Goal: Task Accomplishment & Management: Complete application form

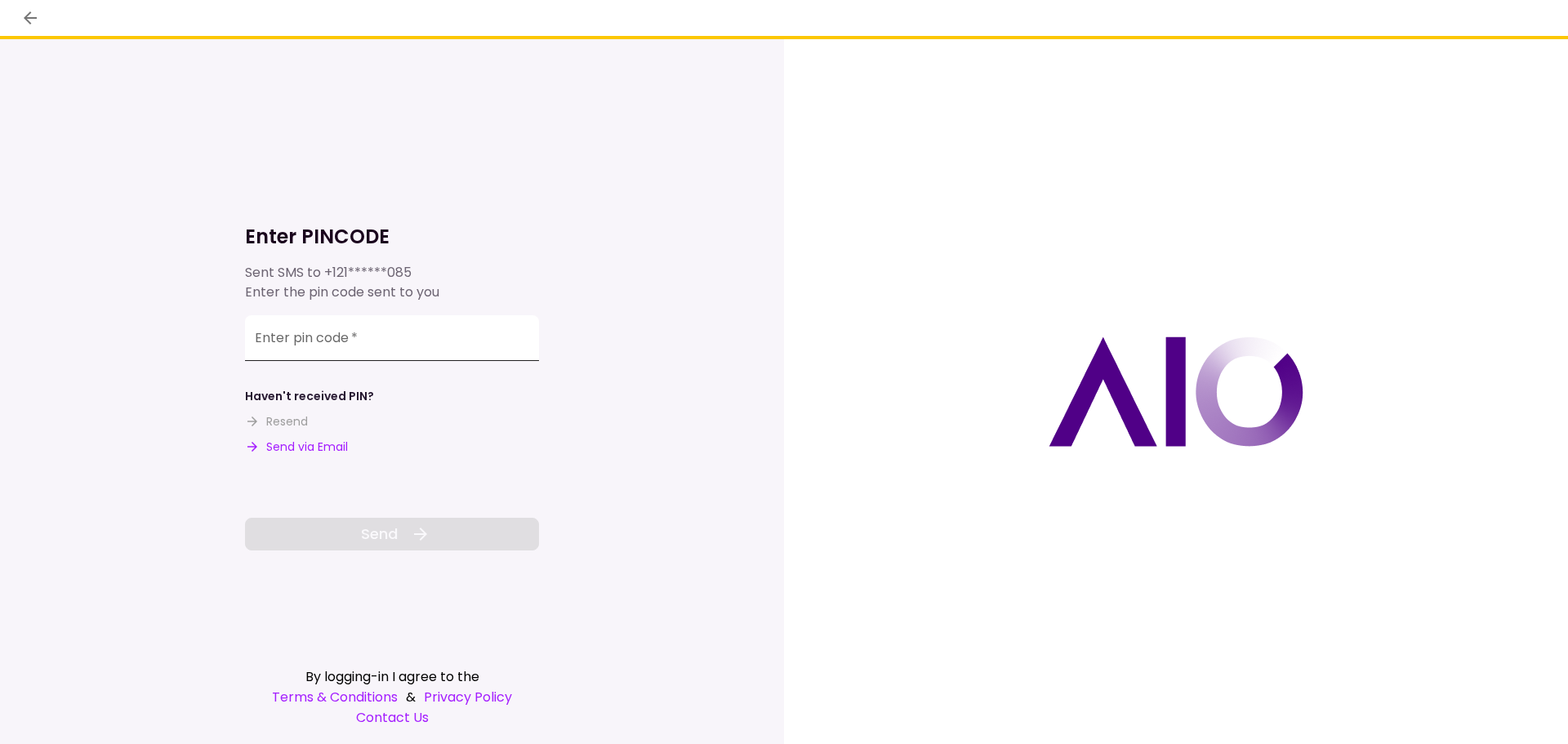
click at [449, 346] on input "Enter pin code   *" at bounding box center [392, 337] width 294 height 46
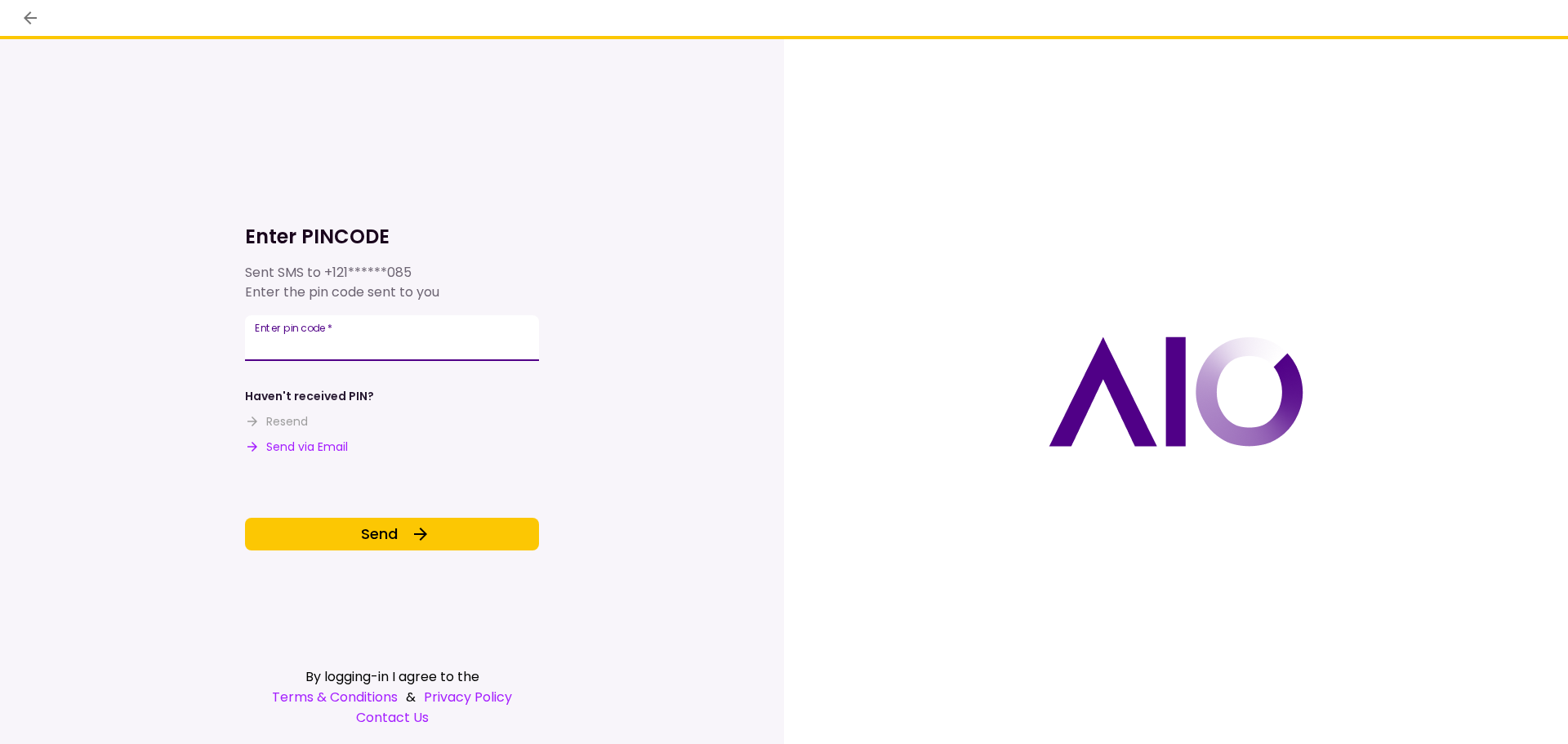
type input "******"
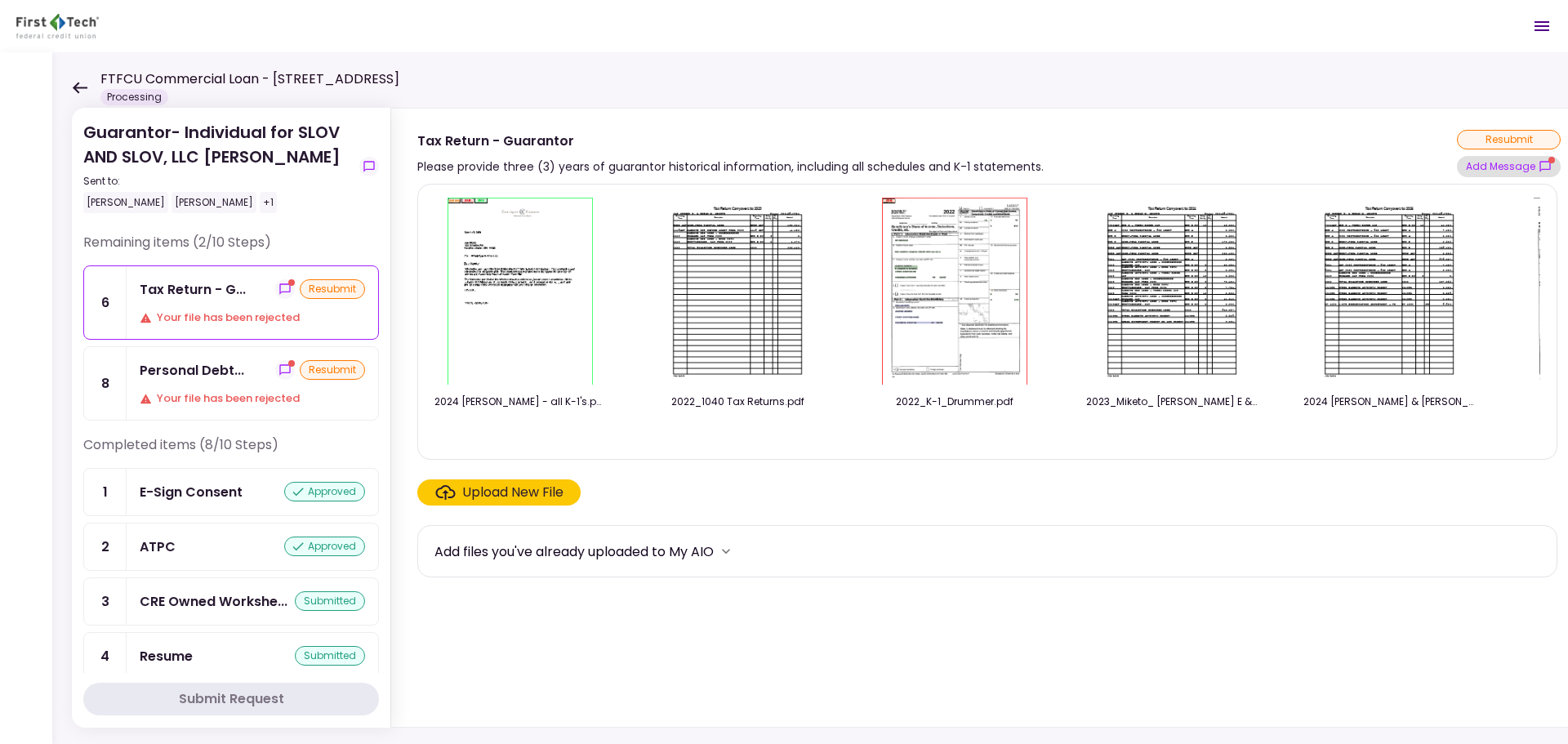
click at [1559, 166] on button "Add Message" at bounding box center [1508, 167] width 104 height 22
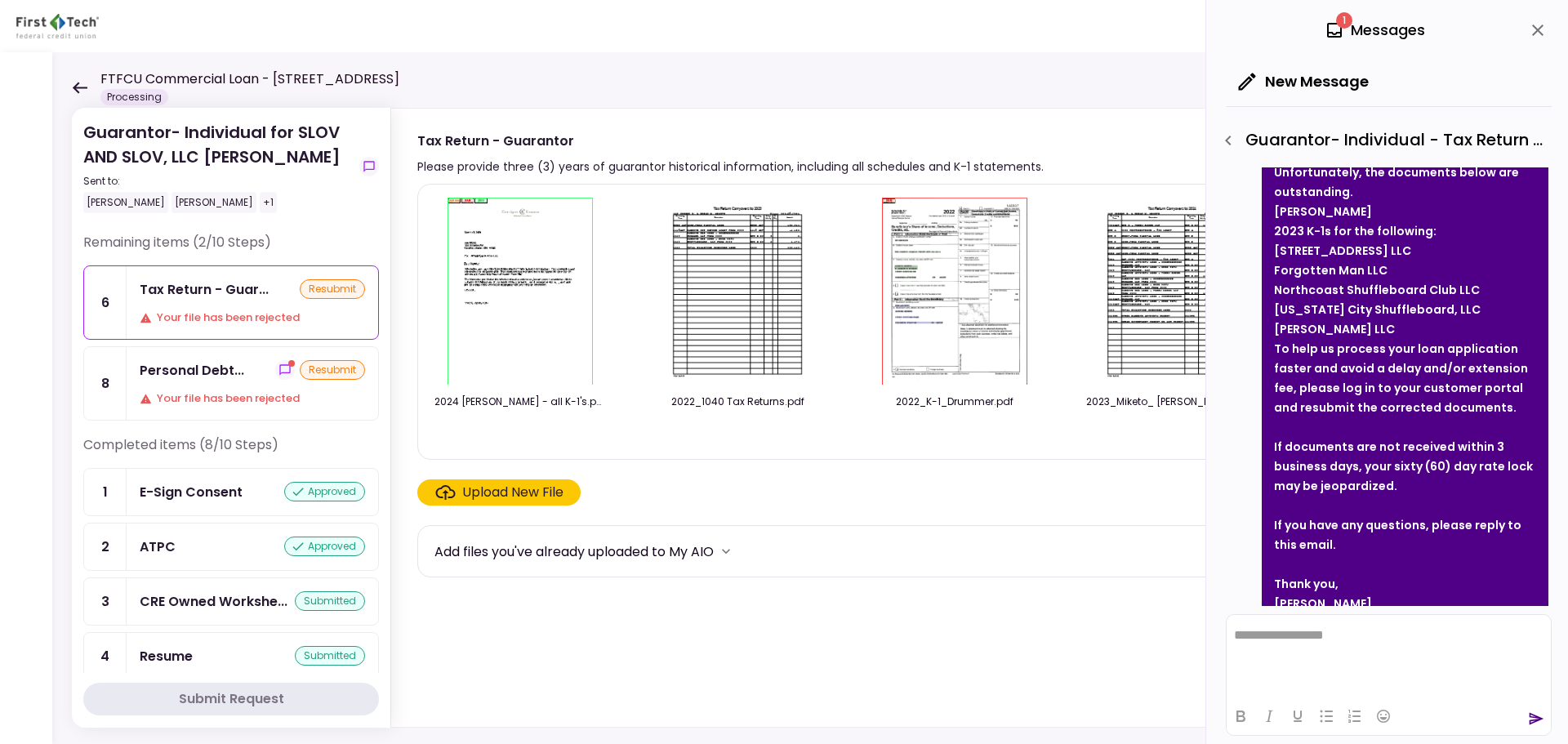
scroll to position [127, 0]
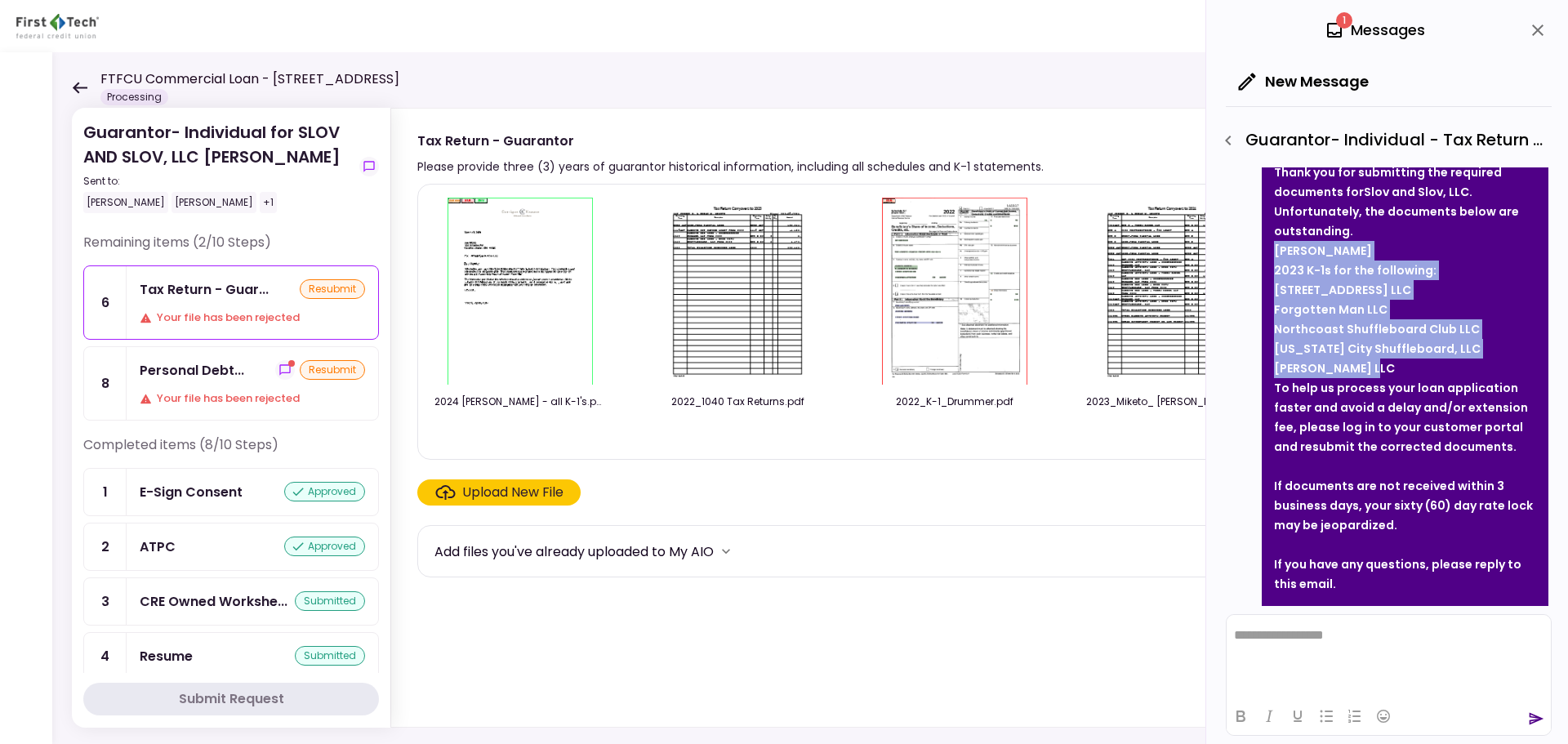
drag, startPoint x: 1276, startPoint y: 251, endPoint x: 1371, endPoint y: 374, distance: 155.4
click at [1371, 374] on li "[PERSON_NAME] 2023 K-1s for the following: [STREET_ADDRESS] LLC Forgotten Man L…" at bounding box center [1405, 309] width 262 height 137
copy li "[PERSON_NAME] 2023 K-1s for the following: [STREET_ADDRESS] LLC Forgotten Man L…"
click at [1351, 345] on strong "[US_STATE] City Shuffleboard, LLC" at bounding box center [1376, 348] width 206 height 17
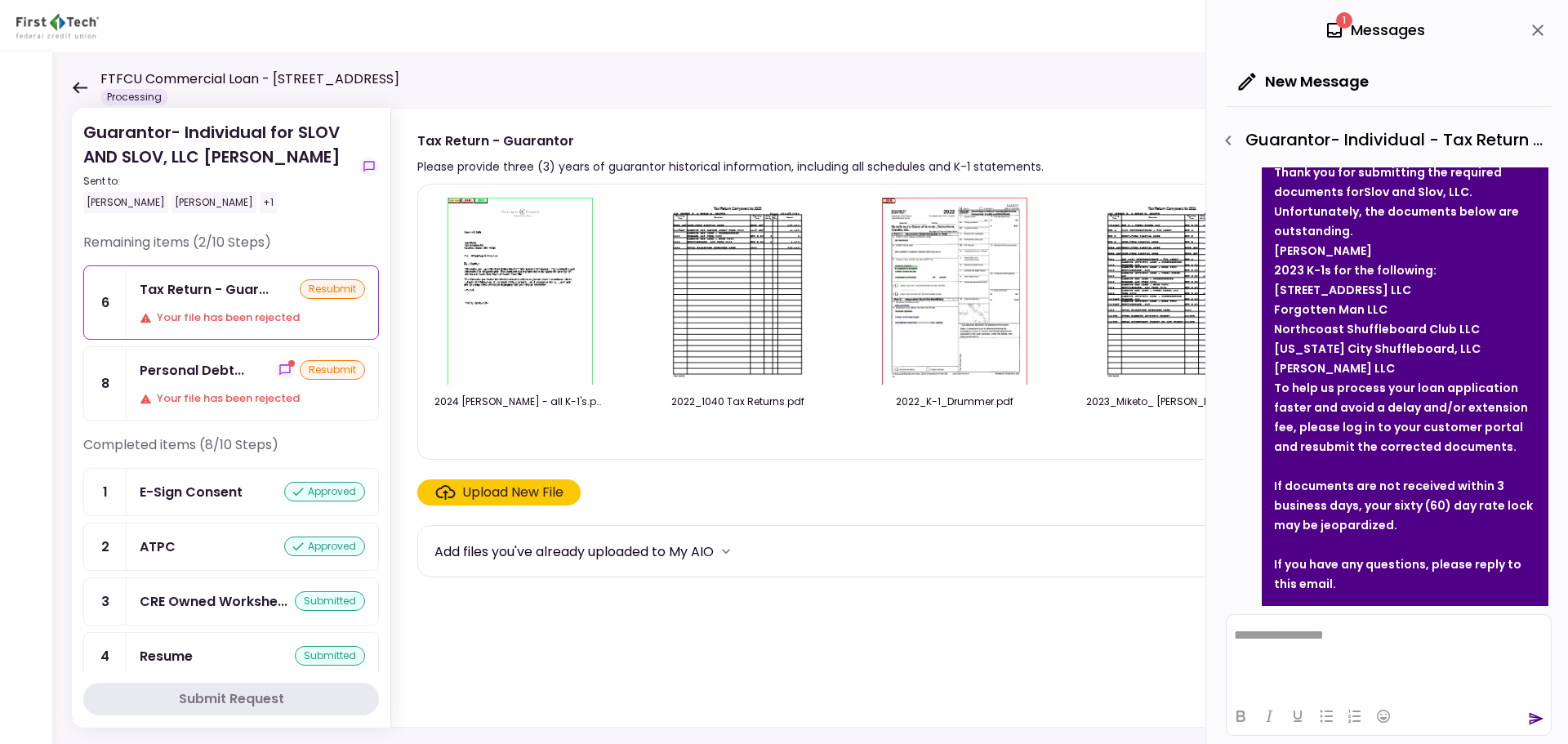
click at [201, 394] on div "Your file has been rejected" at bounding box center [252, 398] width 226 height 17
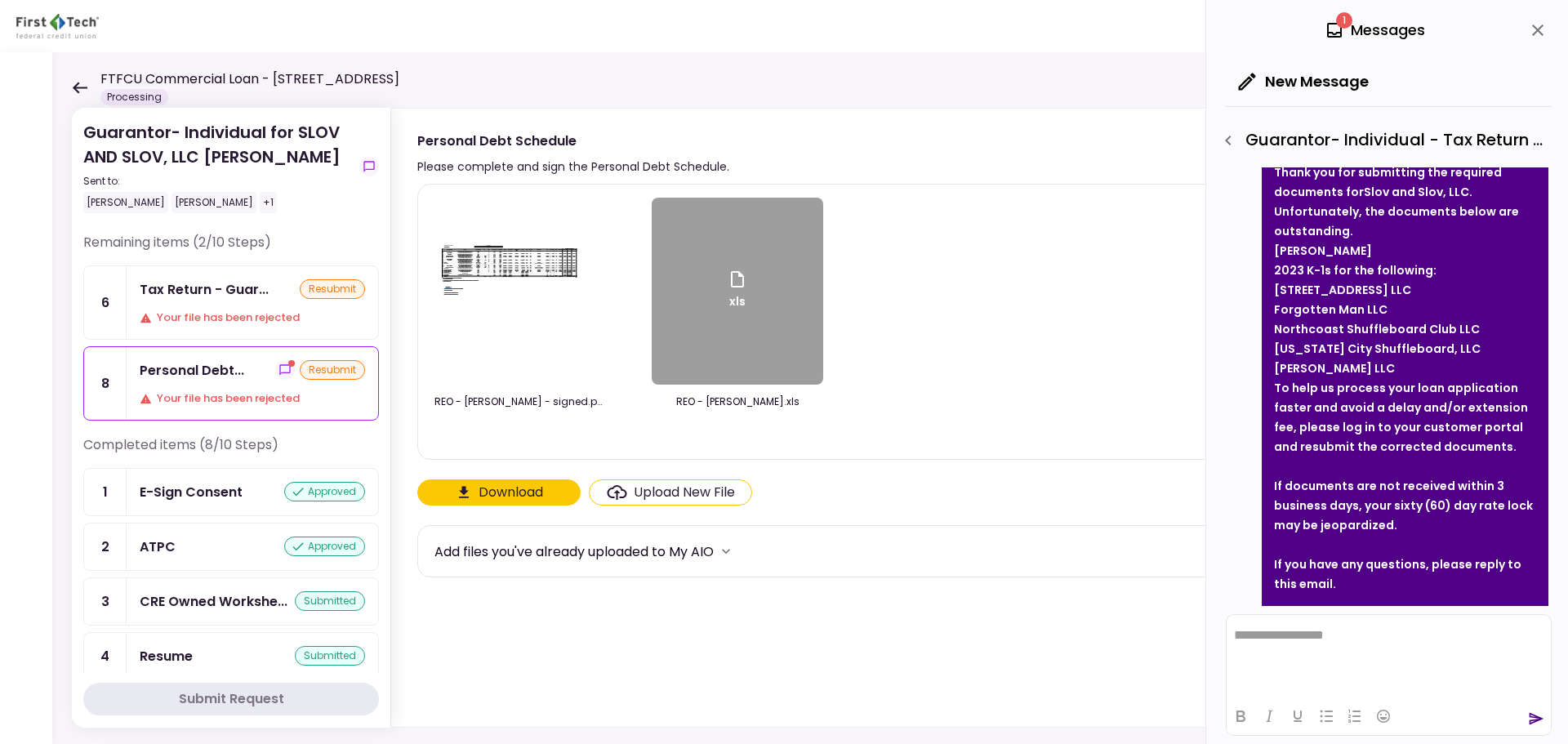
click at [1537, 28] on icon "close" at bounding box center [1538, 30] width 12 height 12
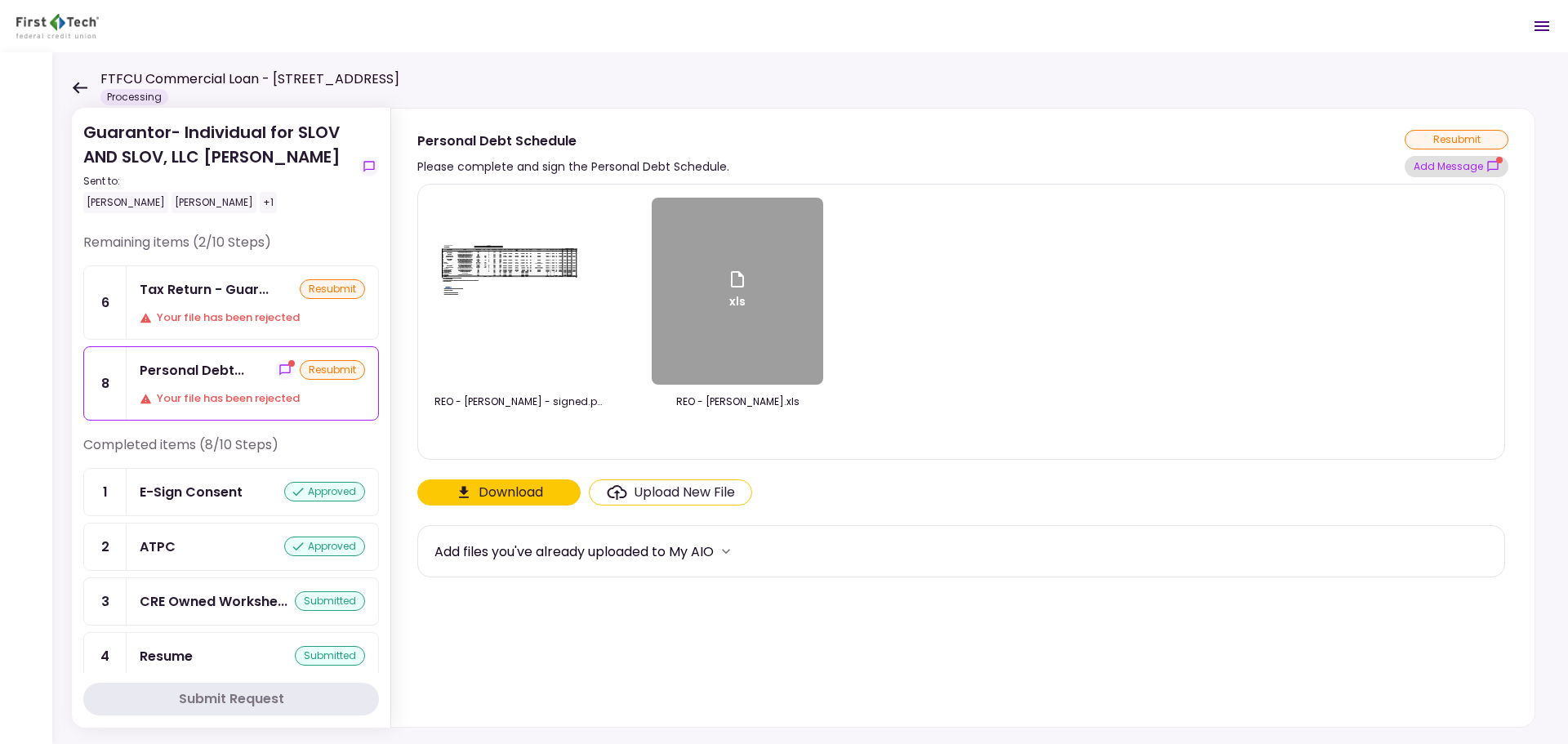
click at [1464, 171] on button "Add Message" at bounding box center [1457, 167] width 104 height 22
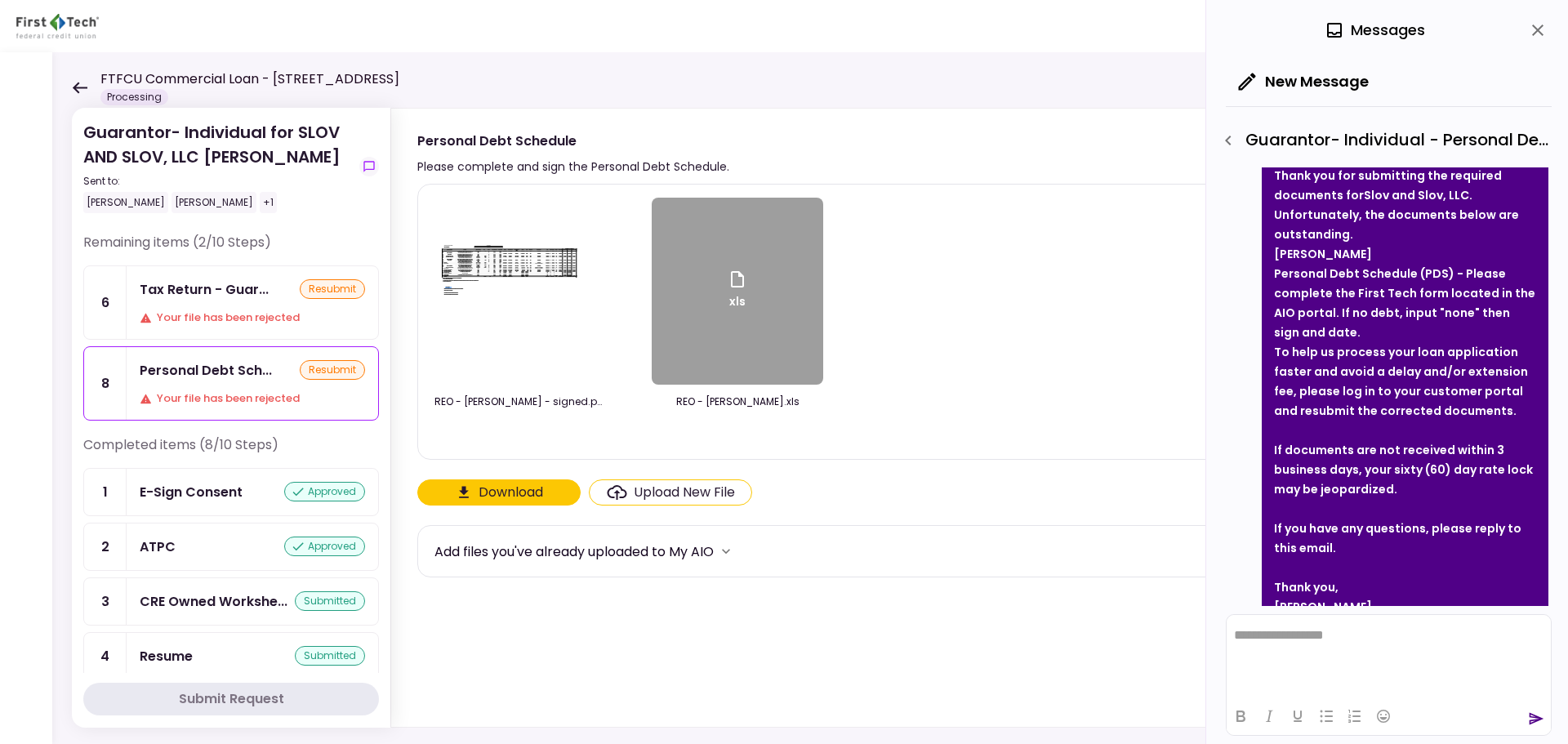
scroll to position [88, 0]
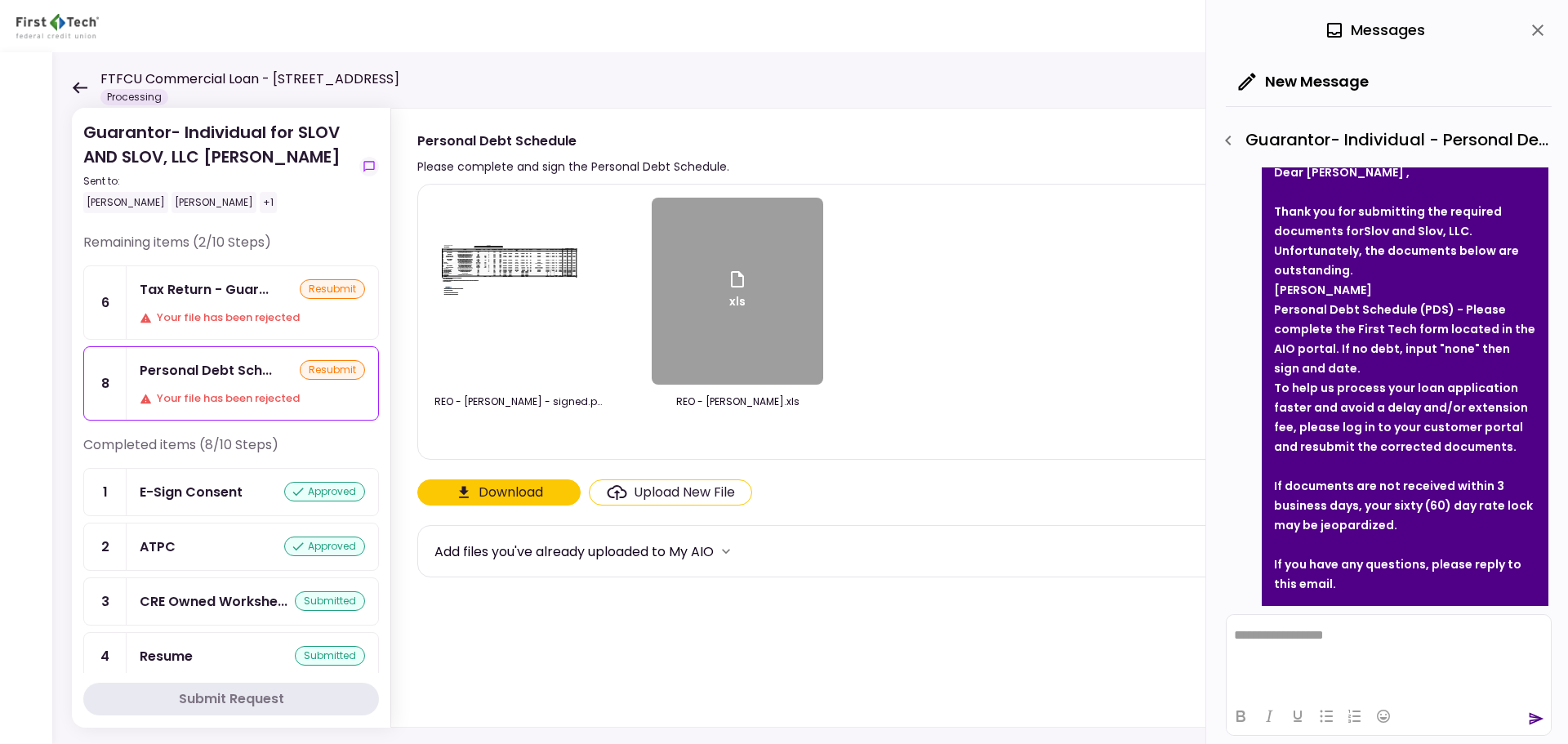
click at [499, 503] on button "Download" at bounding box center [499, 492] width 163 height 26
click at [1376, 647] on html "**********" at bounding box center [1389, 635] width 325 height 41
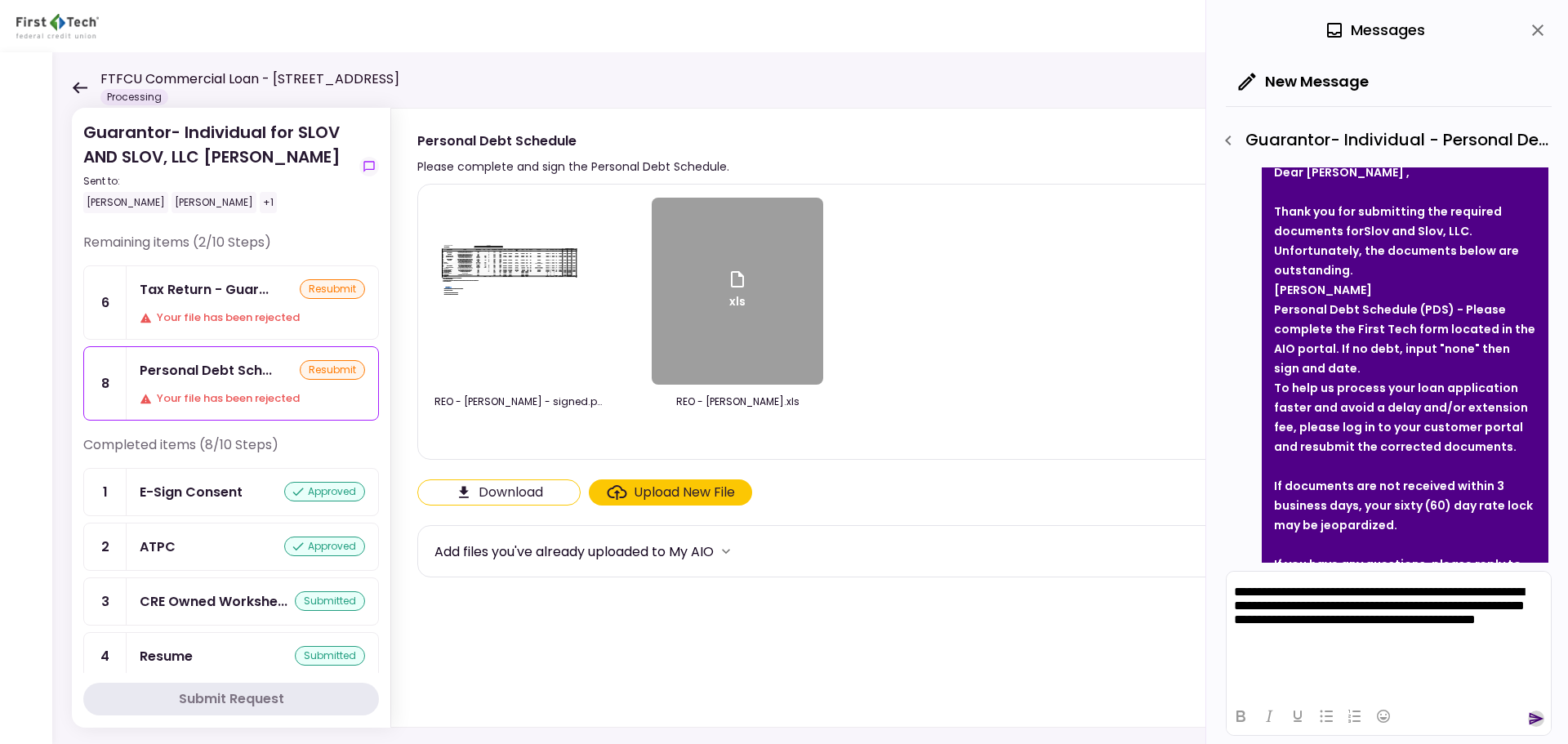
click at [1535, 718] on icon "send" at bounding box center [1536, 719] width 15 height 13
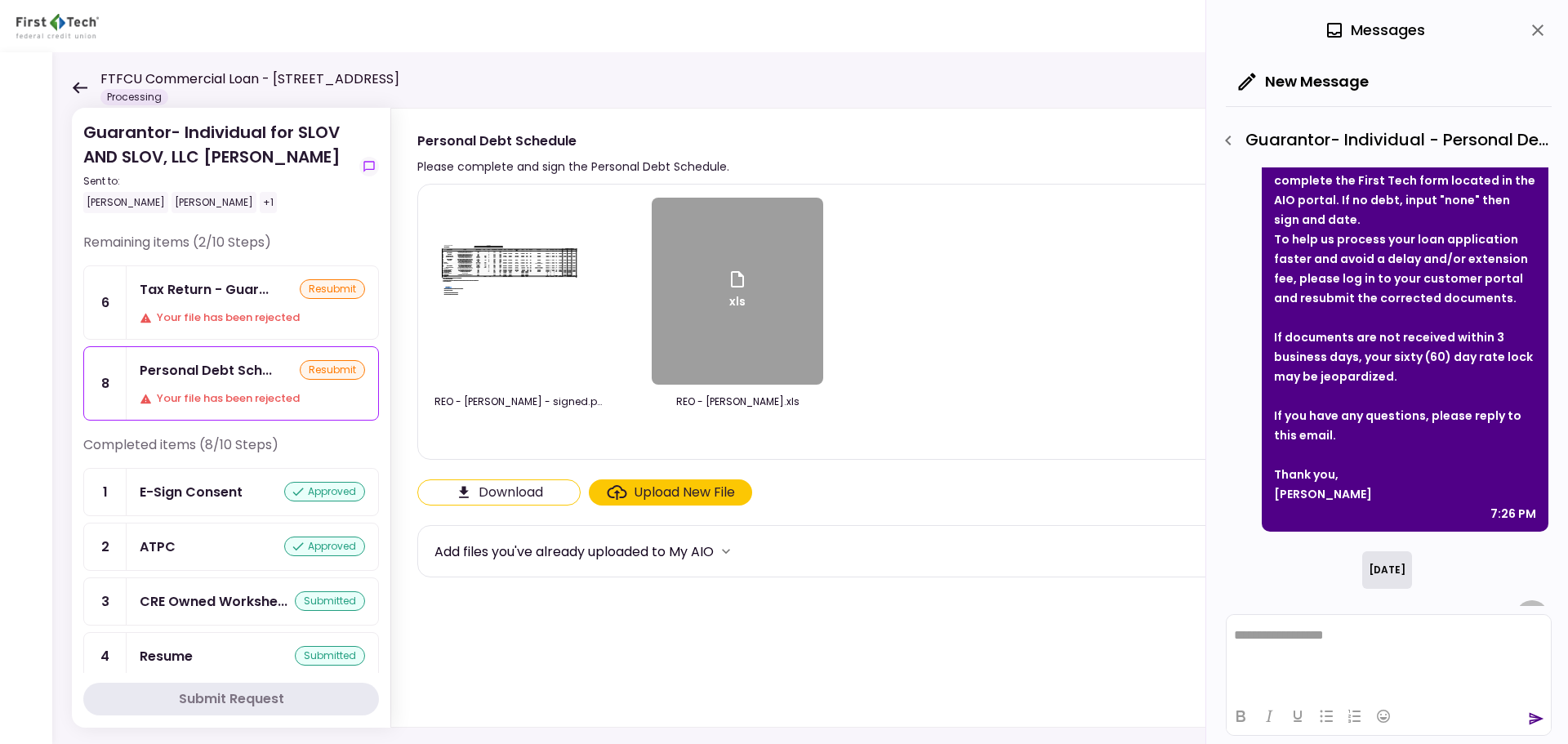
scroll to position [178, 0]
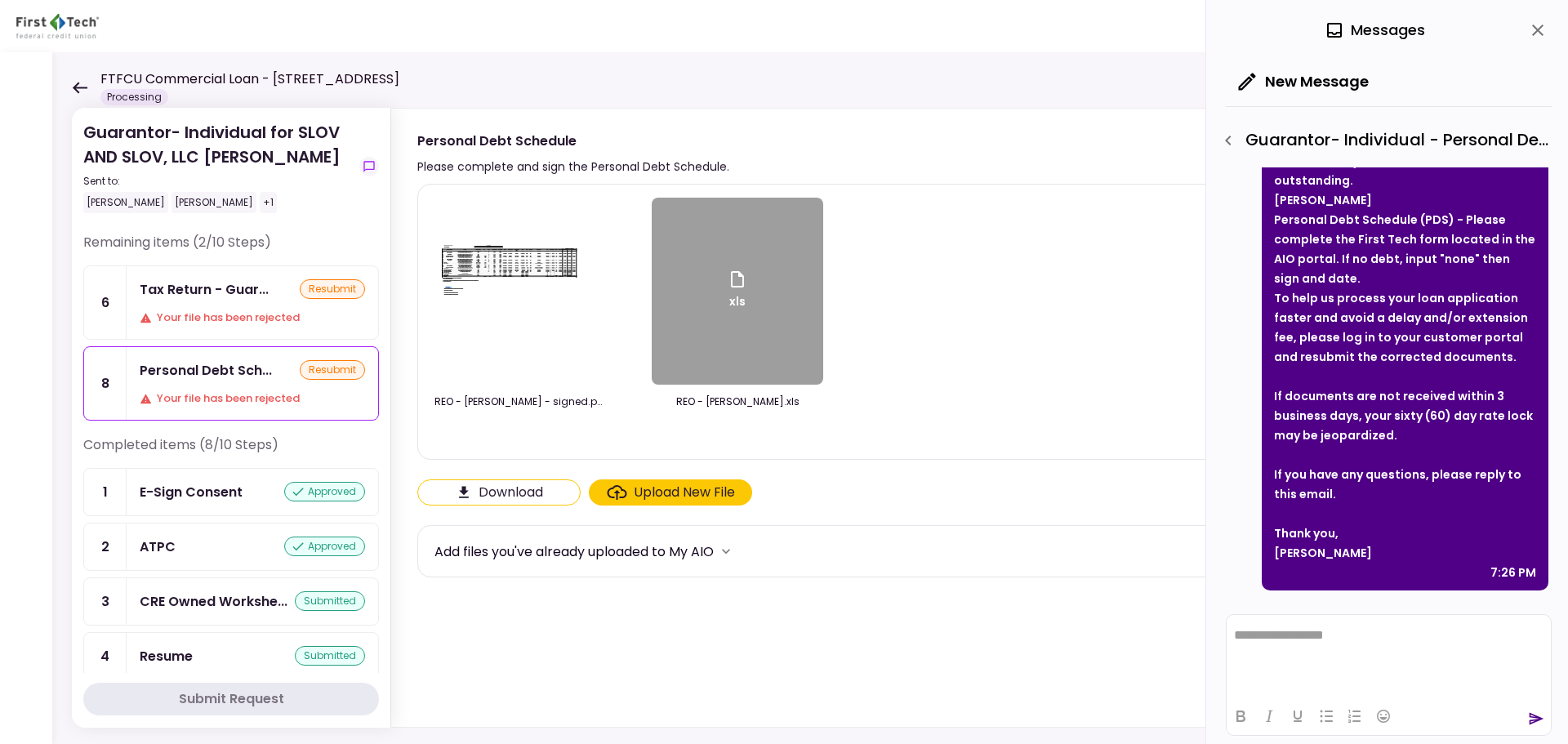
click at [1534, 24] on icon "close" at bounding box center [1538, 30] width 20 height 20
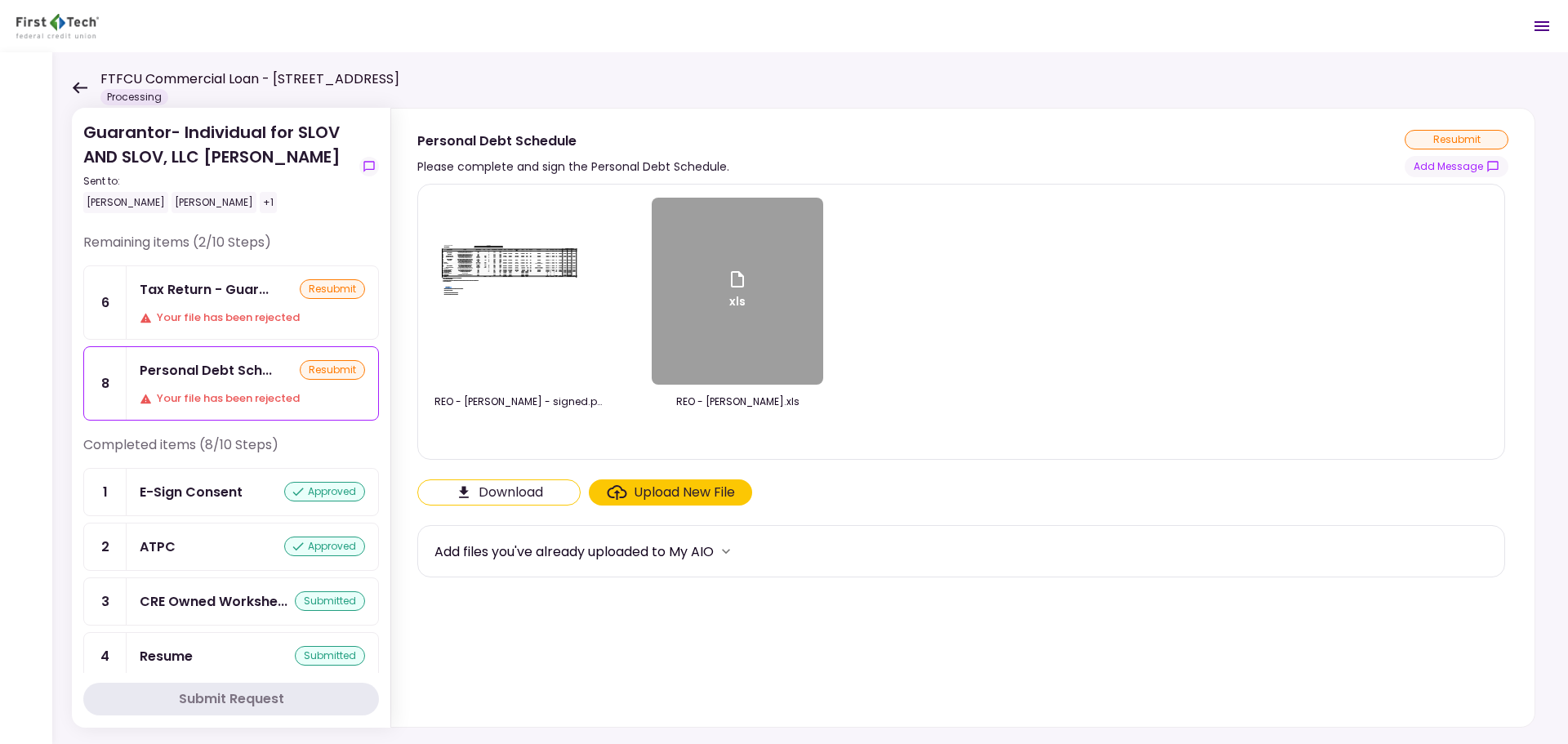
click at [71, 87] on div "Guarantor- Individual for SLOV AND SLOV, LLC [PERSON_NAME] Sent to: [PERSON_NAM…" at bounding box center [809, 397] width 1515 height 691
click at [74, 91] on icon at bounding box center [80, 88] width 16 height 13
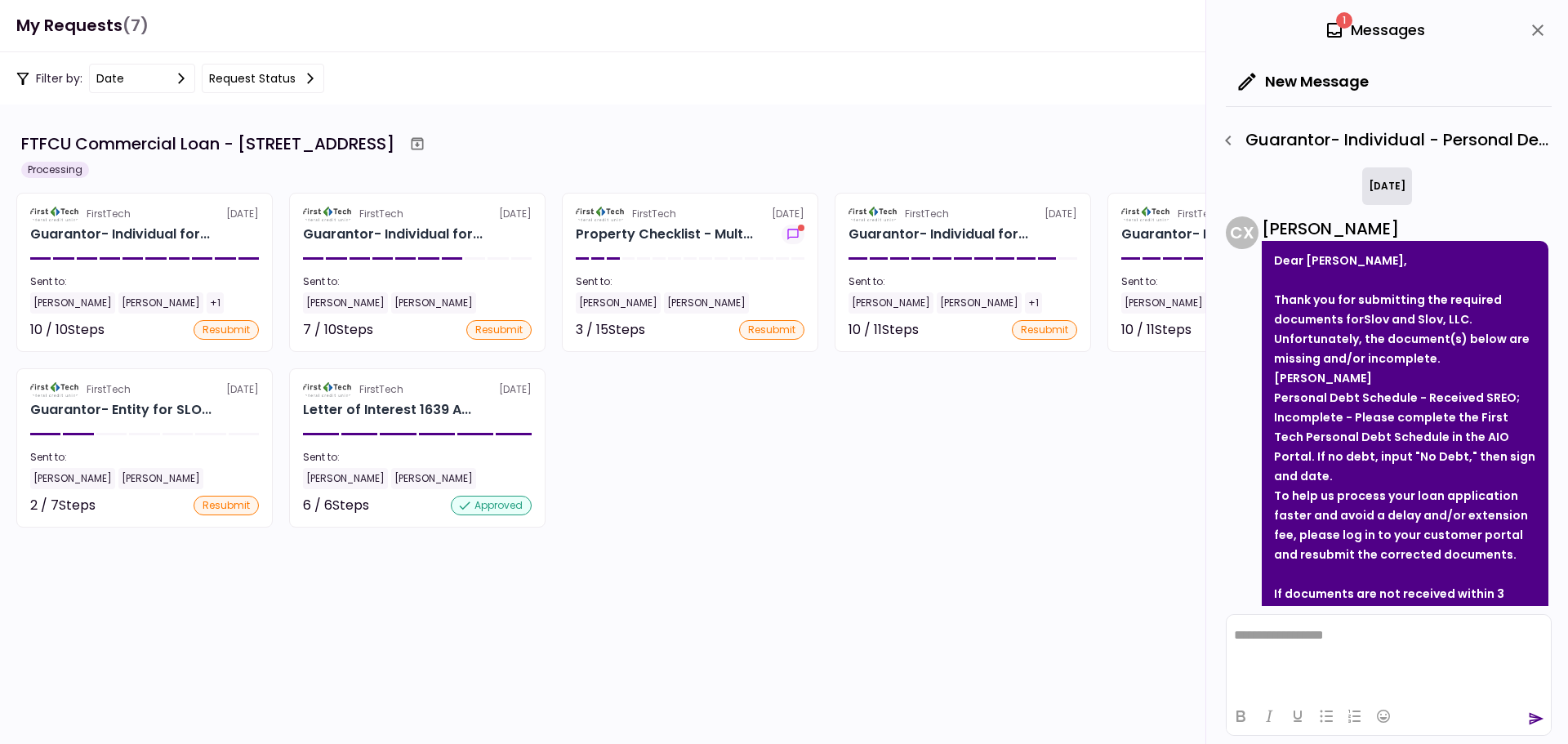
scroll to position [810, 0]
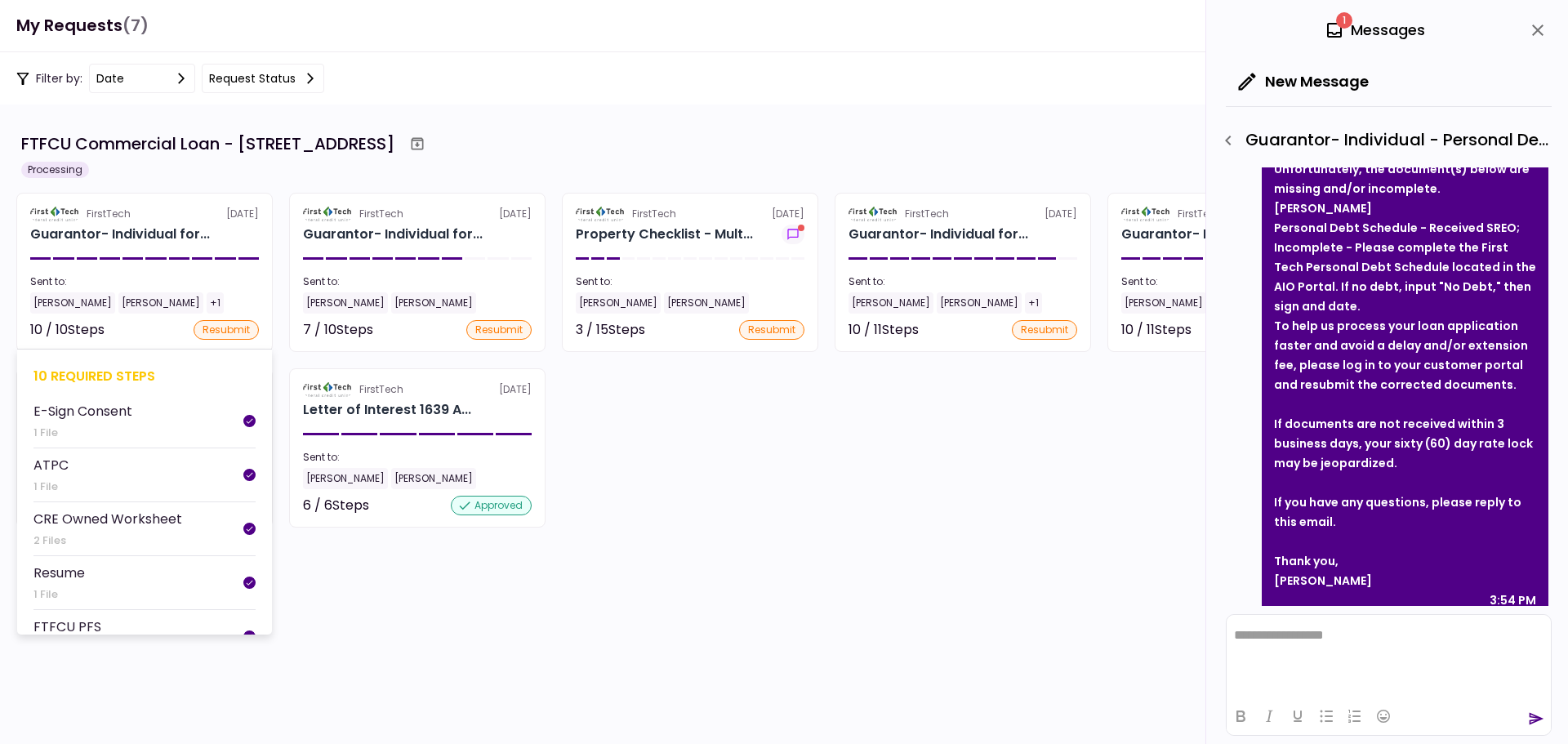
click at [92, 370] on div "10 required steps" at bounding box center [144, 375] width 222 height 21
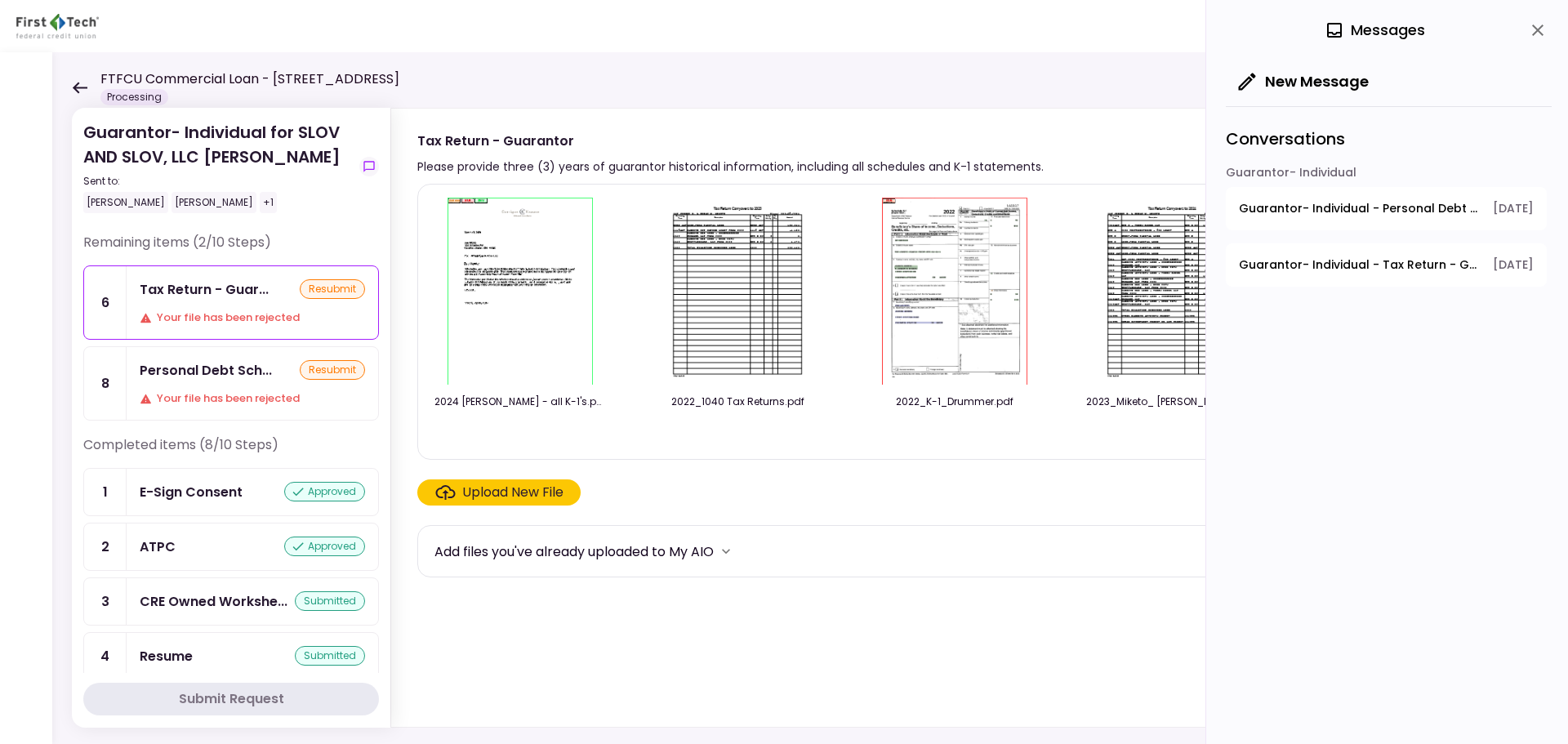
click at [71, 77] on div "Guarantor- Individual for SLOV AND SLOV, LLC [PERSON_NAME] Sent to: [PERSON_NAM…" at bounding box center [836, 397] width 1568 height 691
click at [73, 83] on icon at bounding box center [80, 88] width 16 height 13
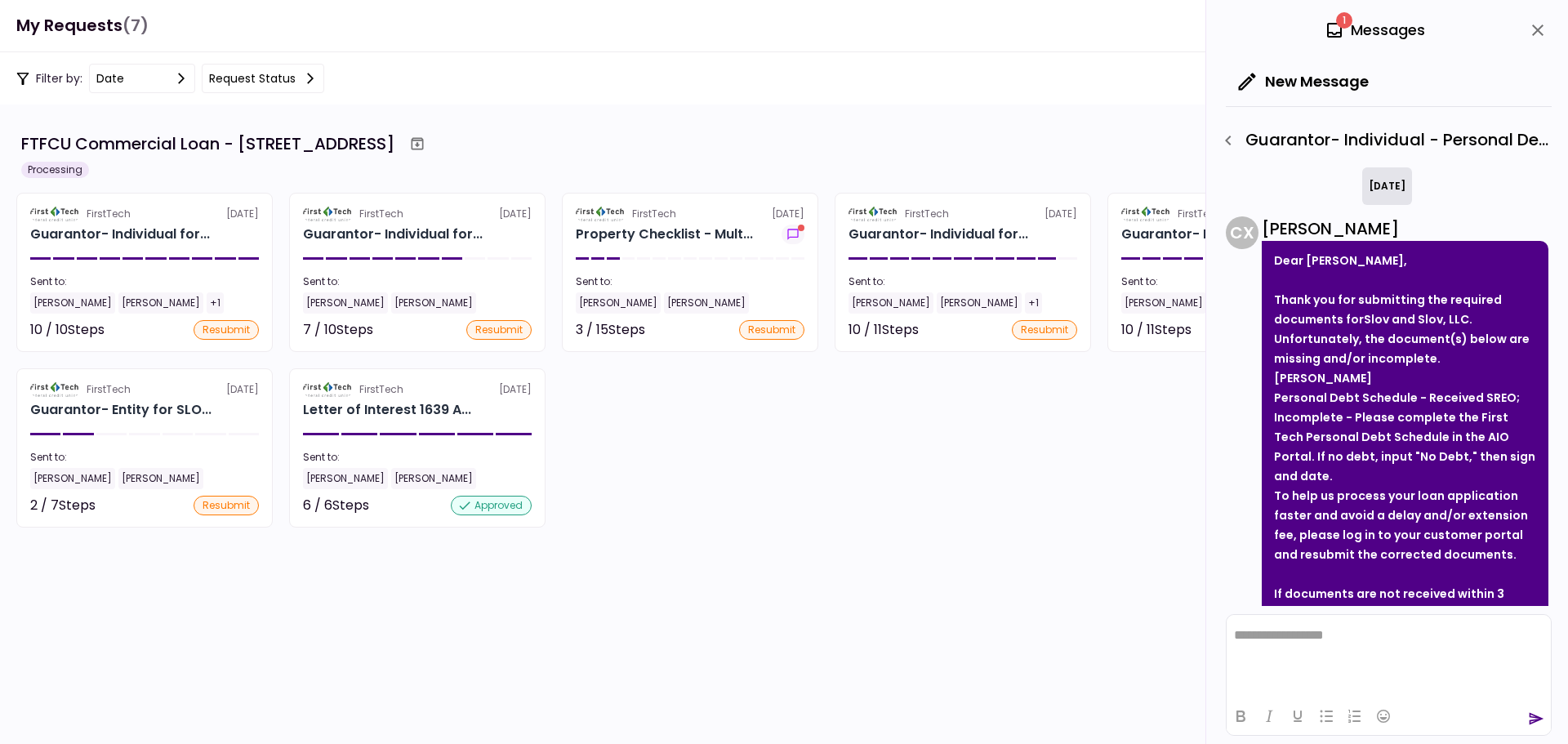
scroll to position [810, 0]
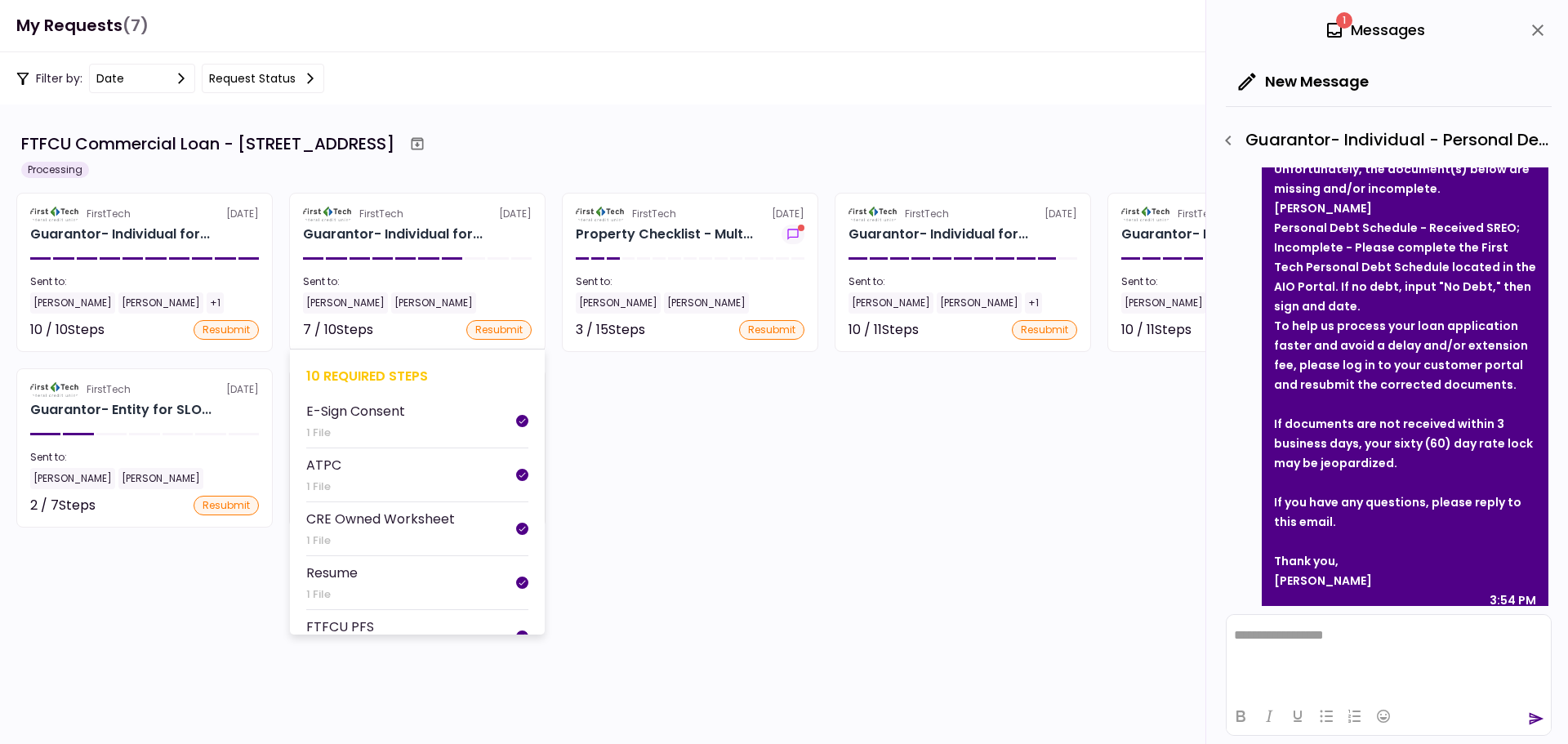
click at [362, 361] on div "10 required steps E-Sign Consent 1 File ATPC 1 File CRE Owned Worksheet 1 File …" at bounding box center [417, 492] width 255 height 285
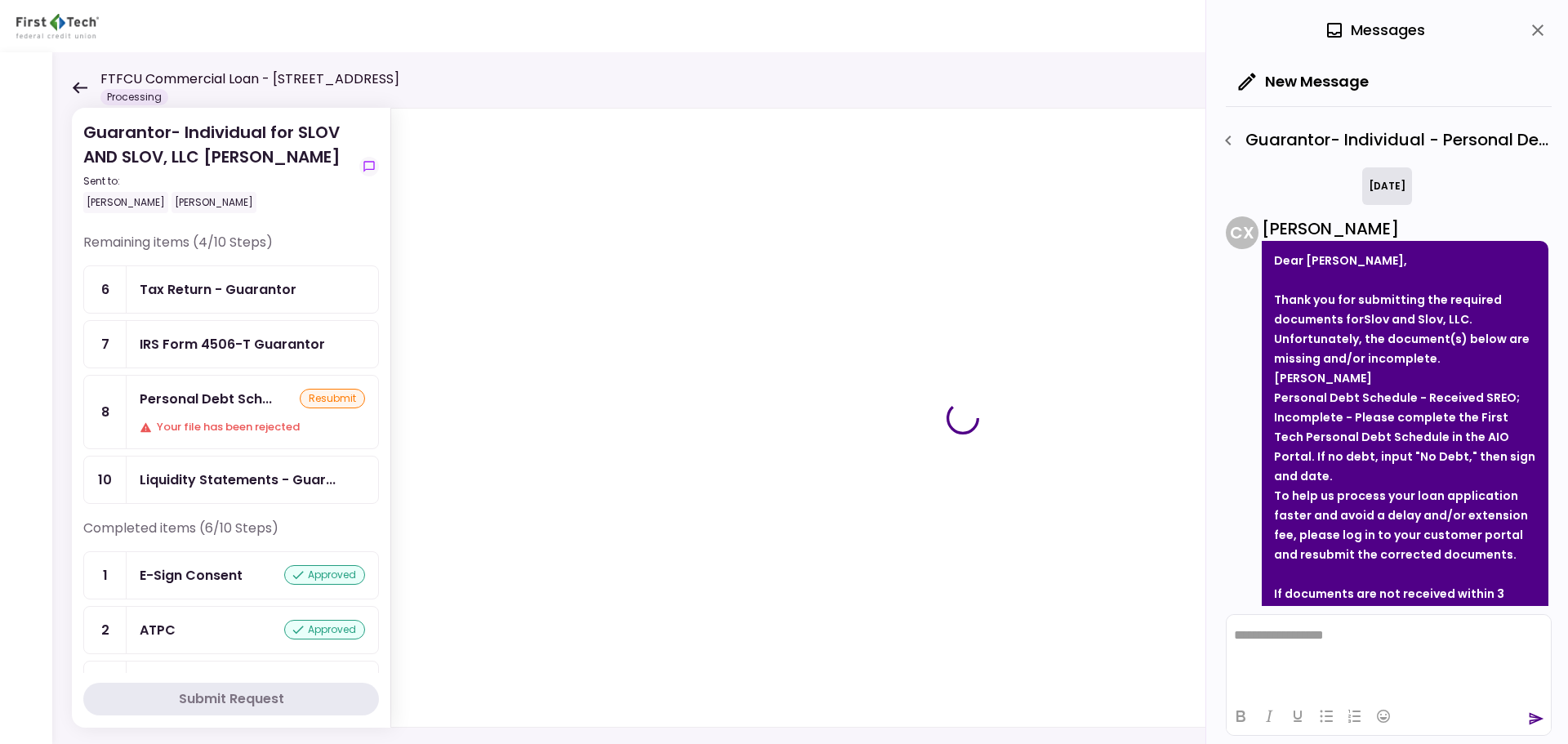
scroll to position [810, 0]
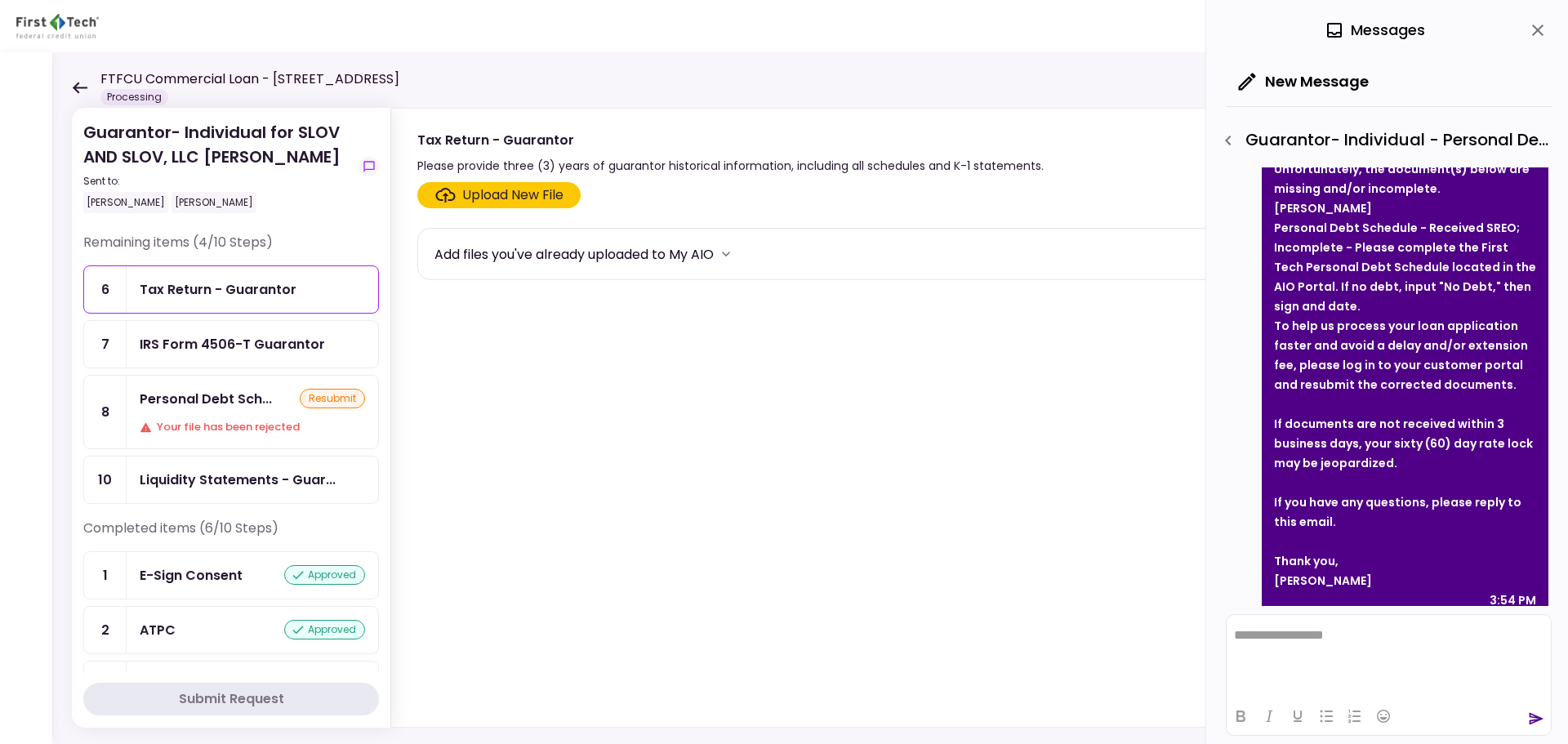
click at [76, 87] on icon at bounding box center [79, 88] width 15 height 12
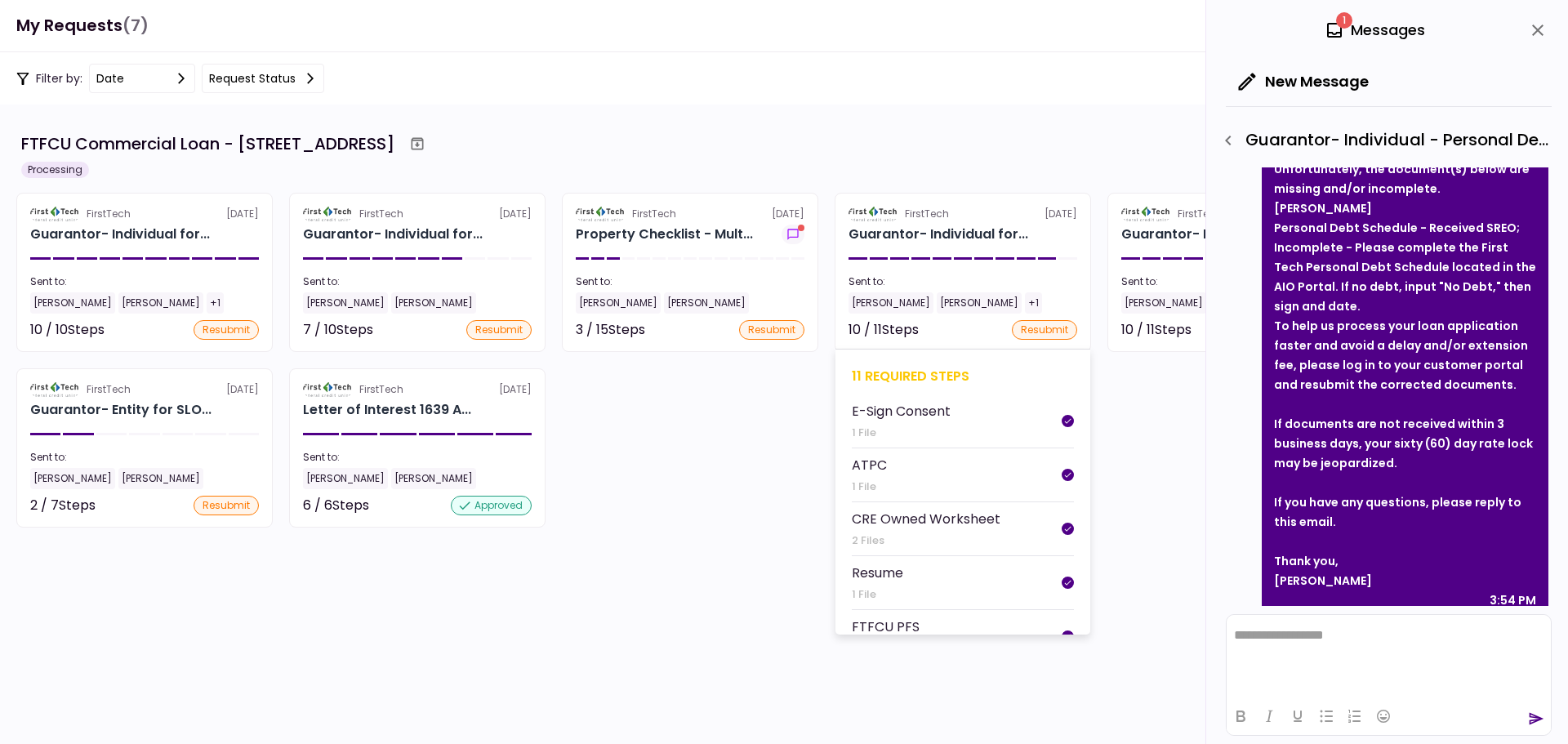
click at [890, 372] on div "11 required steps" at bounding box center [962, 375] width 222 height 21
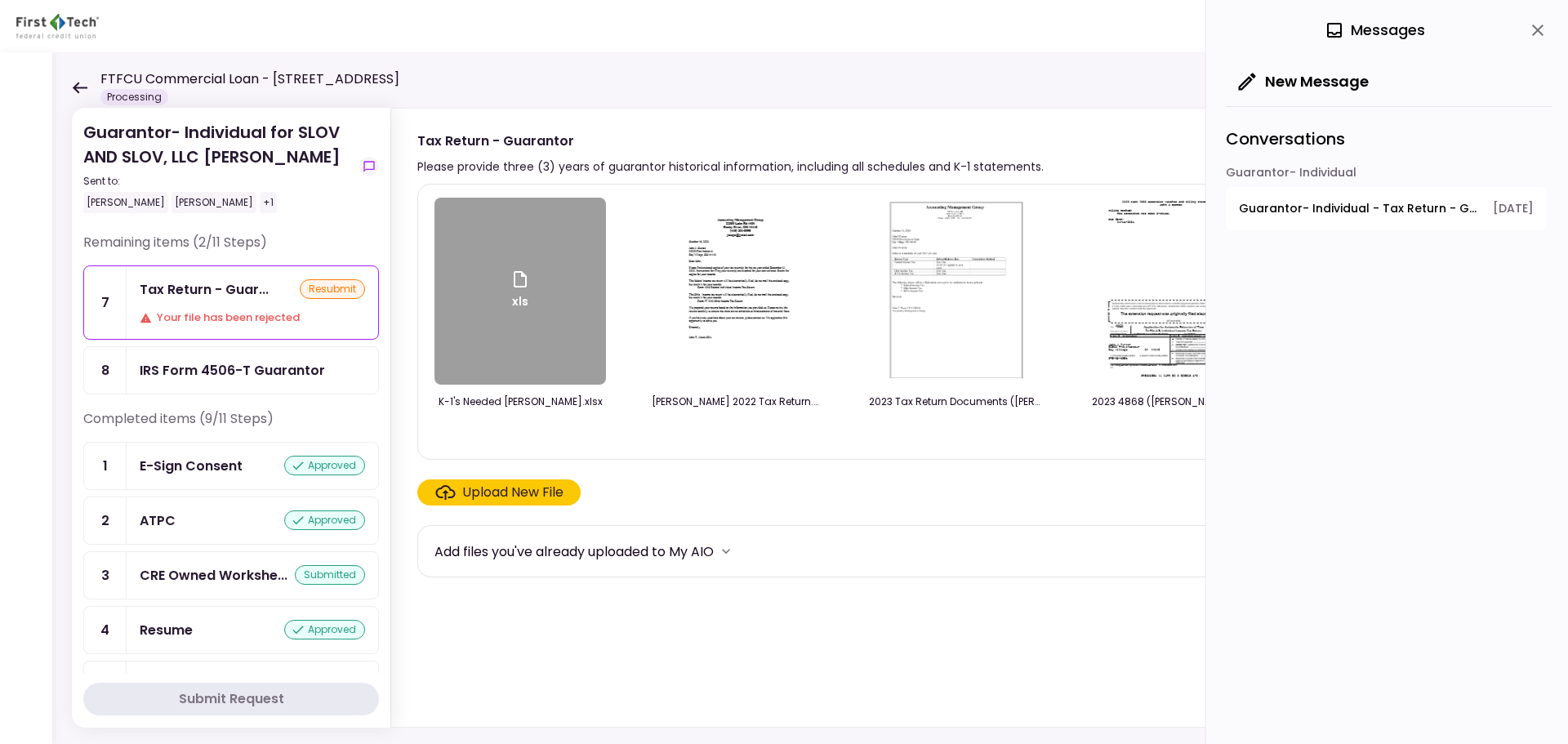
click at [65, 82] on div "Guarantor- Individual for SLOV AND SLOV, LLC [PERSON_NAME] Sent to: [PERSON_NAM…" at bounding box center [809, 397] width 1515 height 691
click at [73, 85] on icon at bounding box center [80, 88] width 16 height 13
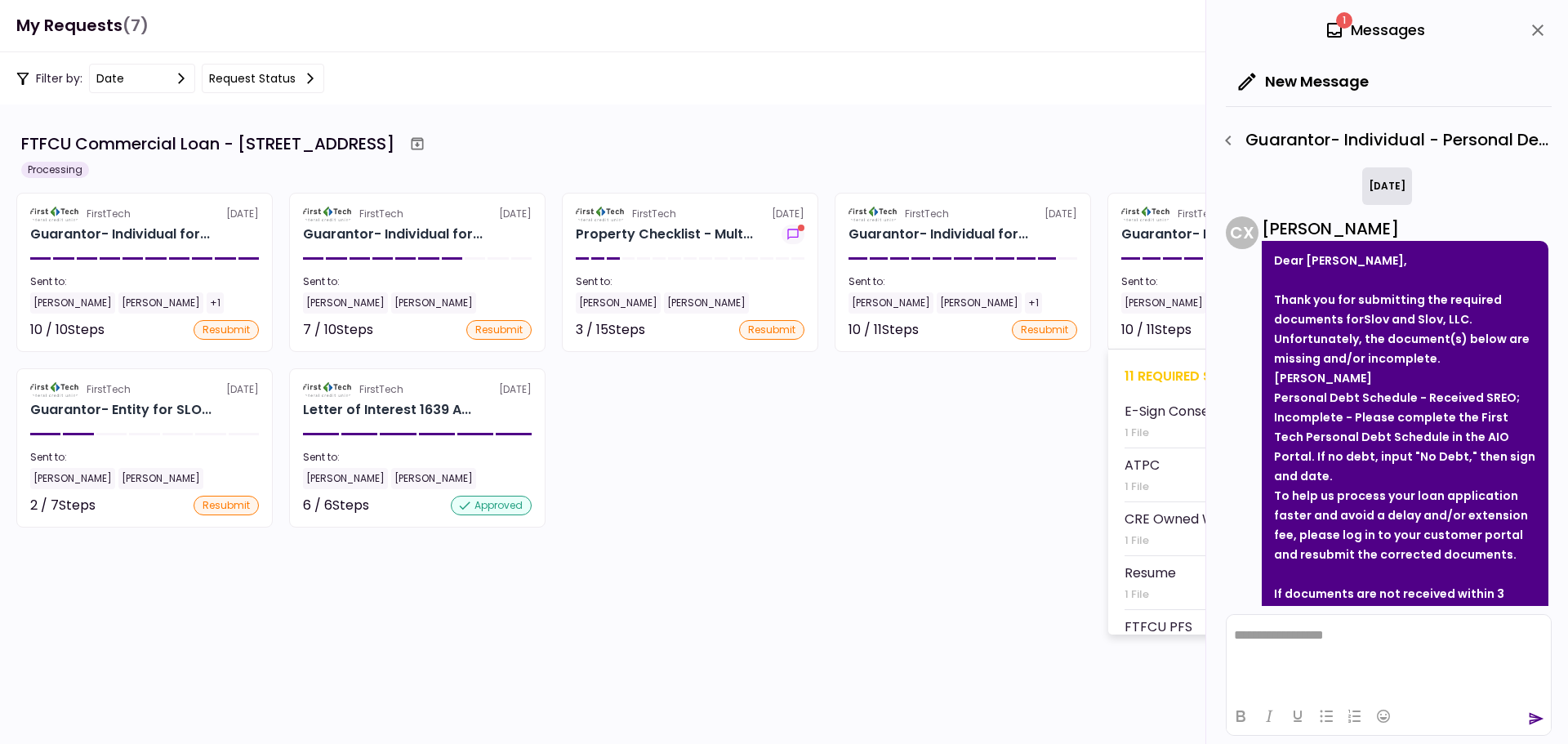
scroll to position [810, 0]
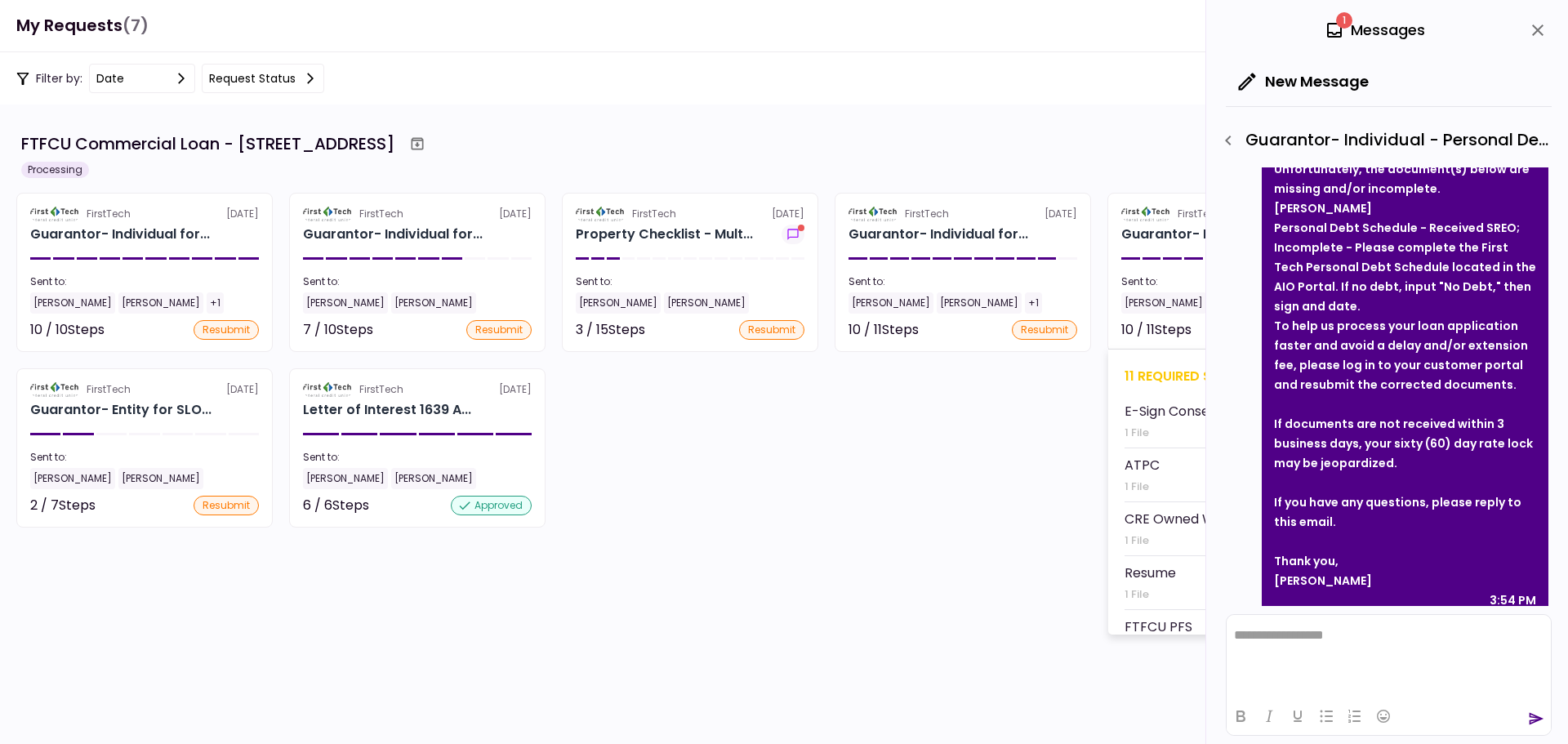
click at [1179, 375] on div "11 required steps" at bounding box center [1235, 375] width 222 height 21
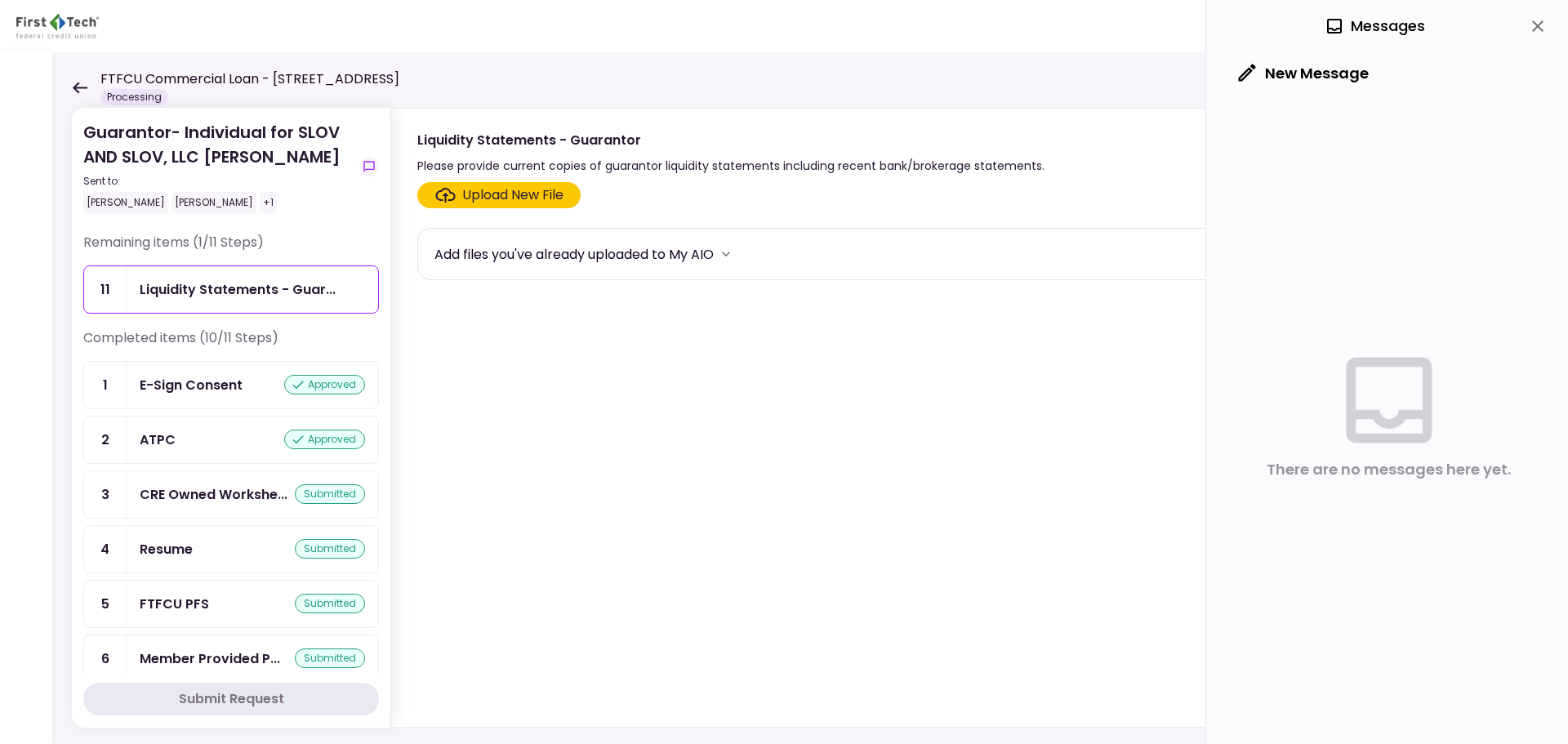
click at [74, 87] on icon at bounding box center [79, 88] width 15 height 12
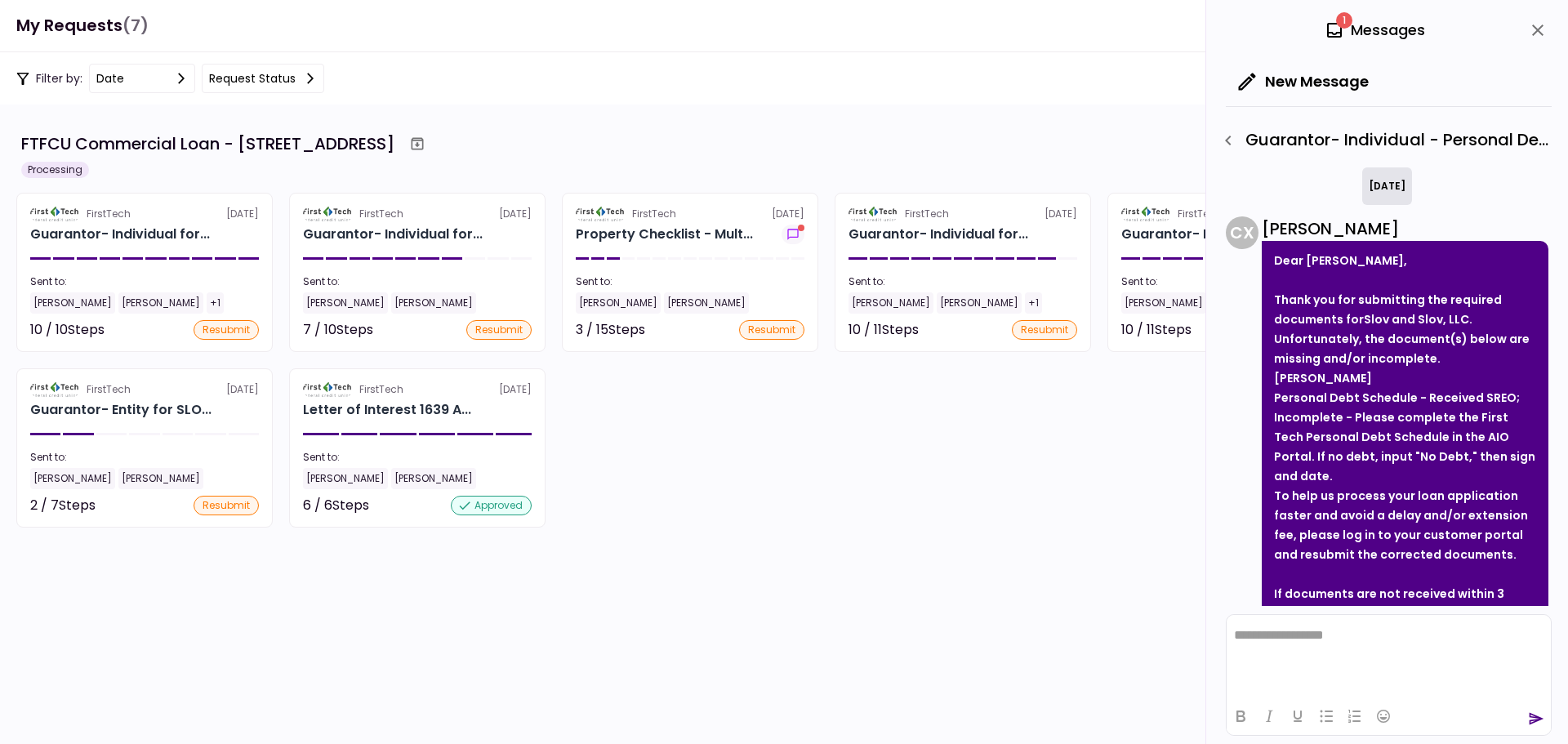
scroll to position [810, 0]
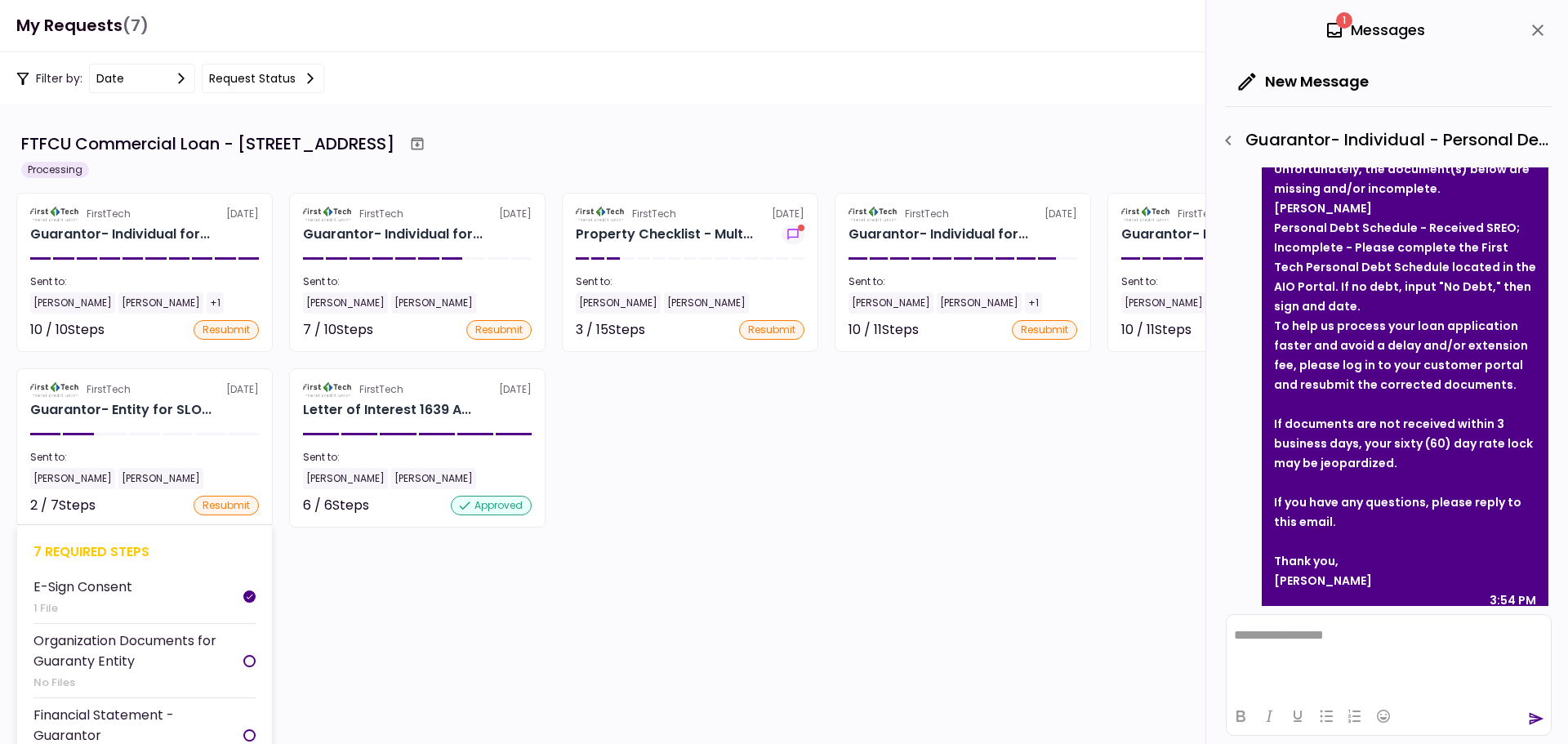
click at [68, 551] on div "7 required steps" at bounding box center [144, 551] width 222 height 21
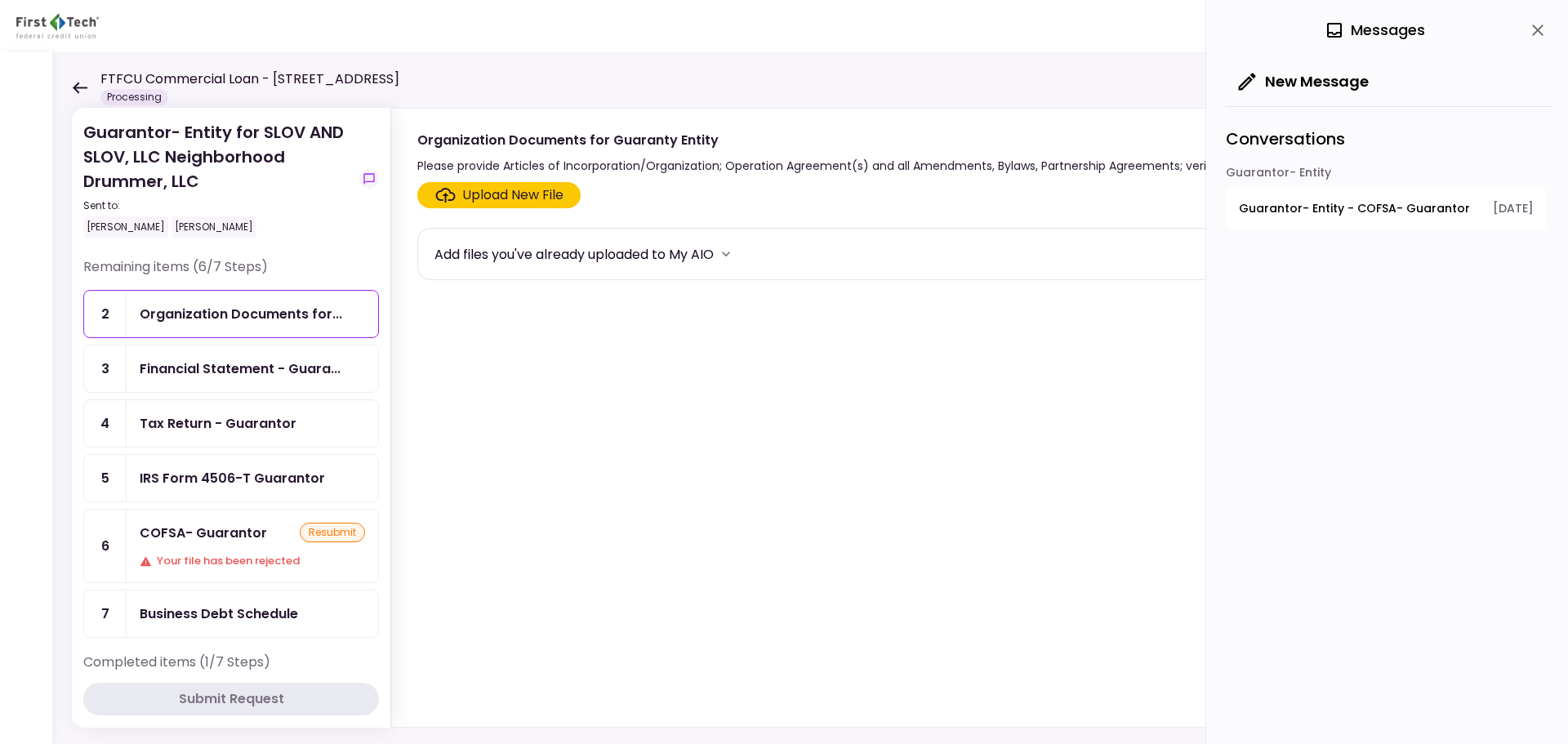
click at [186, 552] on div "Your file has been rejected" at bounding box center [252, 560] width 226 height 17
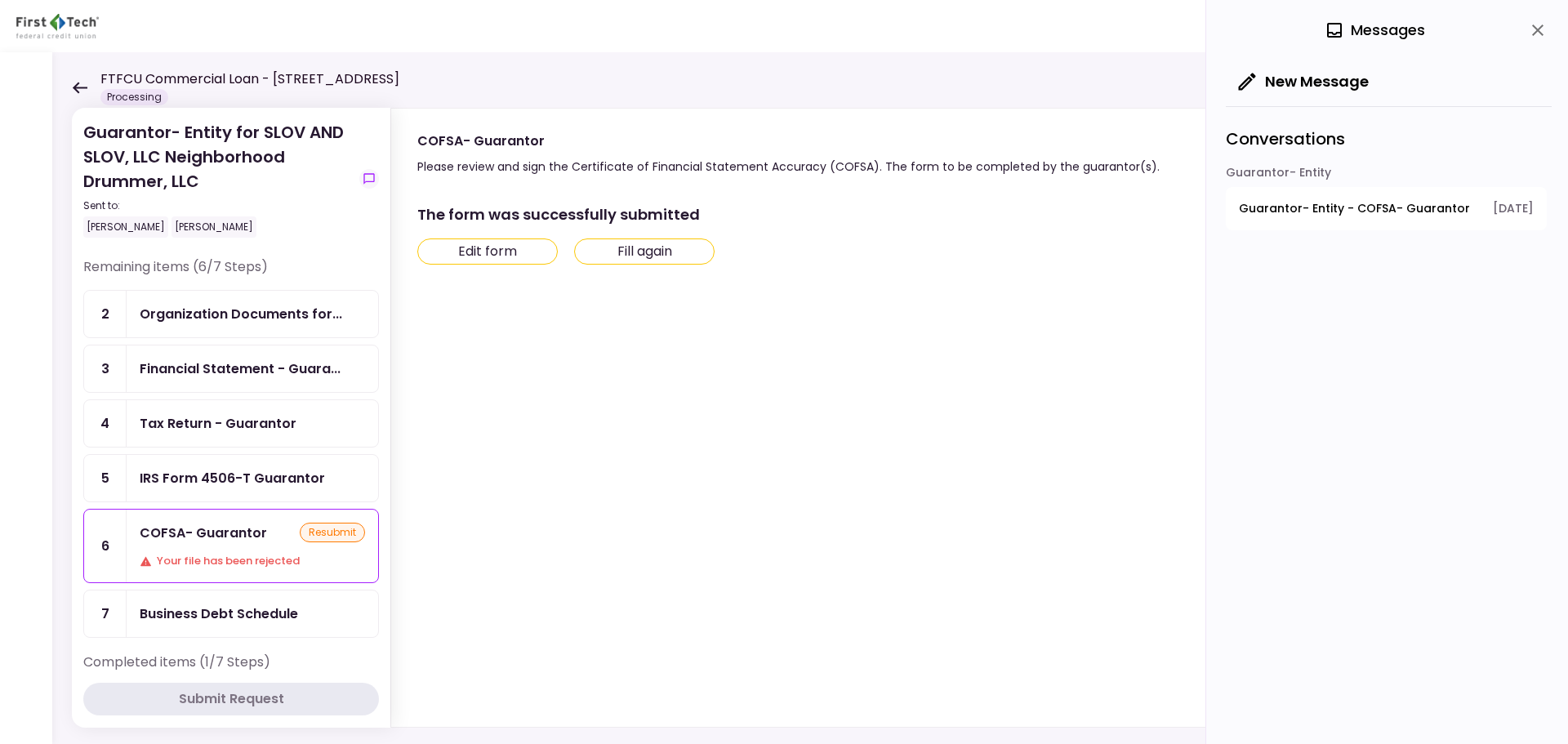
click at [82, 87] on icon at bounding box center [79, 88] width 15 height 12
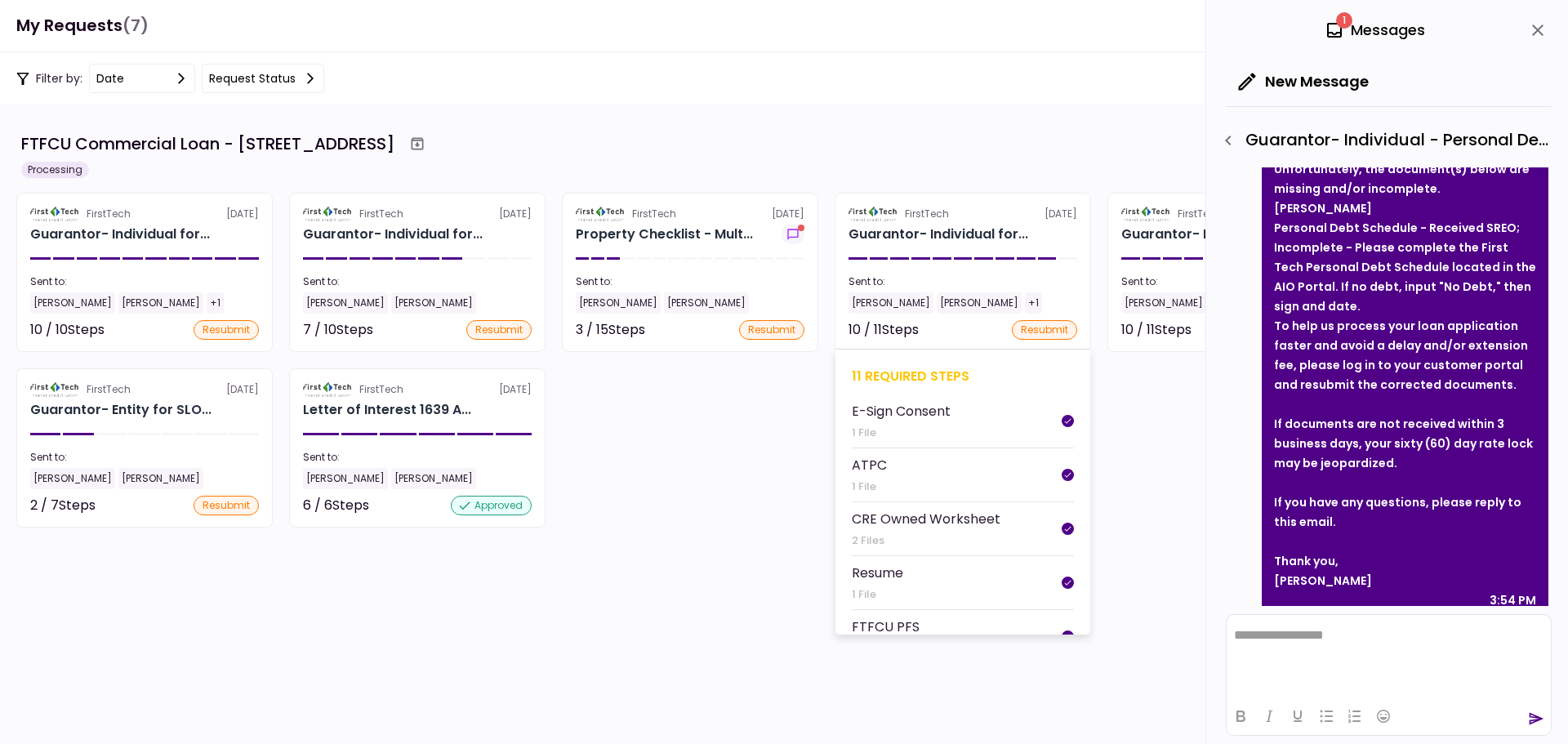
click at [930, 372] on div "11 required steps" at bounding box center [962, 375] width 222 height 21
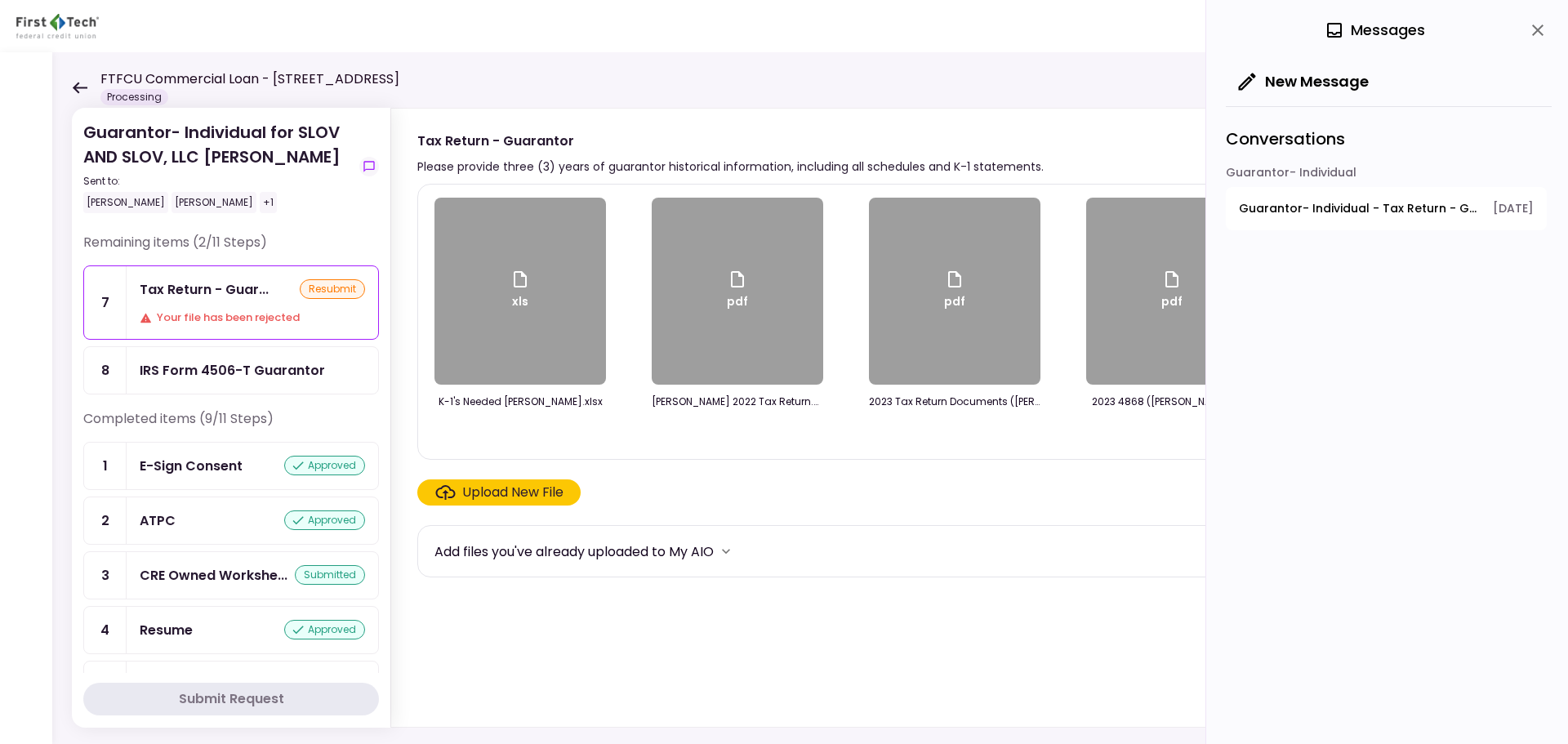
click at [218, 372] on div "IRS Form 4506-T Guarantor" at bounding box center [233, 370] width 186 height 21
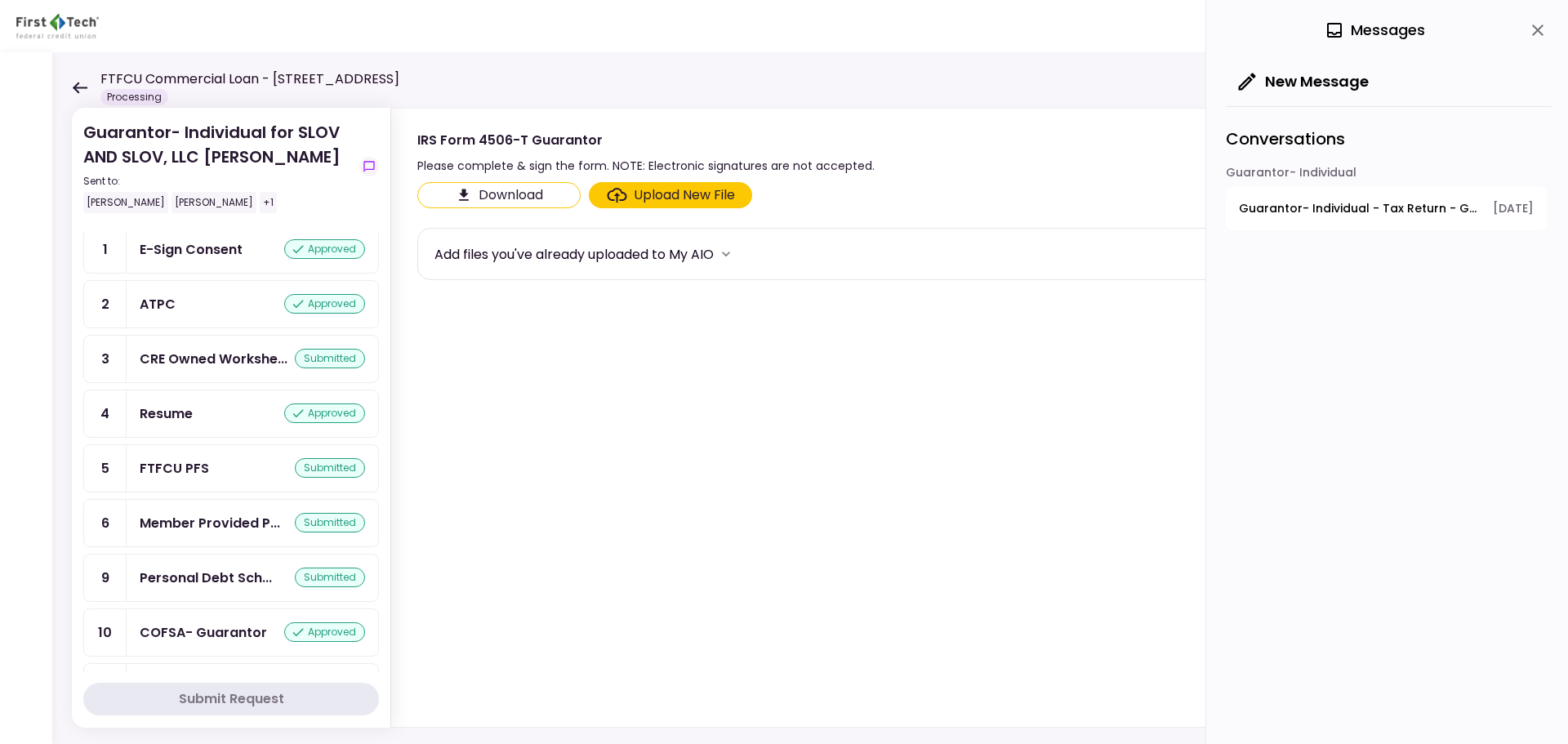
scroll to position [245, 0]
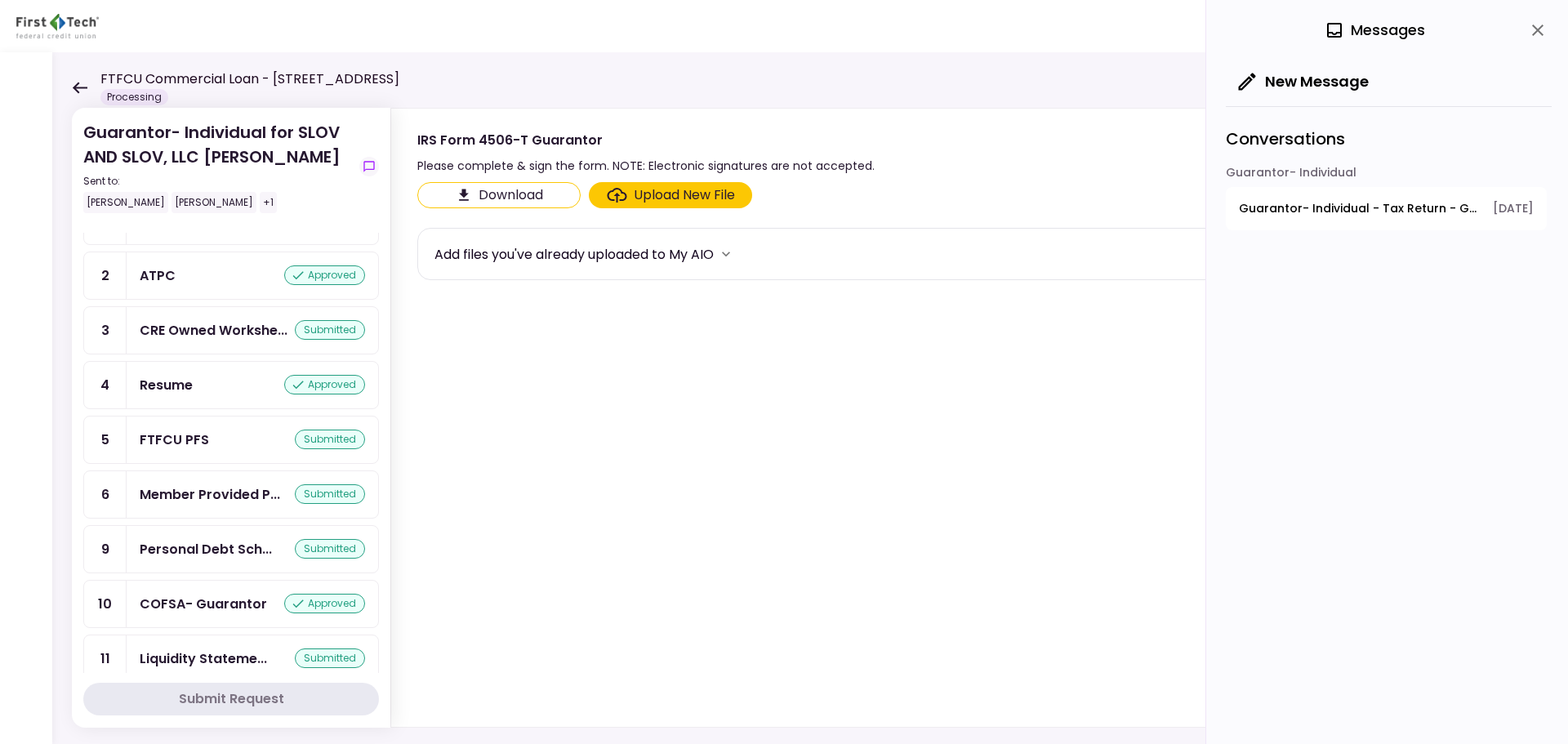
click at [210, 555] on div "Personal Debt Sch..." at bounding box center [205, 548] width 132 height 21
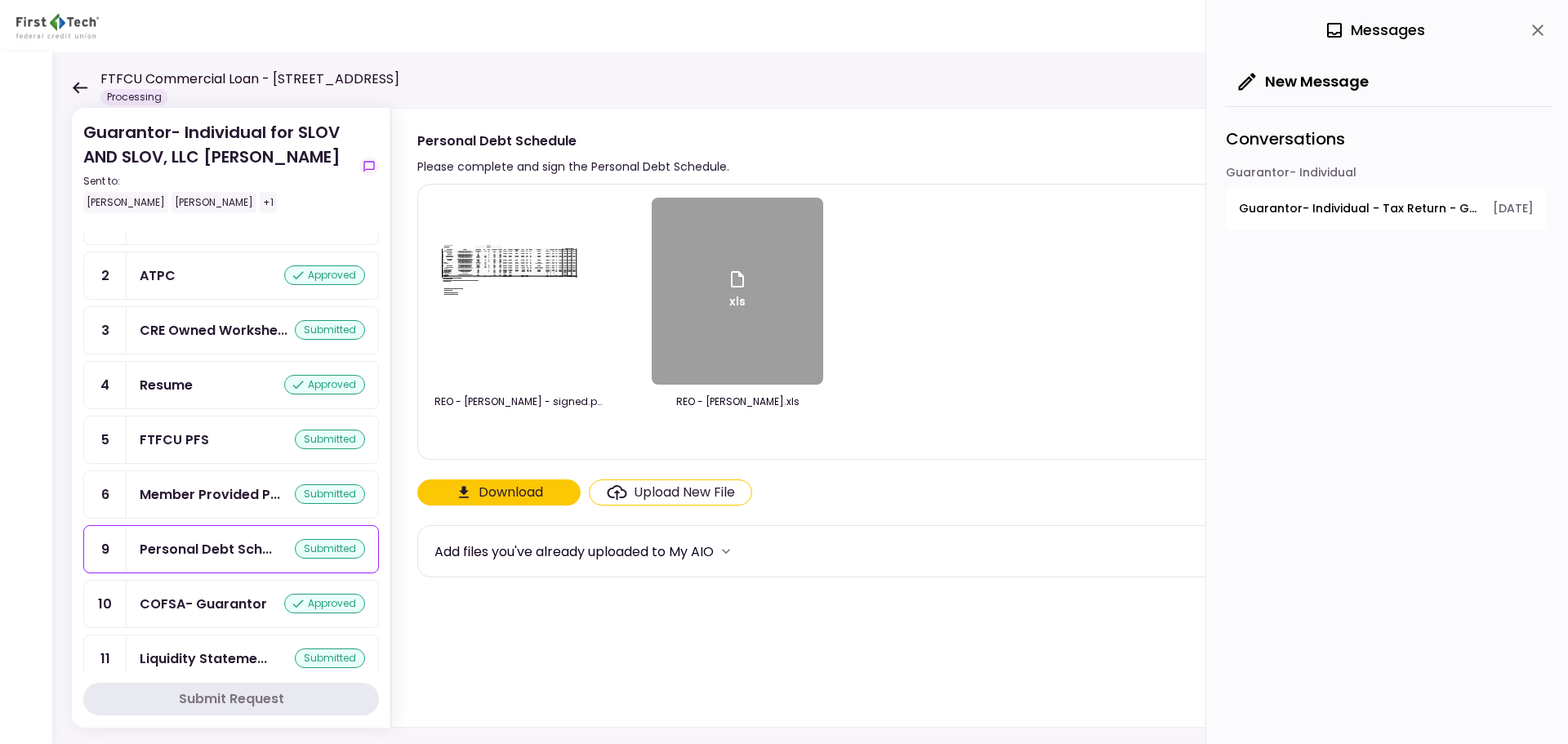
click at [84, 91] on icon at bounding box center [80, 88] width 16 height 13
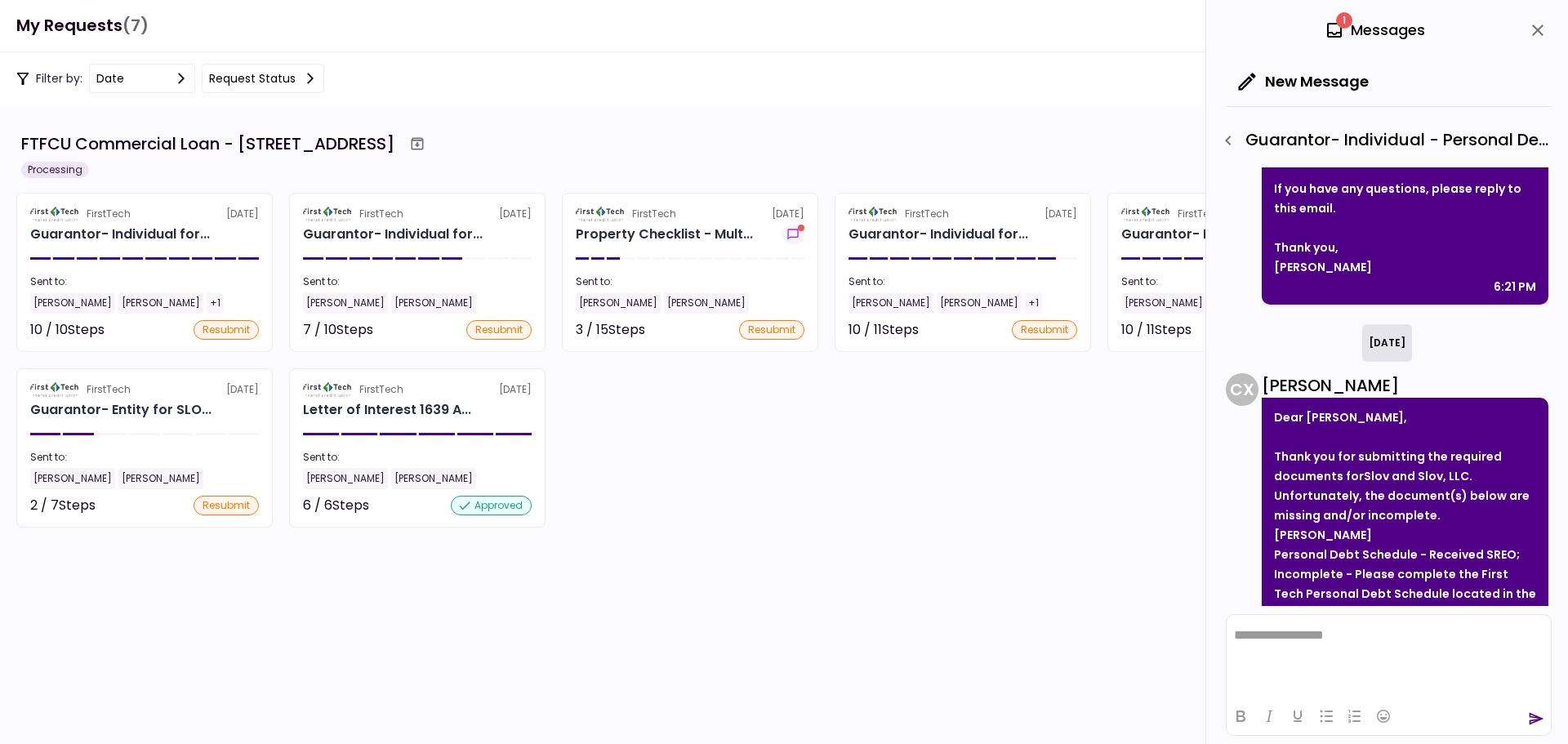
scroll to position [565, 0]
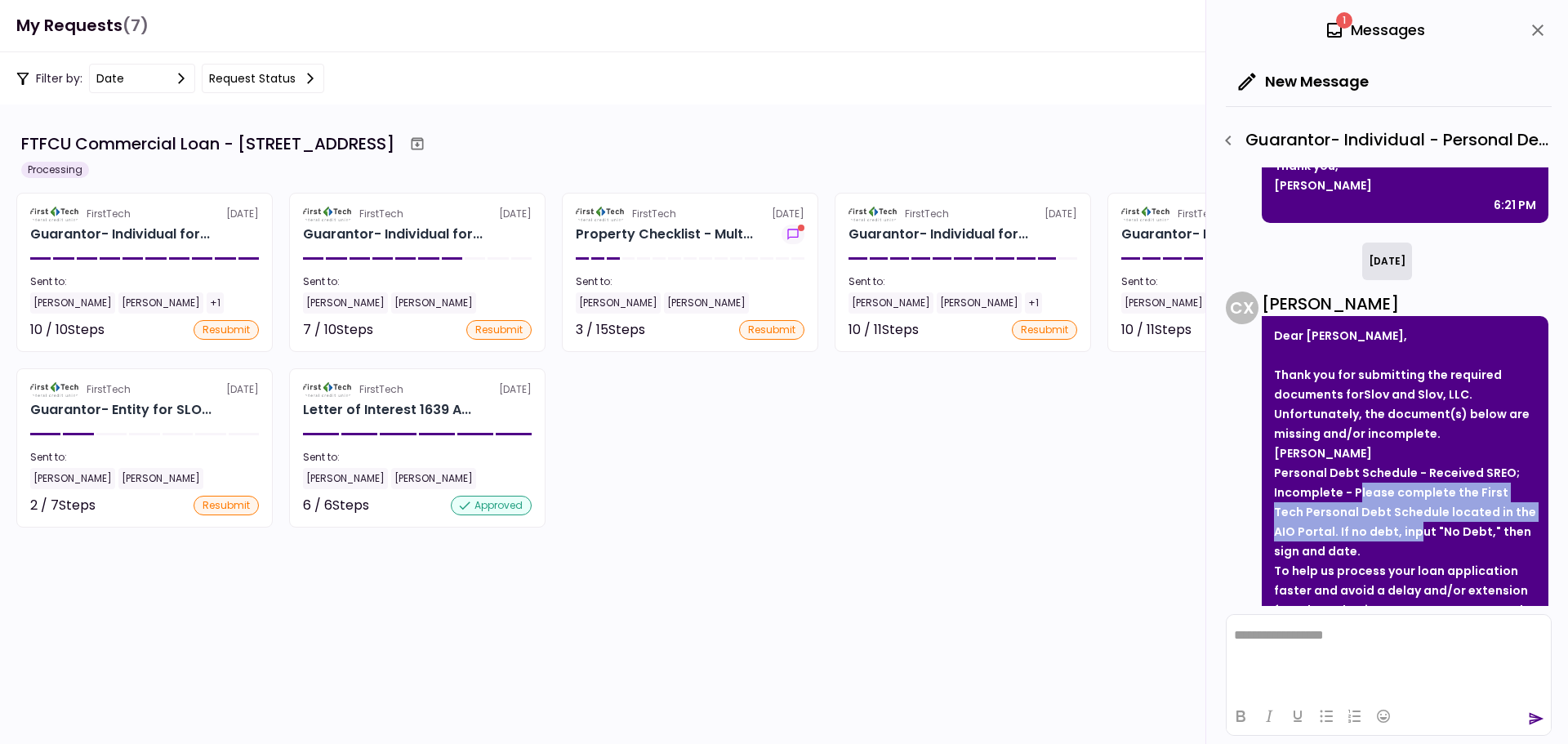
drag, startPoint x: 1358, startPoint y: 476, endPoint x: 1395, endPoint y: 519, distance: 56.7
click at [1395, 519] on strong "Personal Debt Schedule - Received SREO; Incomplete - Please complete the First …" at bounding box center [1405, 511] width 262 height 95
click at [1399, 494] on strong "Personal Debt Schedule - Received SREO; Incomplete - Please complete the First …" at bounding box center [1405, 511] width 262 height 95
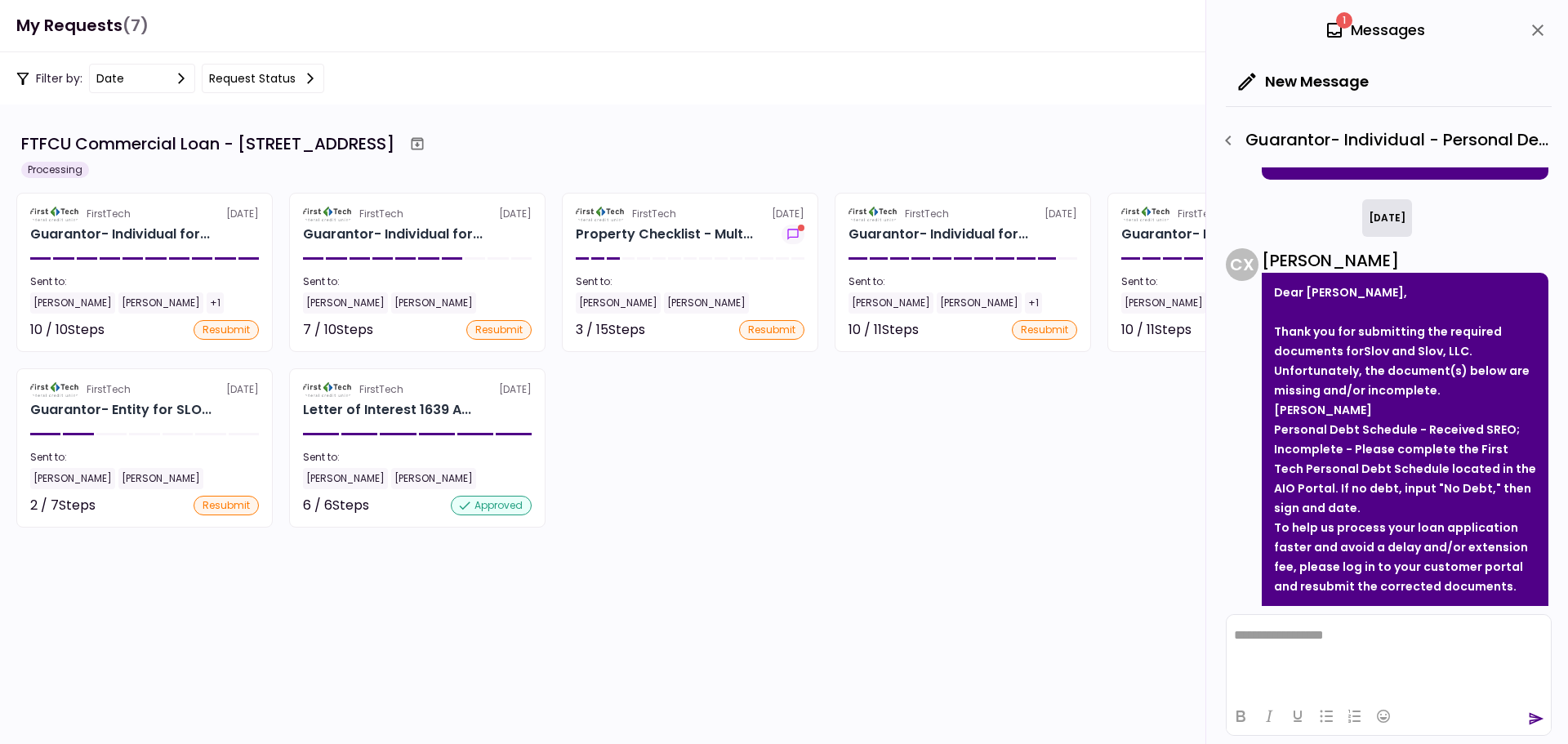
scroll to position [728, 0]
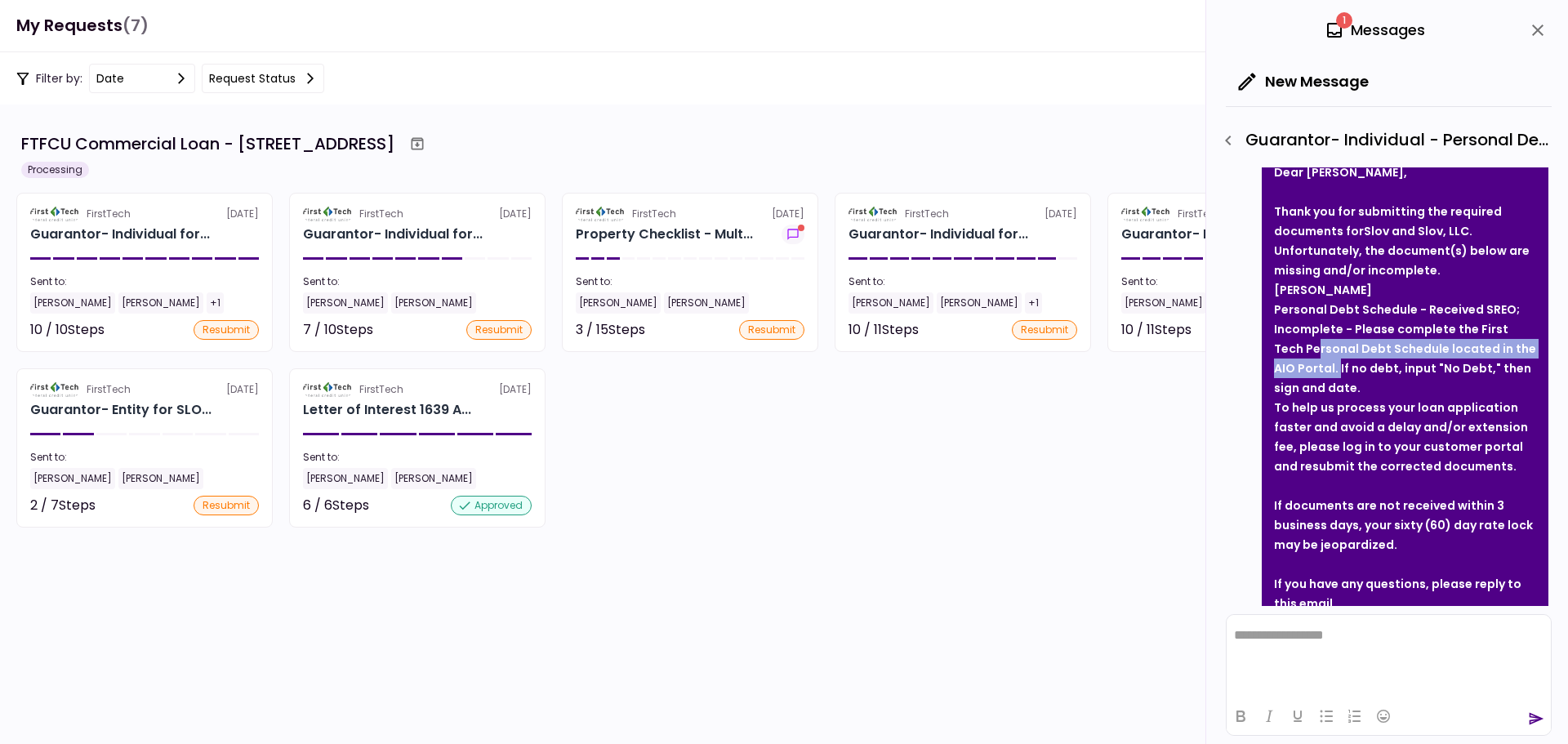
drag, startPoint x: 1288, startPoint y: 330, endPoint x: 1315, endPoint y: 352, distance: 34.8
click at [1315, 352] on strong "Personal Debt Schedule - Received SREO; Incomplete - Please complete the First …" at bounding box center [1405, 348] width 262 height 95
click at [1309, 353] on strong "Personal Debt Schedule - Received SREO; Incomplete - Please complete the First …" at bounding box center [1405, 348] width 262 height 95
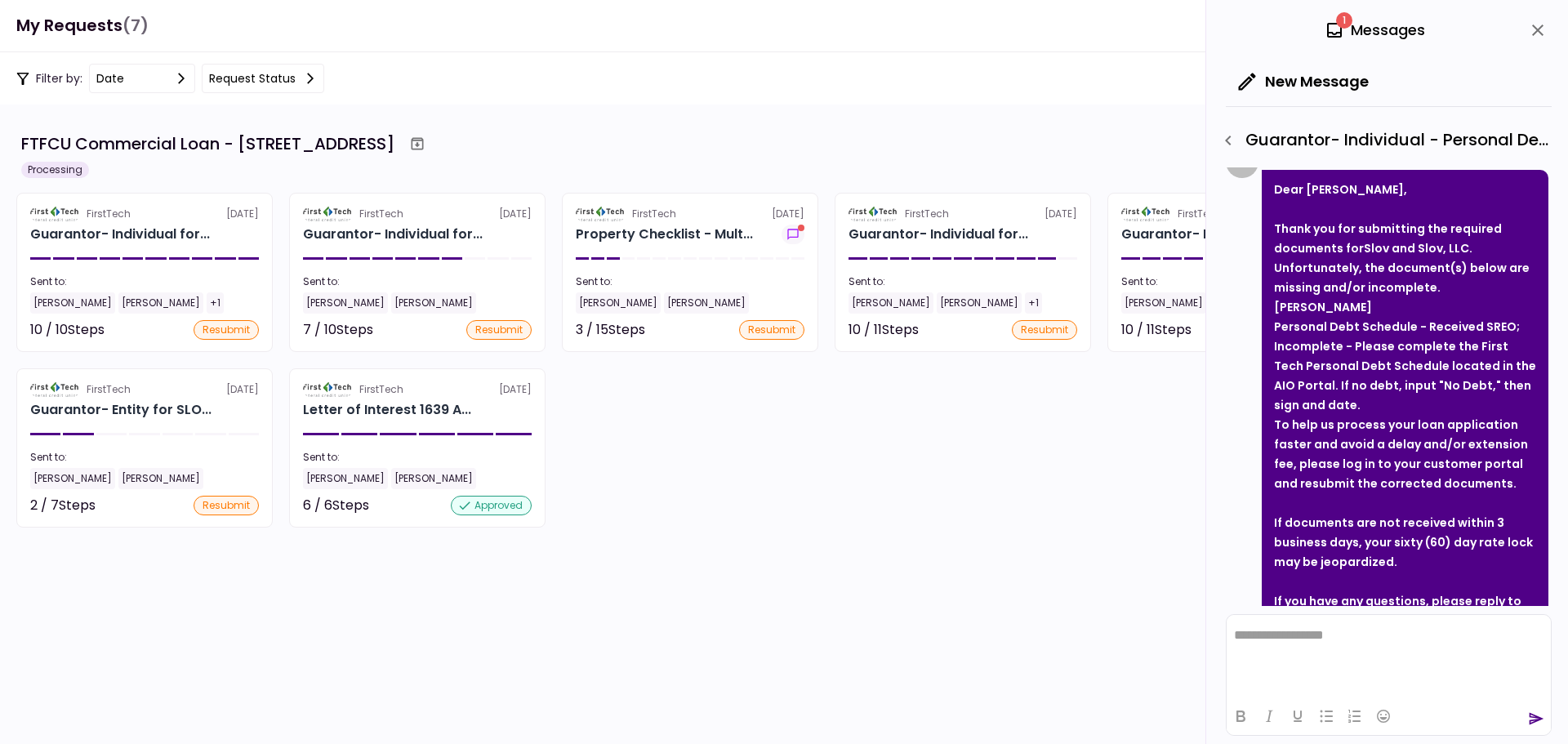
scroll to position [810, 0]
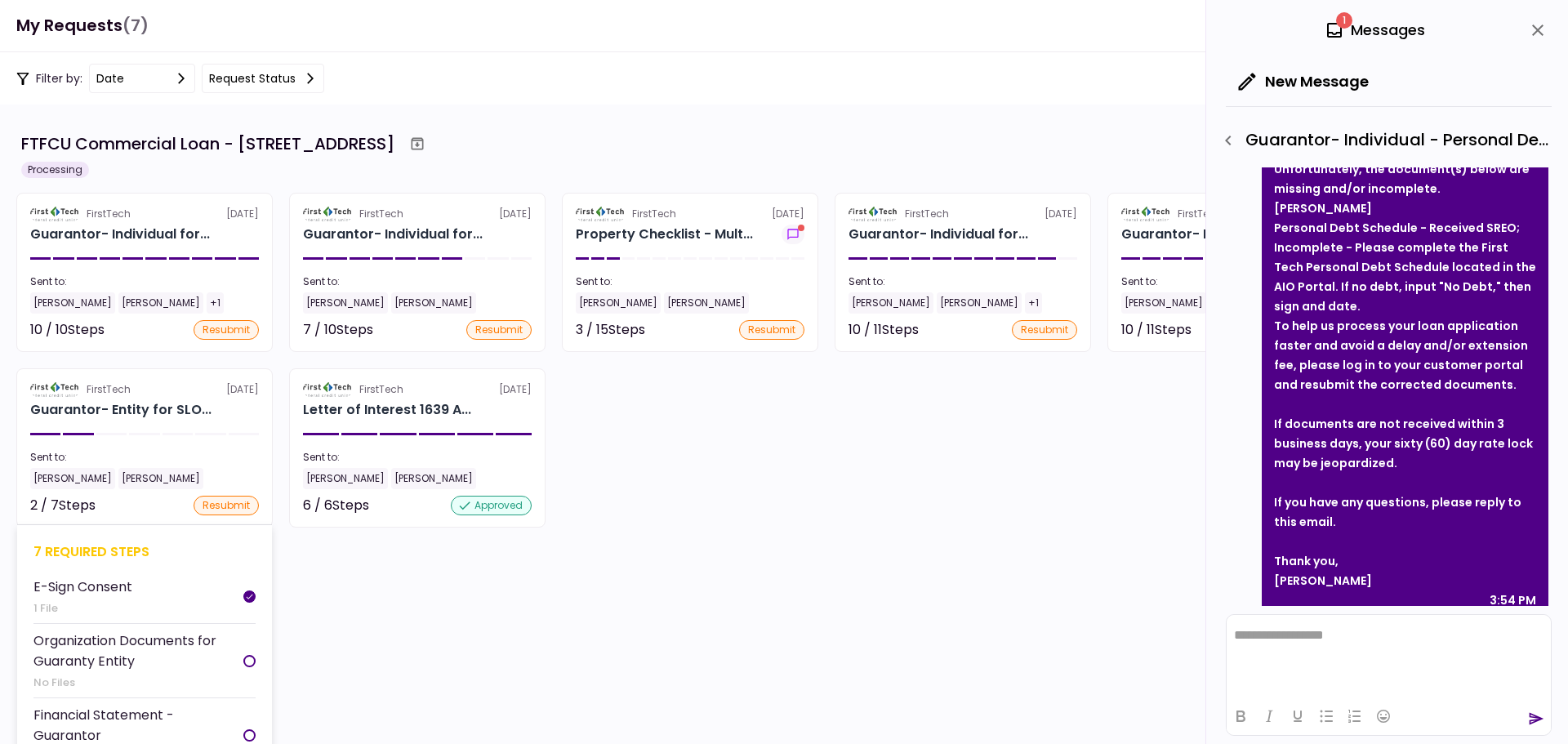
click at [73, 554] on div "7 required steps" at bounding box center [144, 551] width 222 height 21
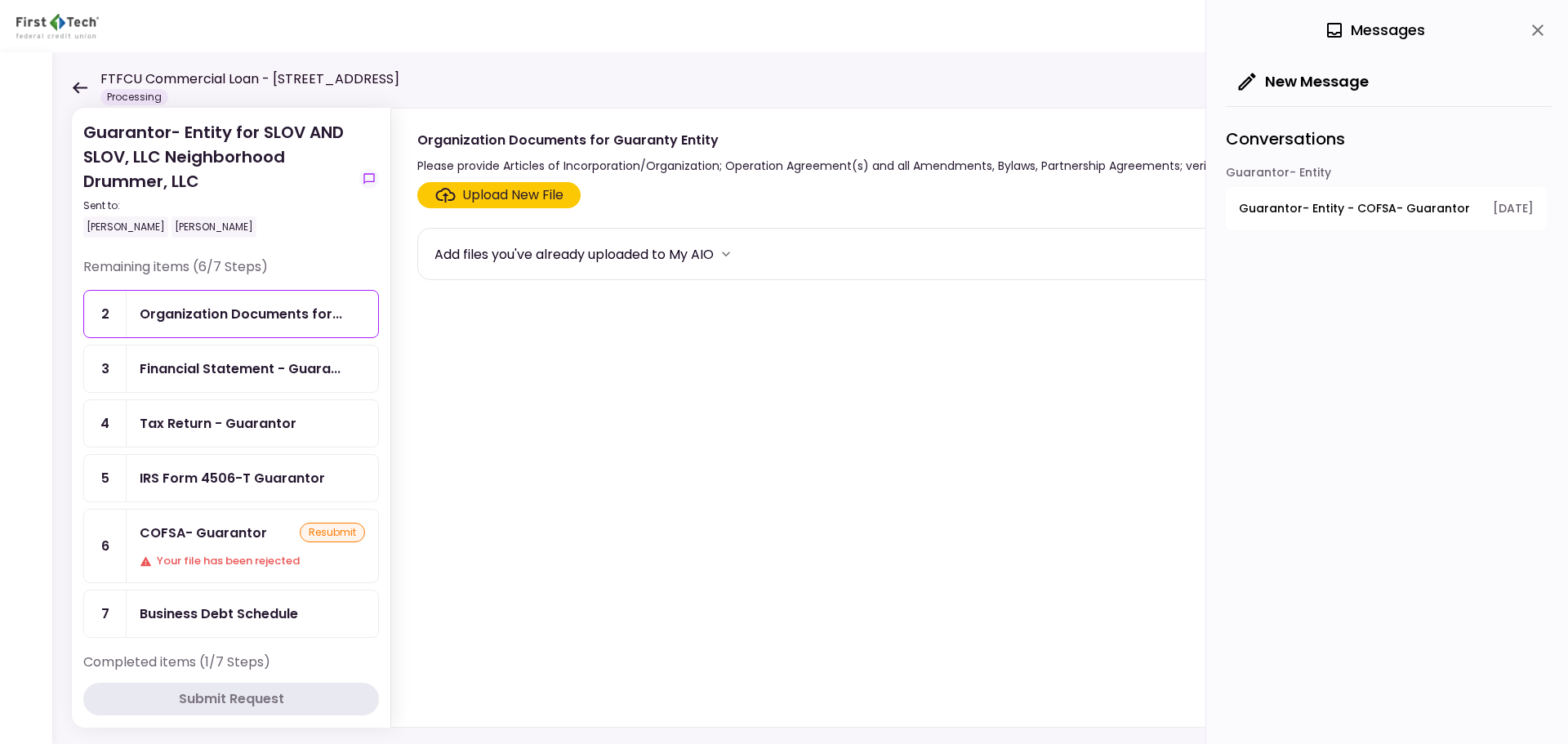
click at [245, 536] on div "COFSA- Guarantor" at bounding box center [203, 533] width 127 height 21
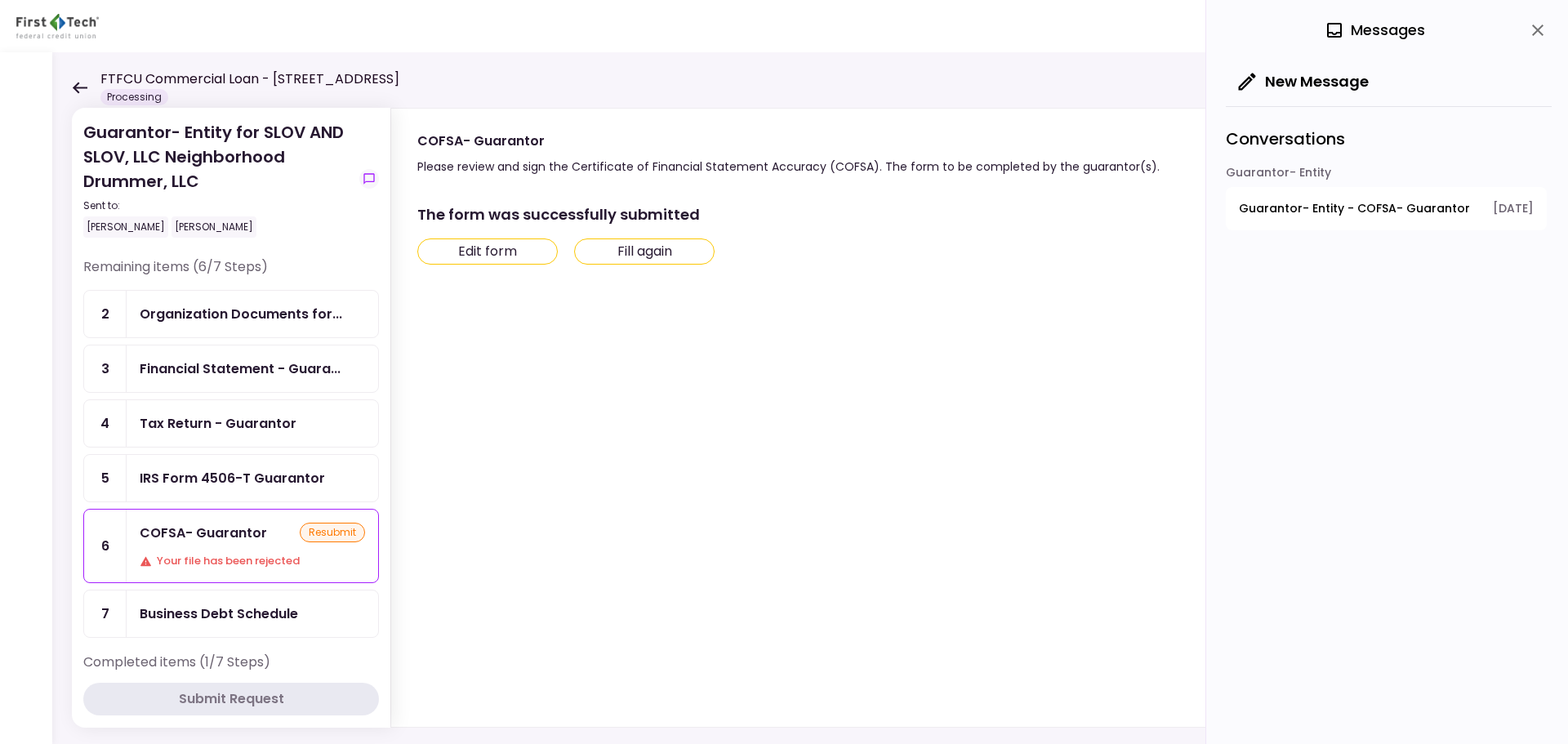
click at [610, 260] on button "Fill again" at bounding box center [644, 251] width 141 height 26
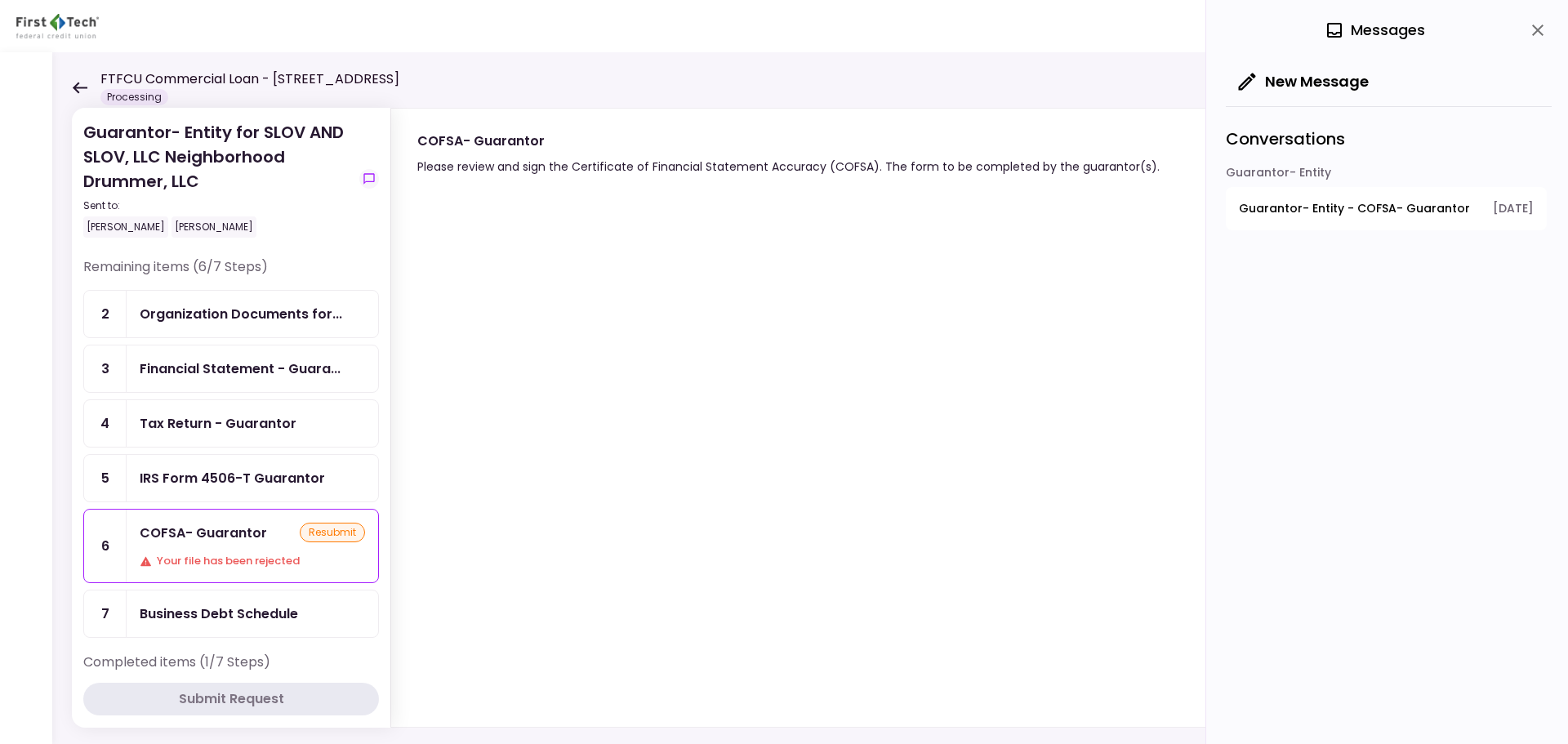
scroll to position [75, 0]
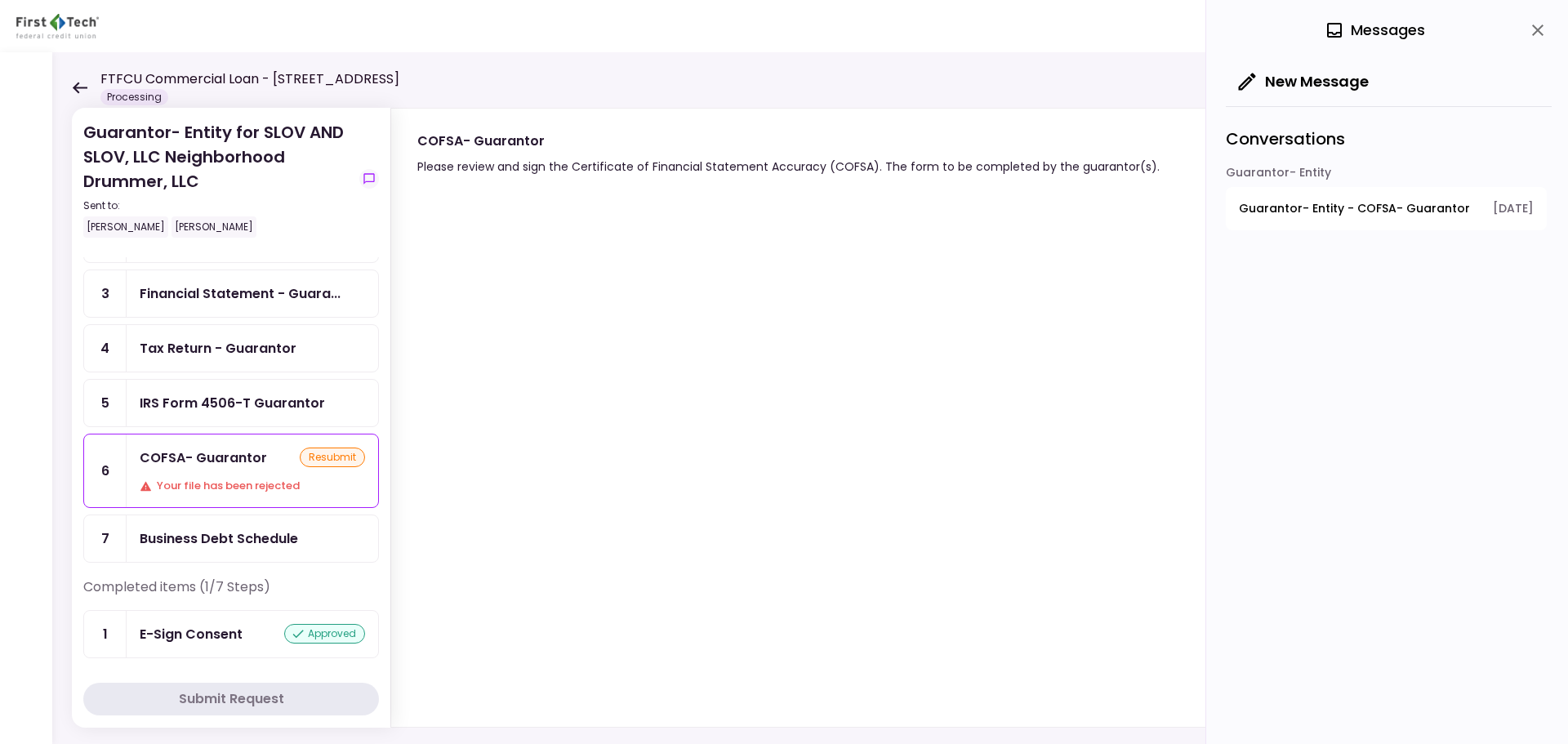
click at [179, 322] on ul "2 Organization Documents for... 3 Financial Statement - Guara... 4 Tax Return -…" at bounding box center [231, 389] width 295 height 348
click at [191, 300] on div "Financial Statement - Guara..." at bounding box center [240, 293] width 200 height 21
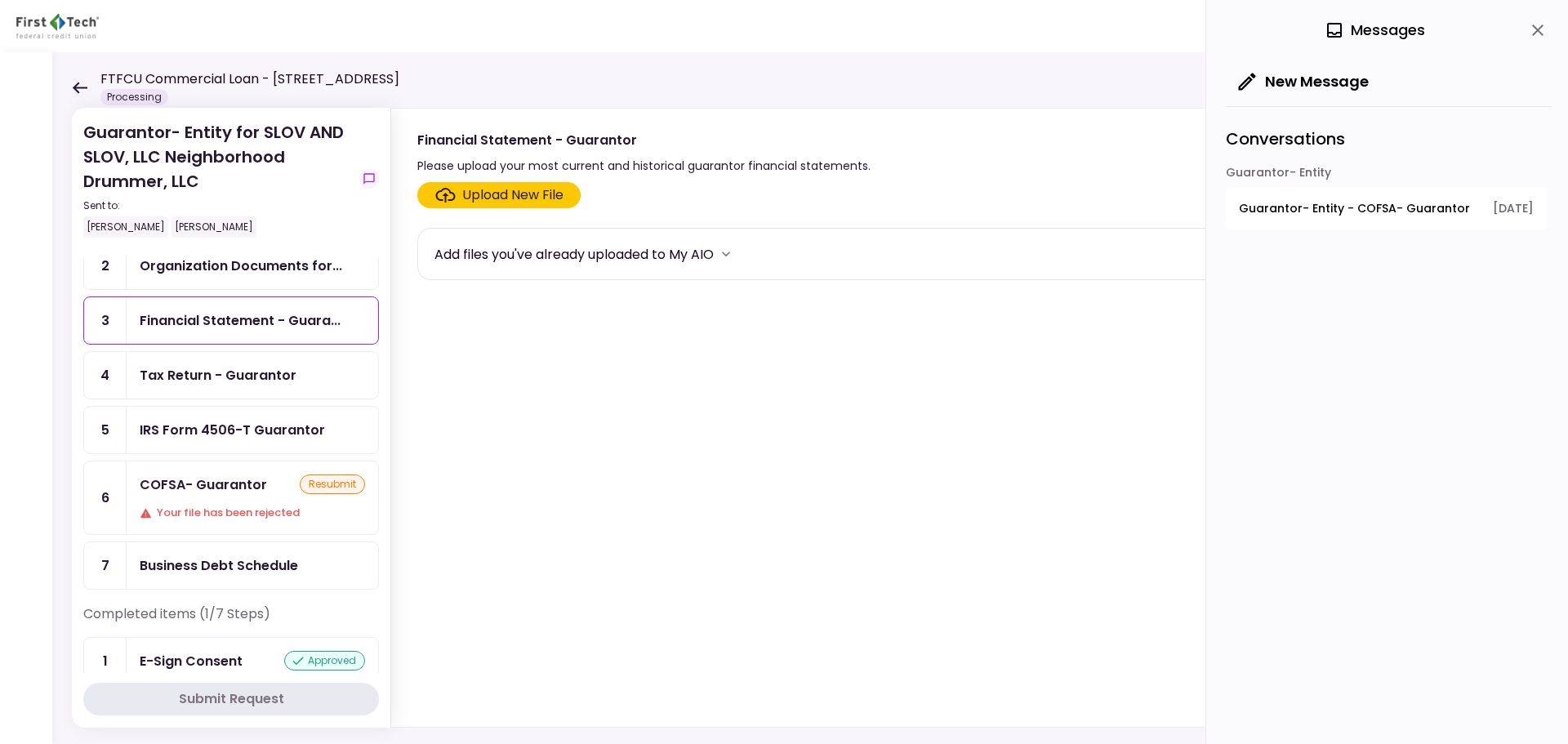
scroll to position [75, 0]
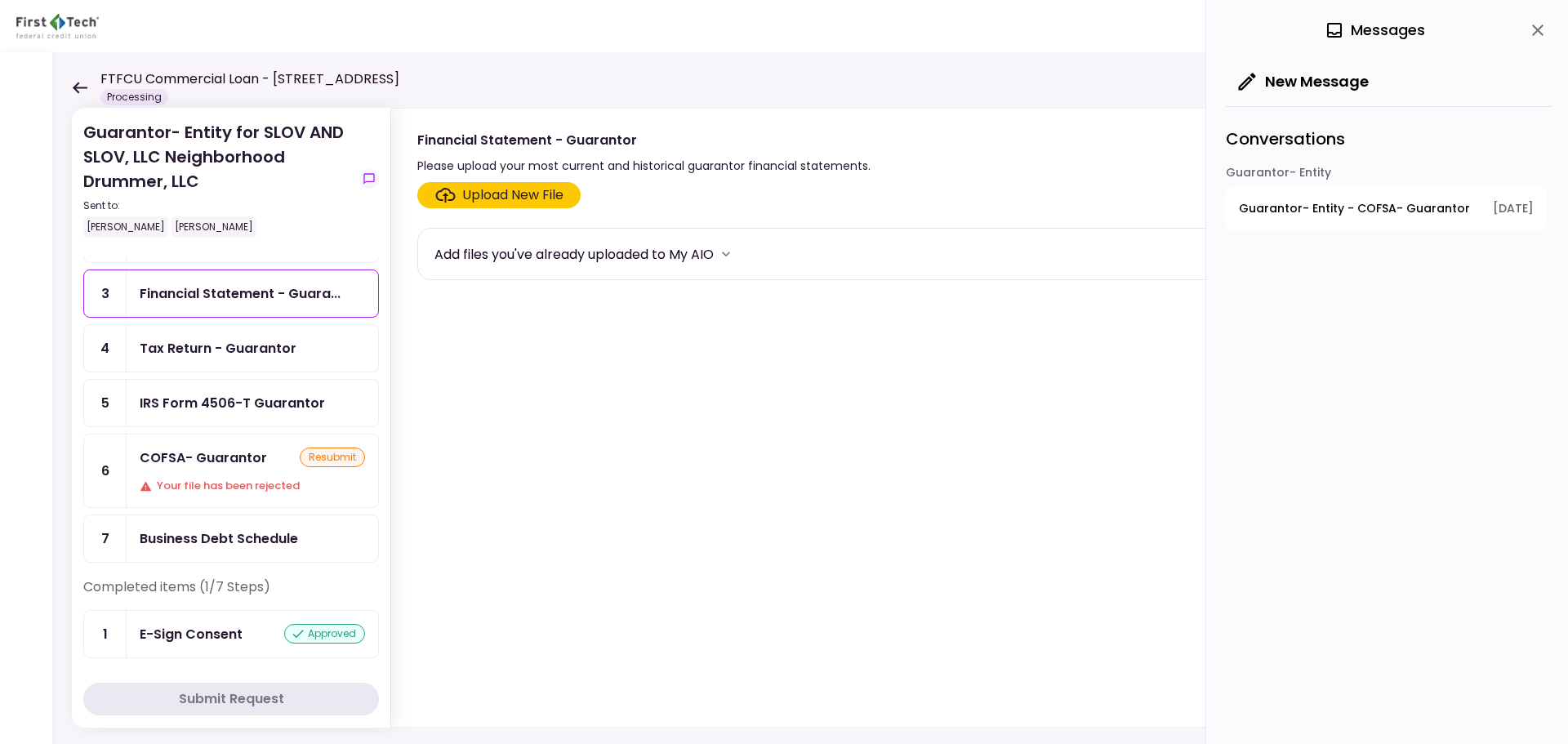
click at [254, 414] on div "IRS Form 4506-T Guarantor" at bounding box center [251, 403] width 251 height 47
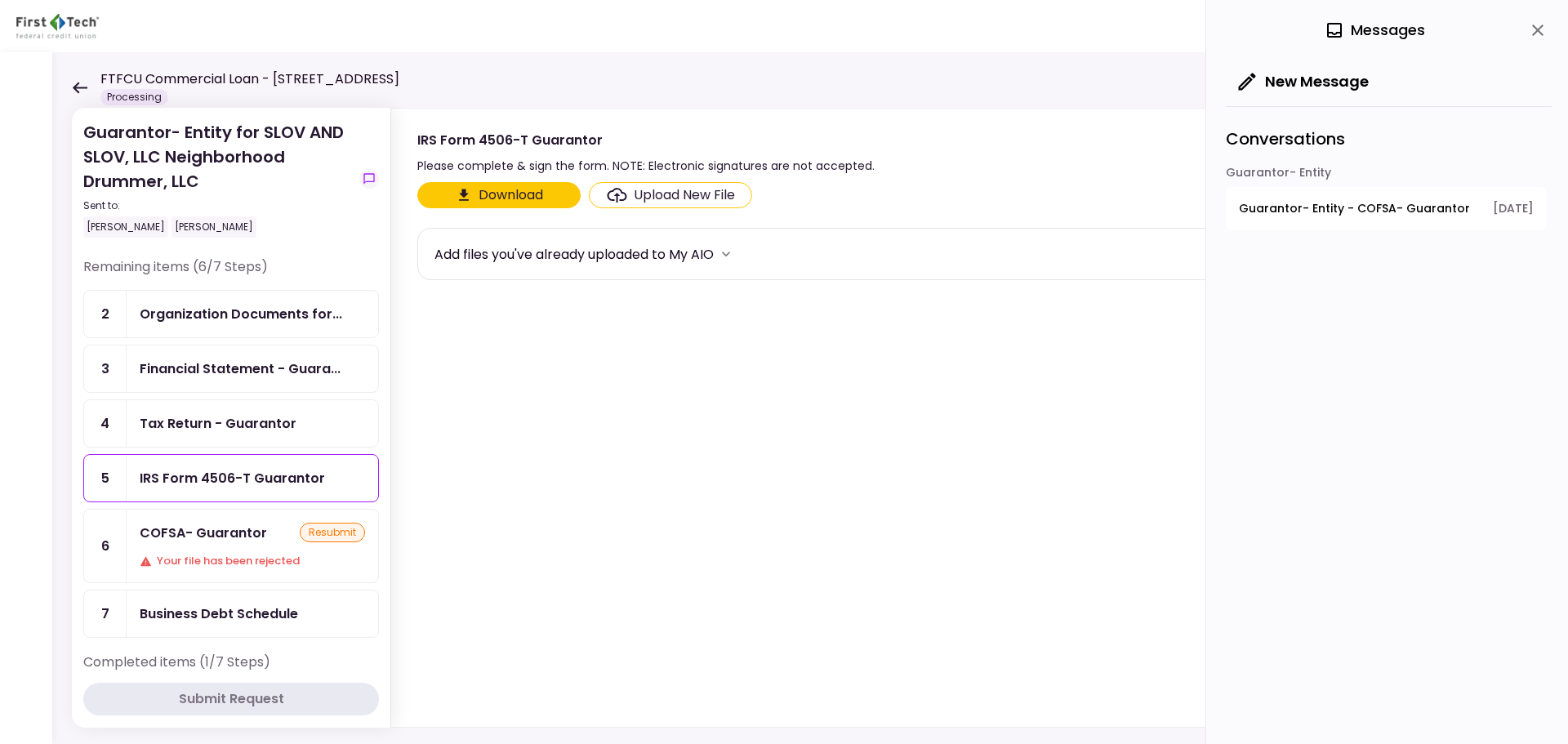
click at [78, 77] on div "FTFCU Commercial Loan - [STREET_ADDRESS] Processing" at bounding box center [236, 87] width 327 height 36
click at [77, 83] on icon at bounding box center [79, 88] width 15 height 12
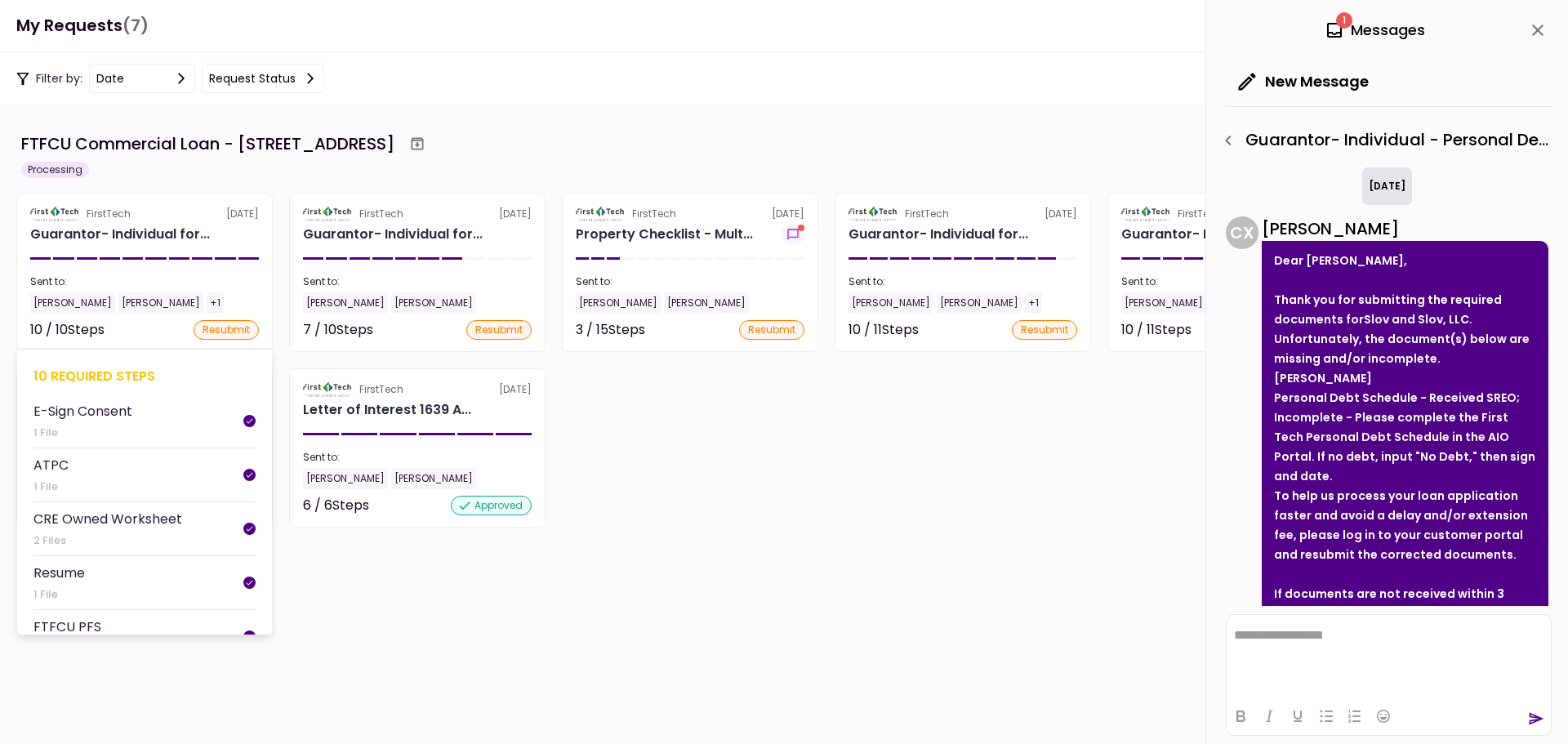
scroll to position [810, 0]
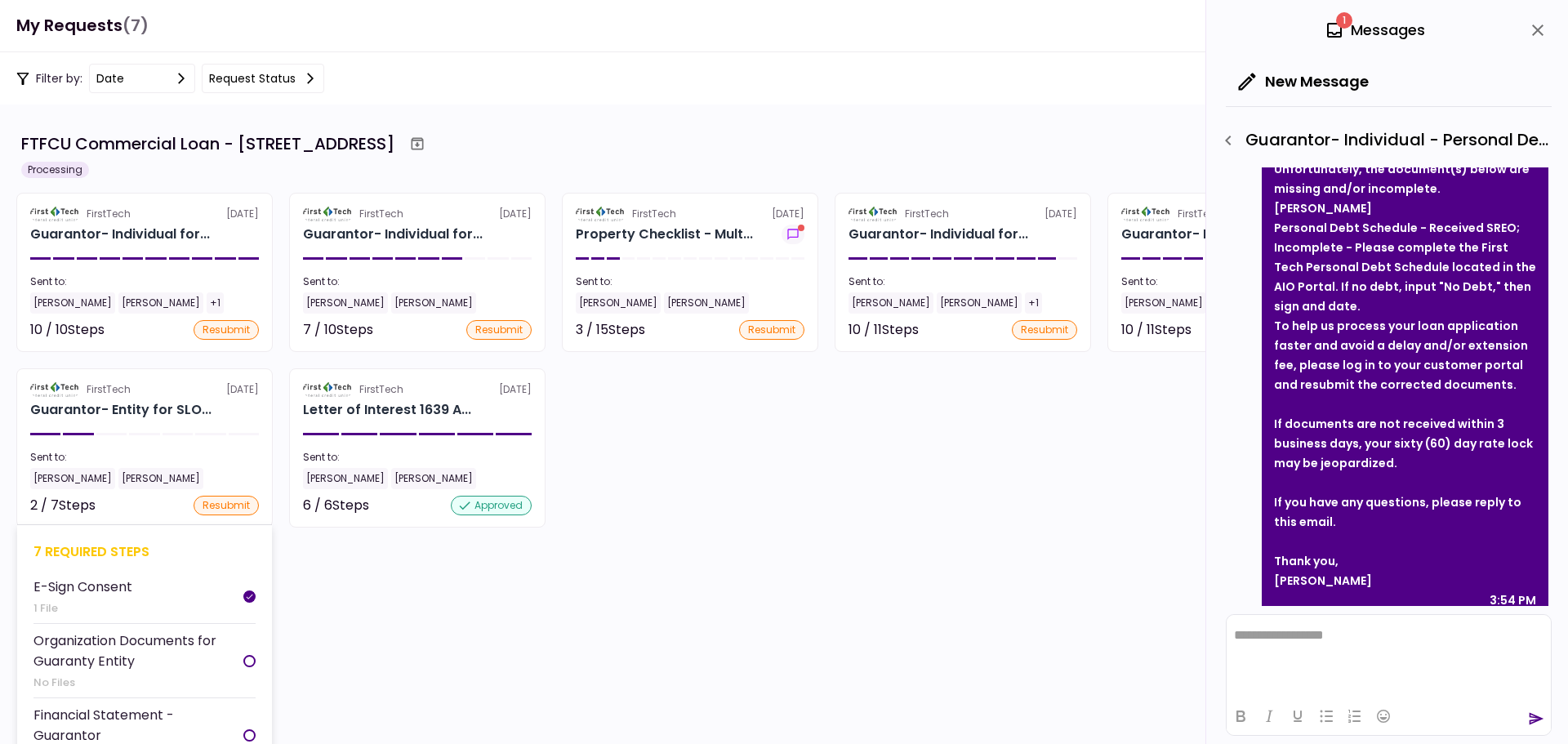
click at [128, 555] on div "7 required steps" at bounding box center [144, 551] width 222 height 21
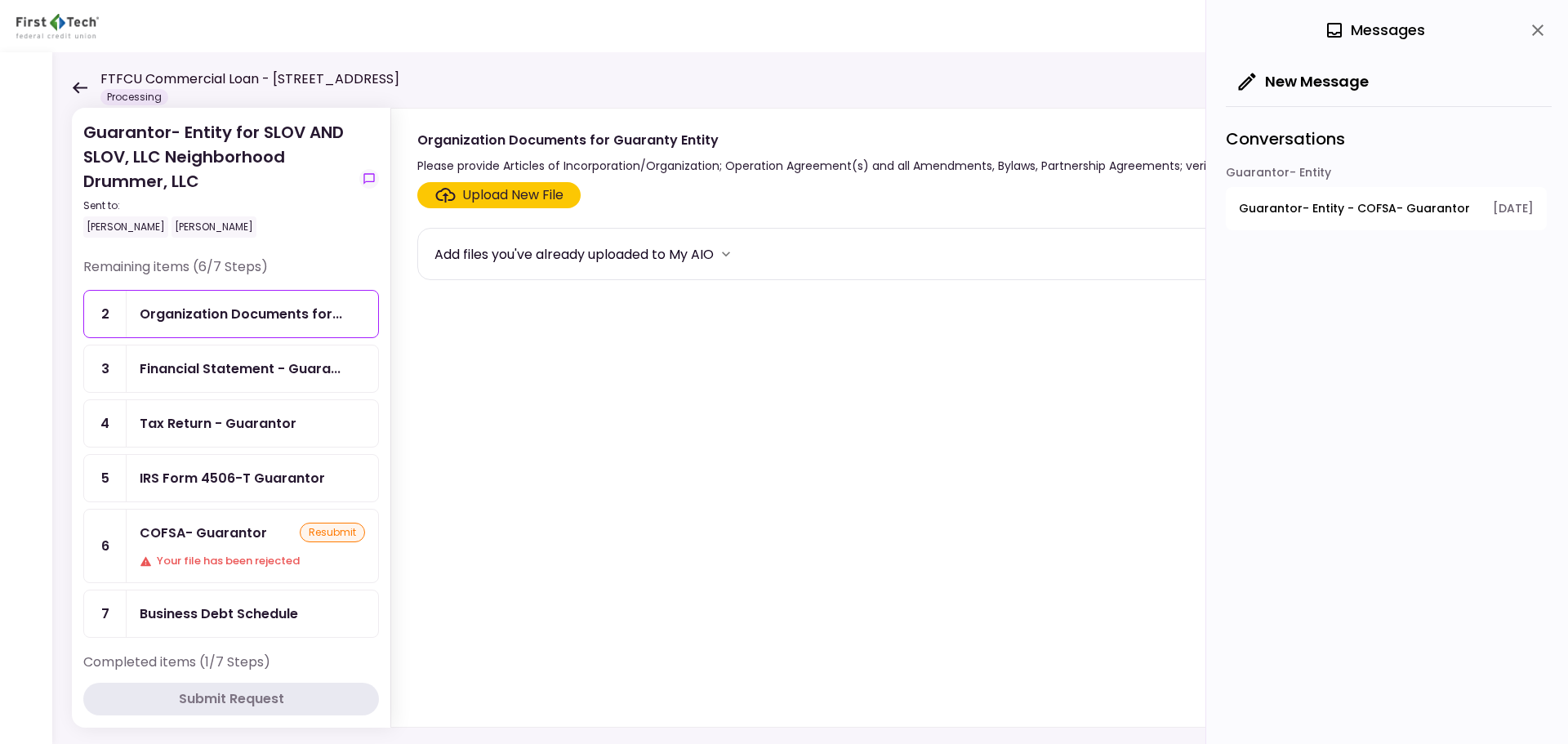
click at [82, 91] on icon at bounding box center [80, 88] width 16 height 13
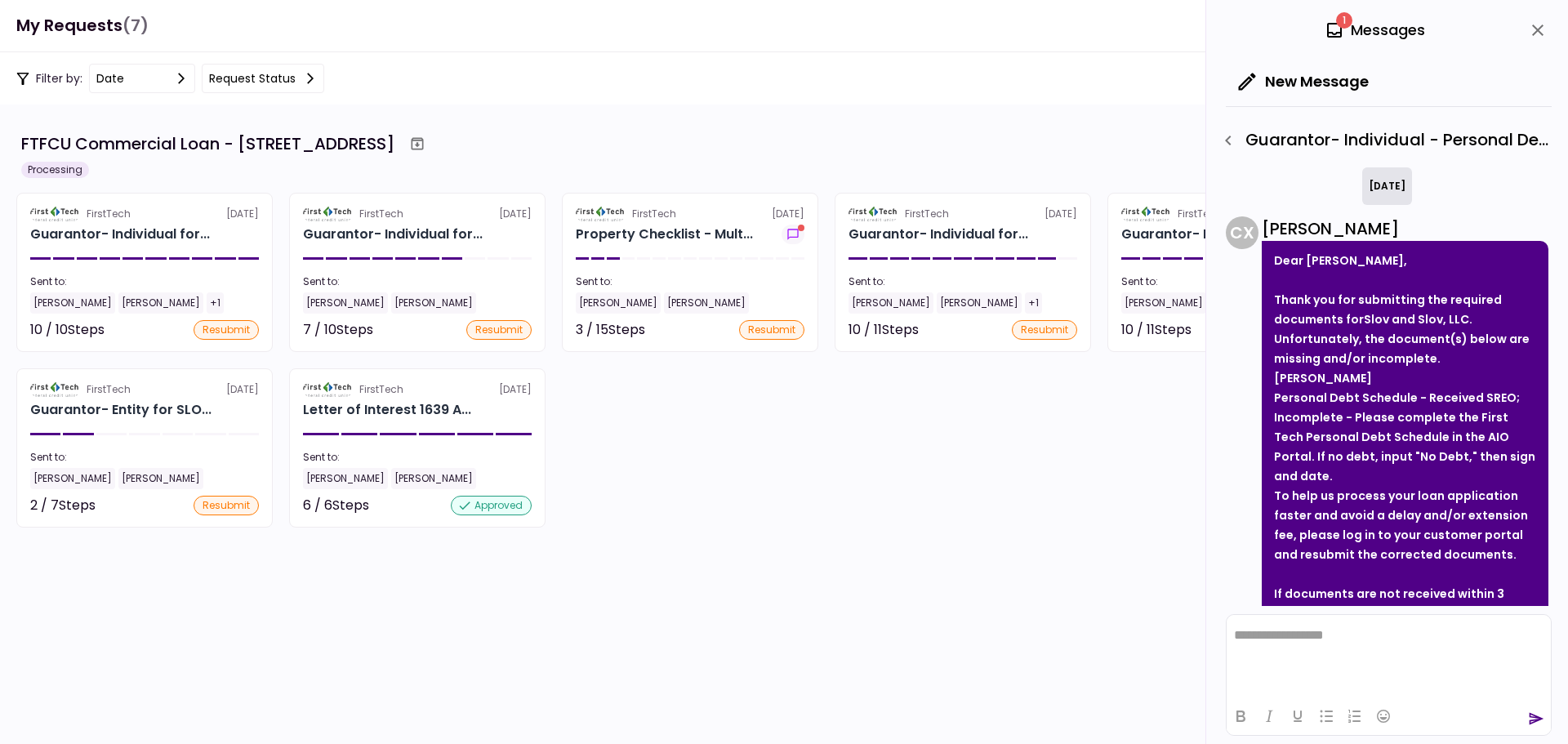
scroll to position [810, 0]
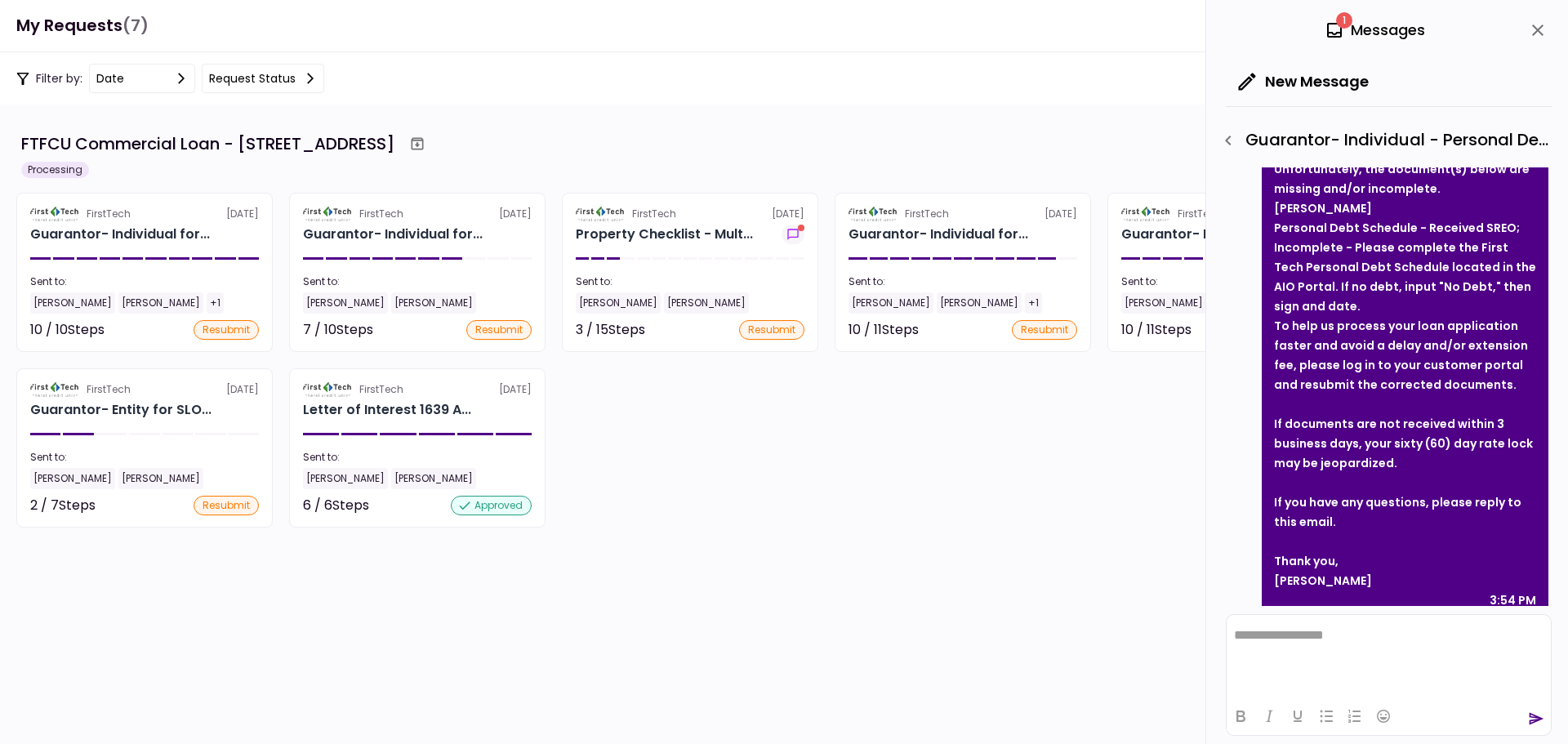
click at [1533, 29] on icon "close" at bounding box center [1538, 30] width 20 height 20
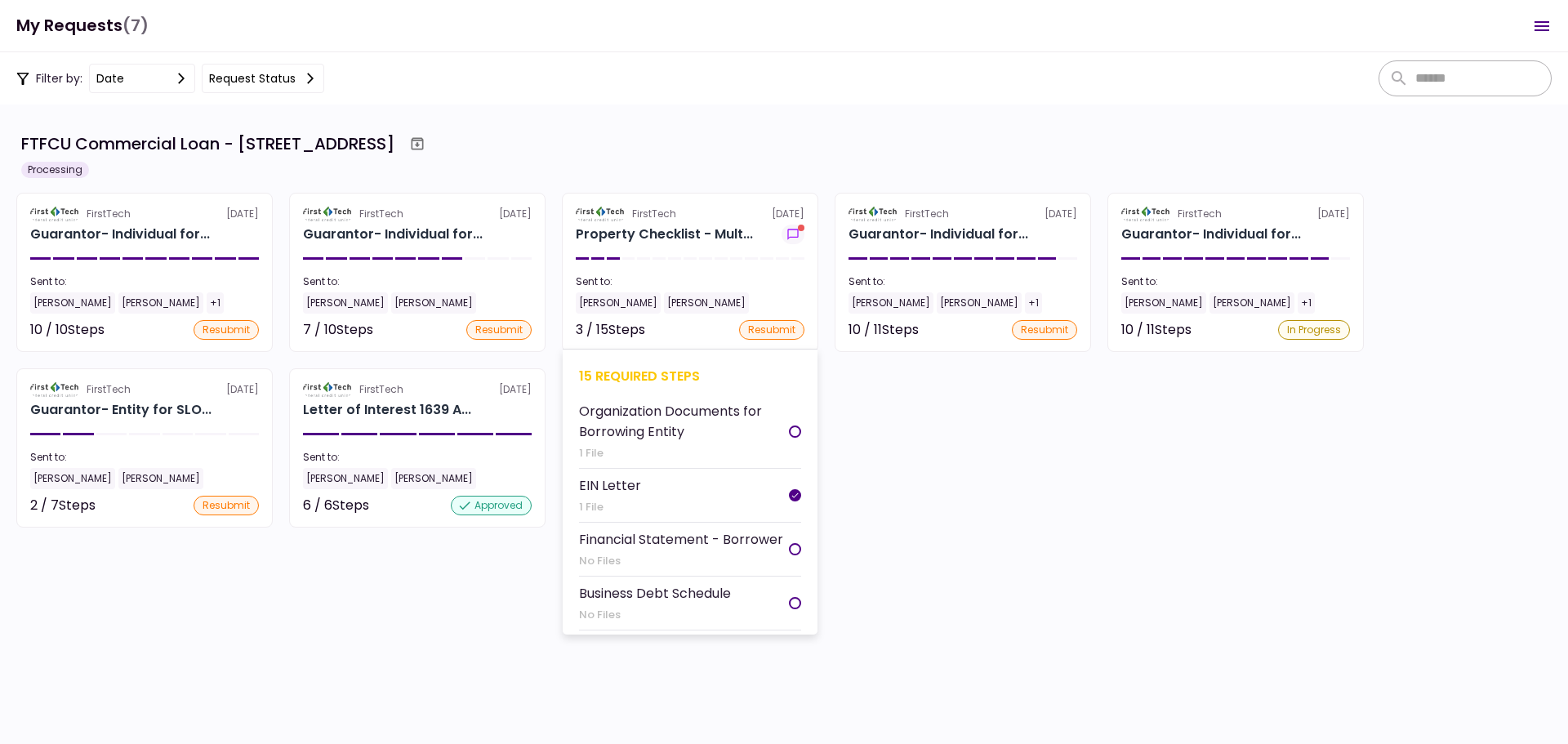
click at [642, 374] on div "15 required steps" at bounding box center [689, 375] width 222 height 21
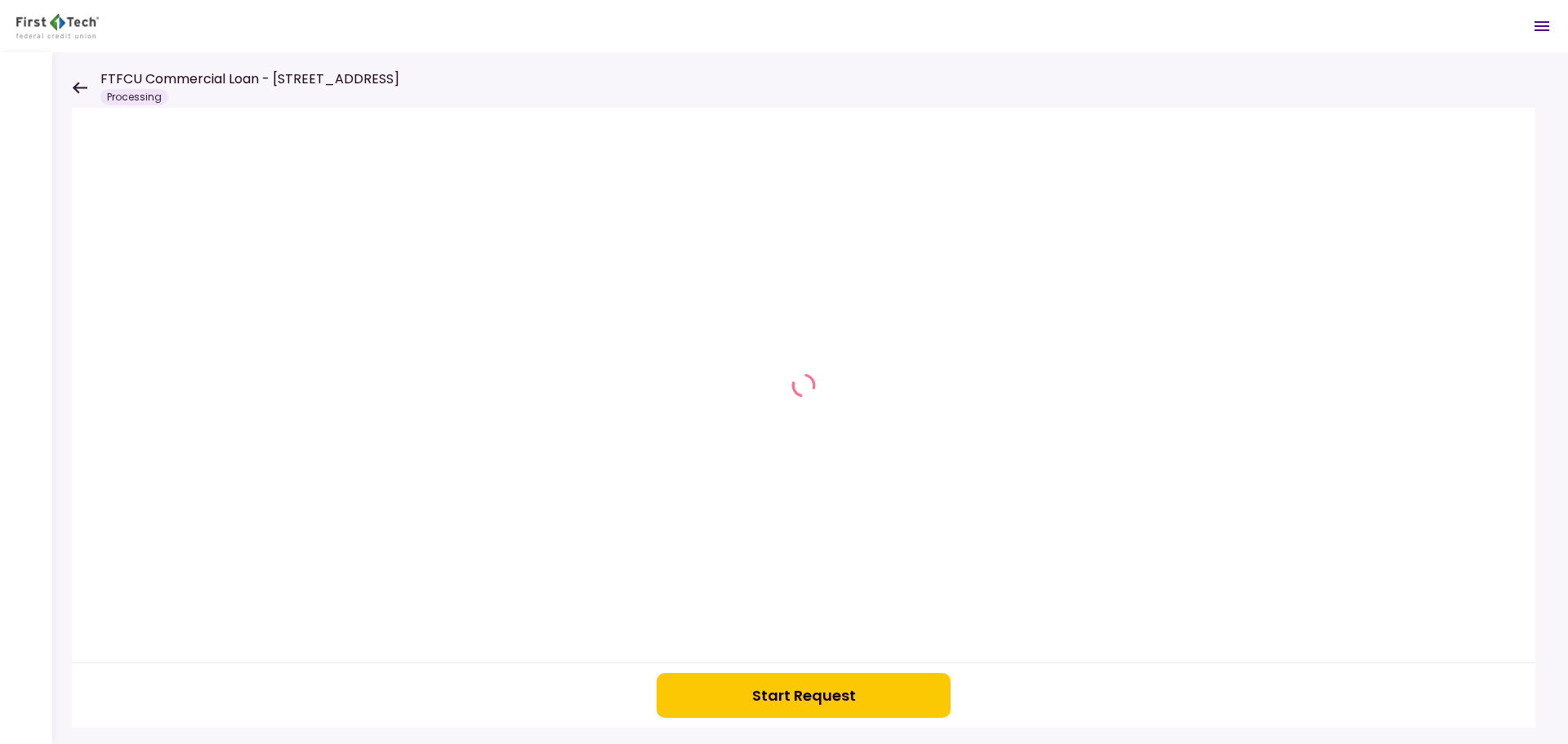
click at [67, 89] on div "Start Request" at bounding box center [809, 397] width 1515 height 691
click at [76, 87] on icon at bounding box center [79, 88] width 15 height 12
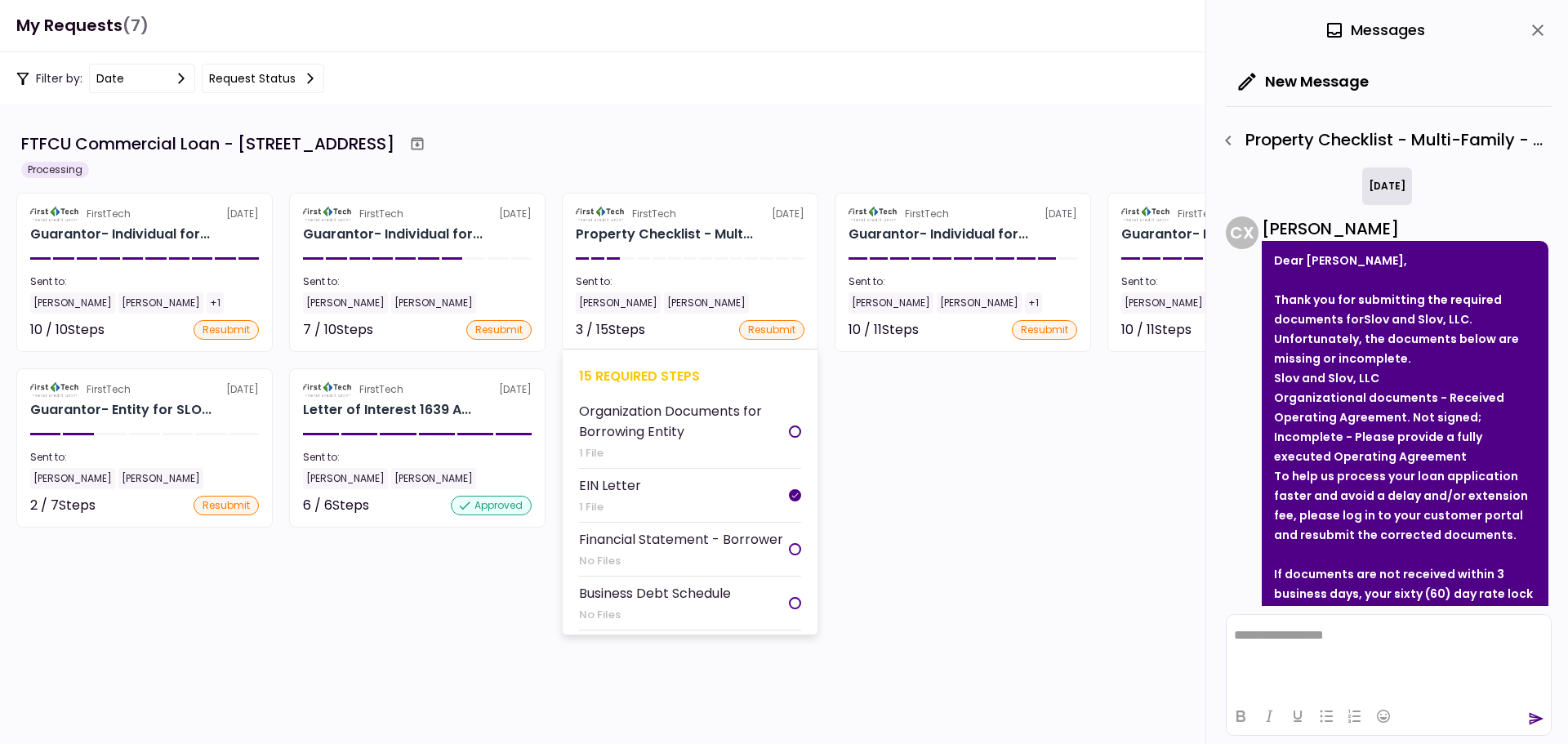
scroll to position [170, 0]
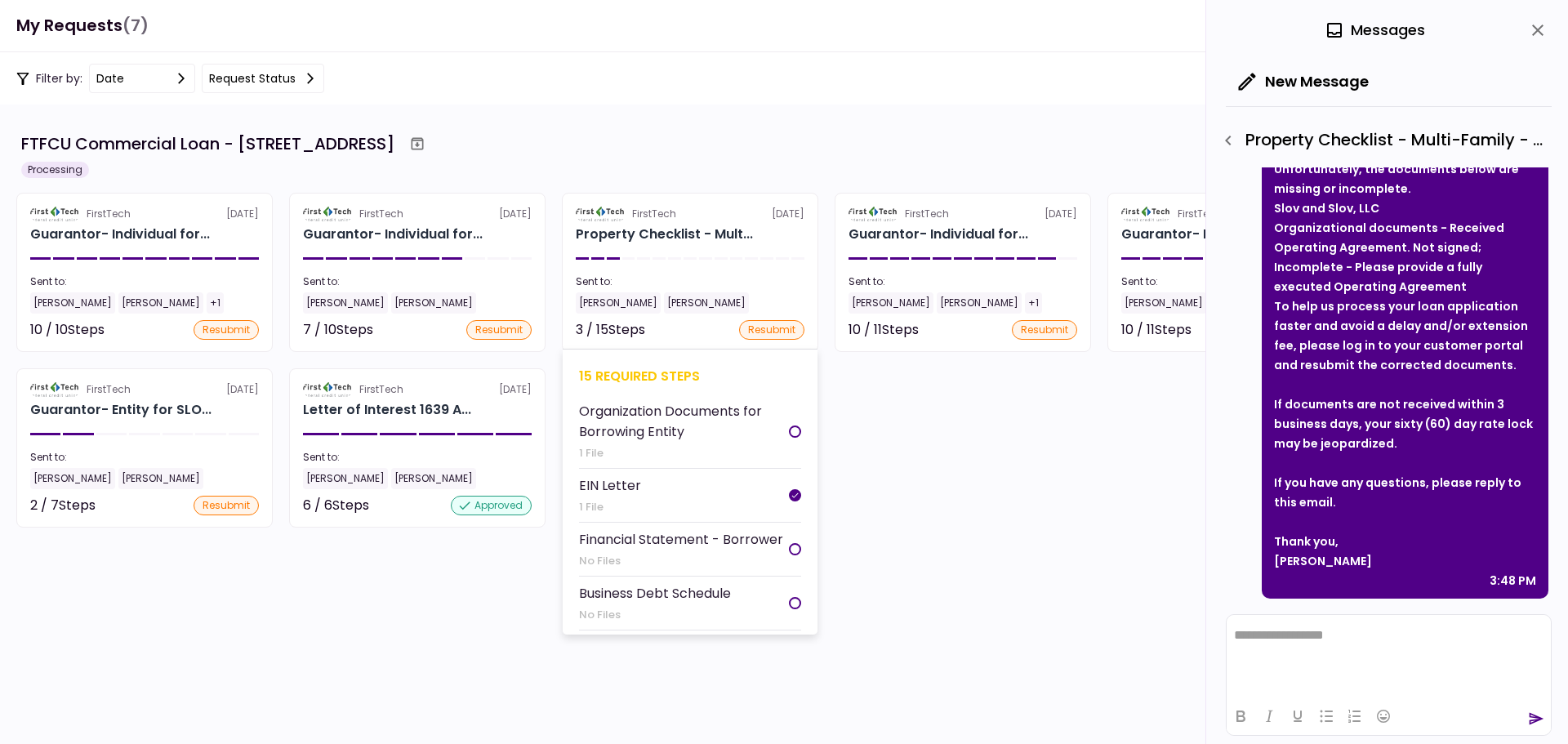
click at [612, 374] on div "15 required steps" at bounding box center [689, 375] width 222 height 21
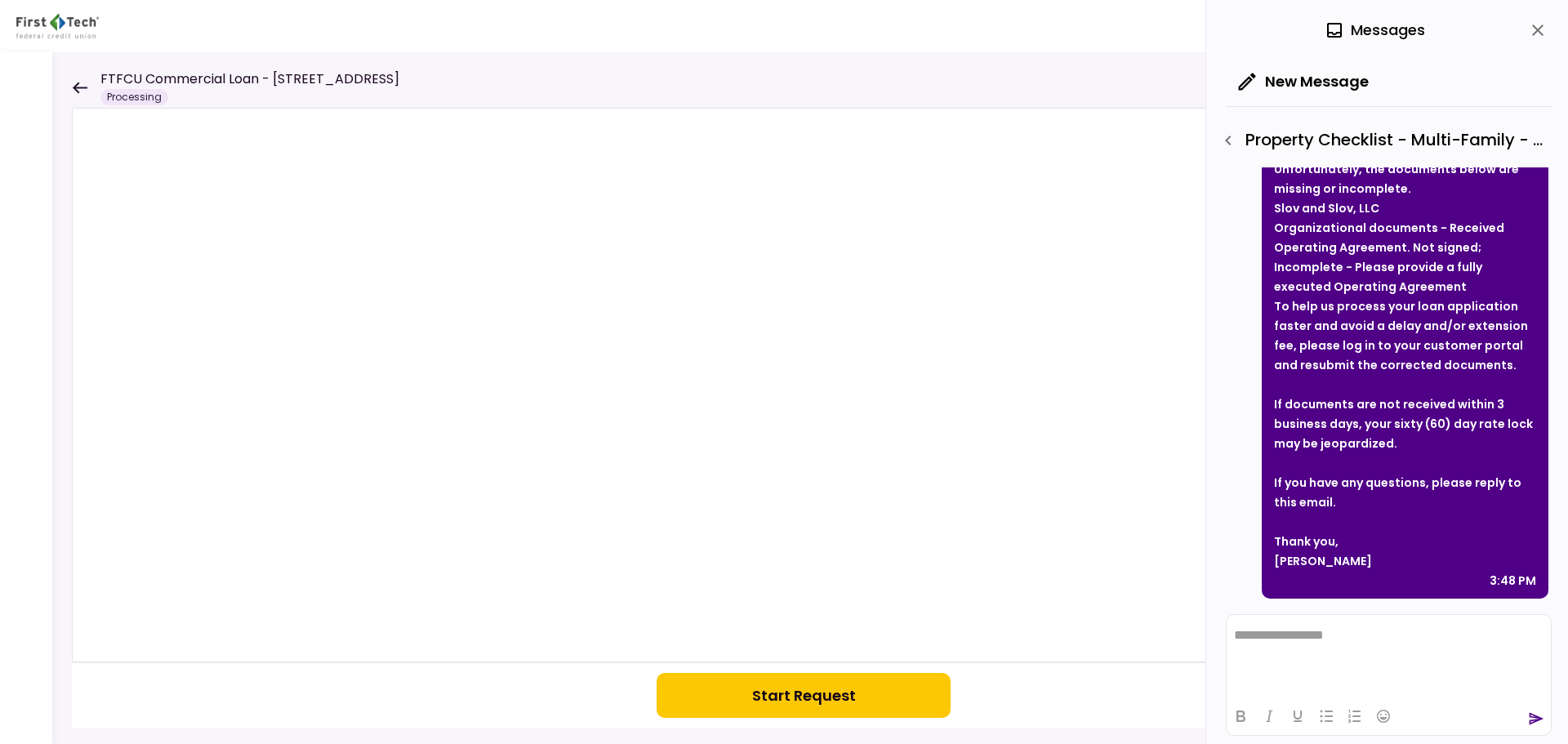
click at [1536, 32] on icon "close" at bounding box center [1538, 30] width 12 height 12
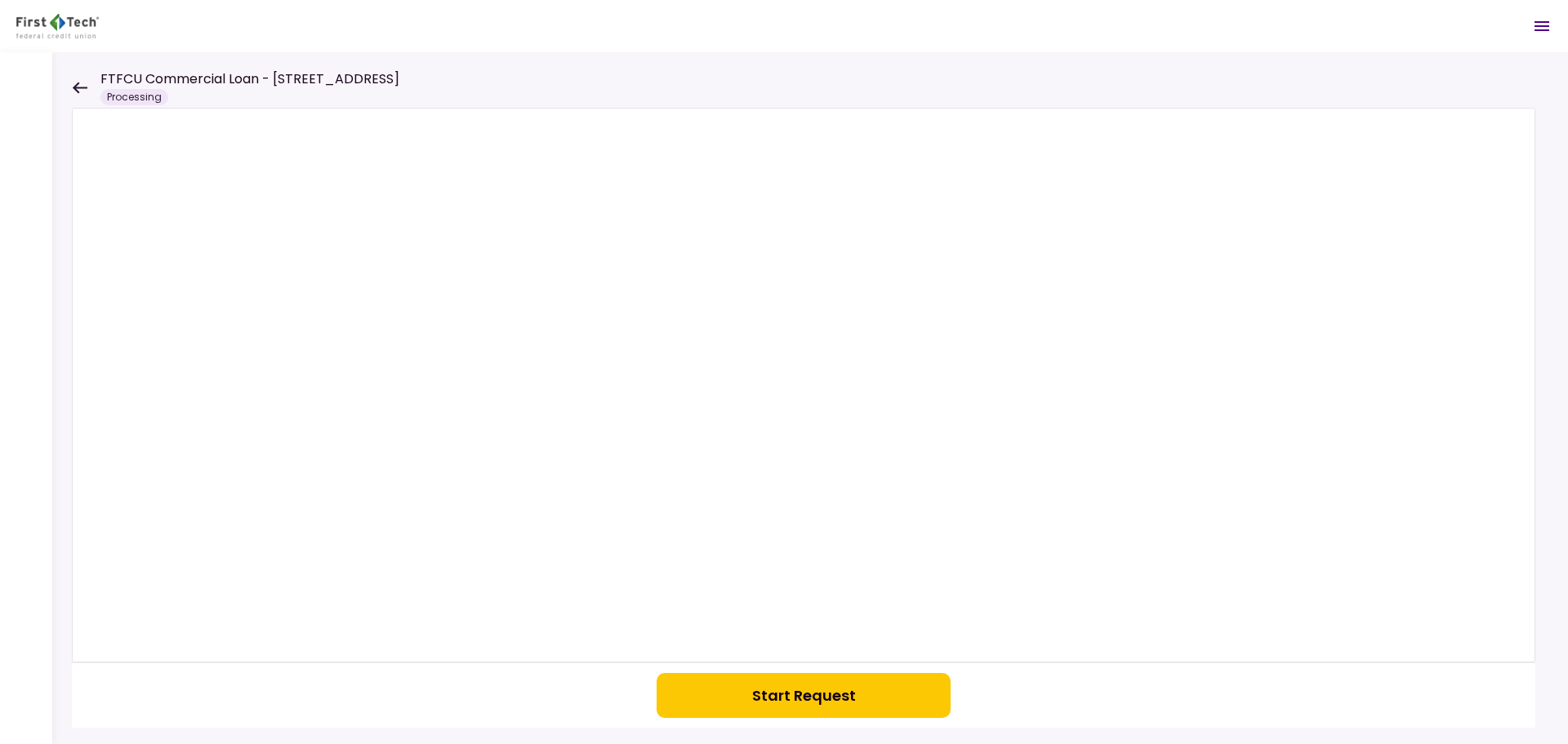
click at [786, 699] on button "Start Request" at bounding box center [804, 695] width 294 height 45
click at [85, 97] on div "FTFCU Commercial Loan - [STREET_ADDRESS] Processing" at bounding box center [236, 87] width 327 height 36
click at [77, 89] on icon at bounding box center [80, 88] width 16 height 13
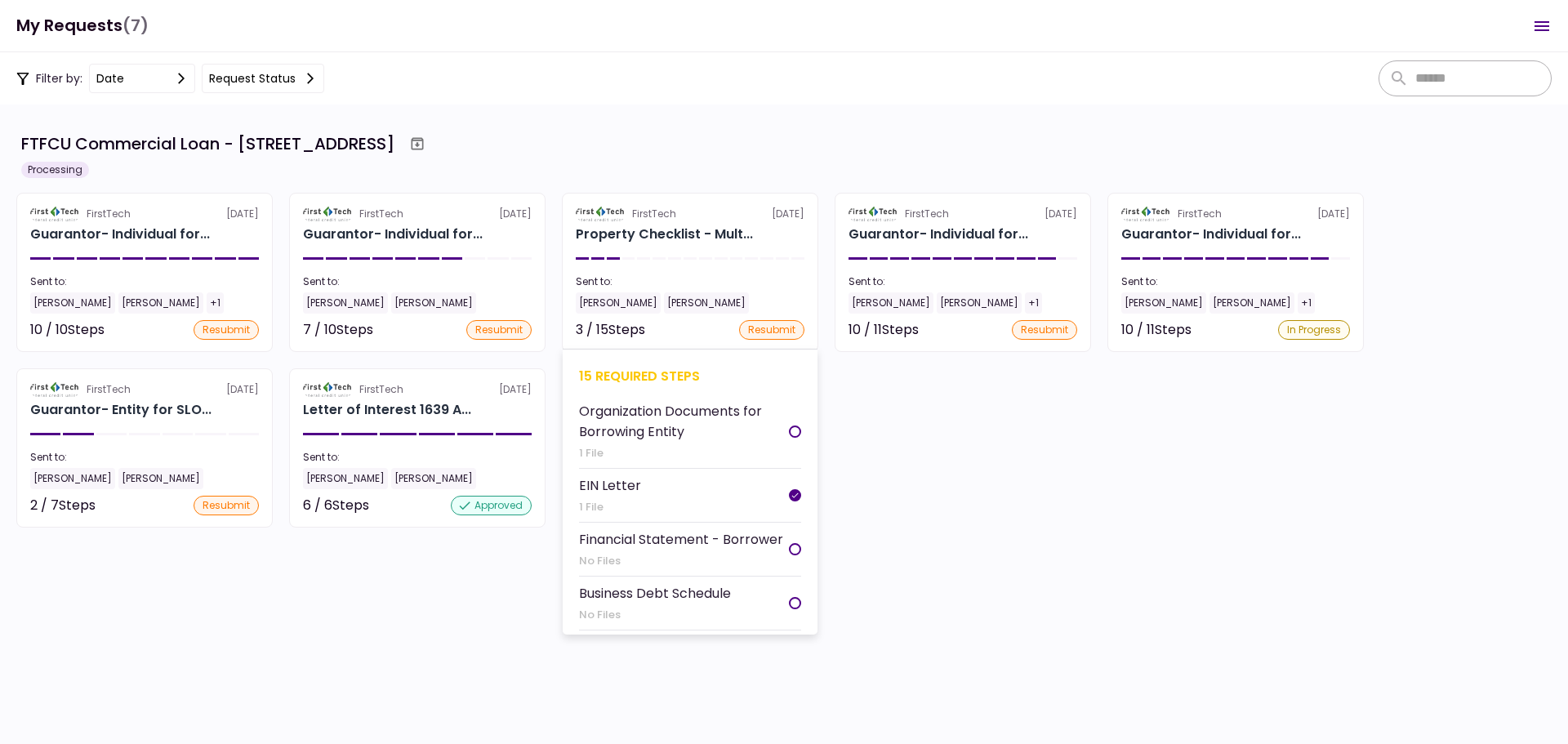
click at [646, 372] on div "15 required steps" at bounding box center [689, 375] width 222 height 21
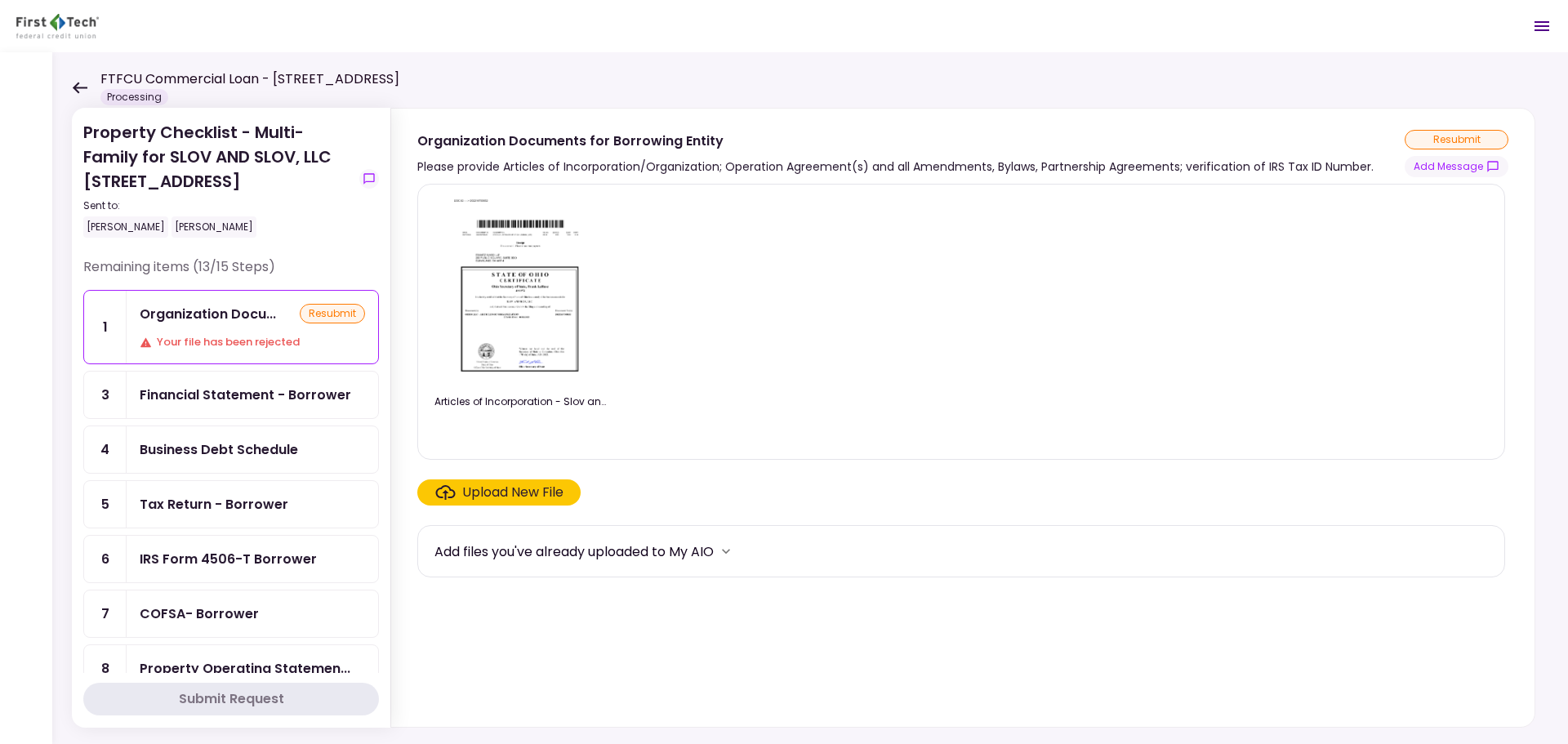
click at [80, 79] on div "FTFCU Commercial Loan - [STREET_ADDRESS] Processing" at bounding box center [236, 87] width 327 height 36
click at [76, 92] on icon at bounding box center [80, 88] width 16 height 13
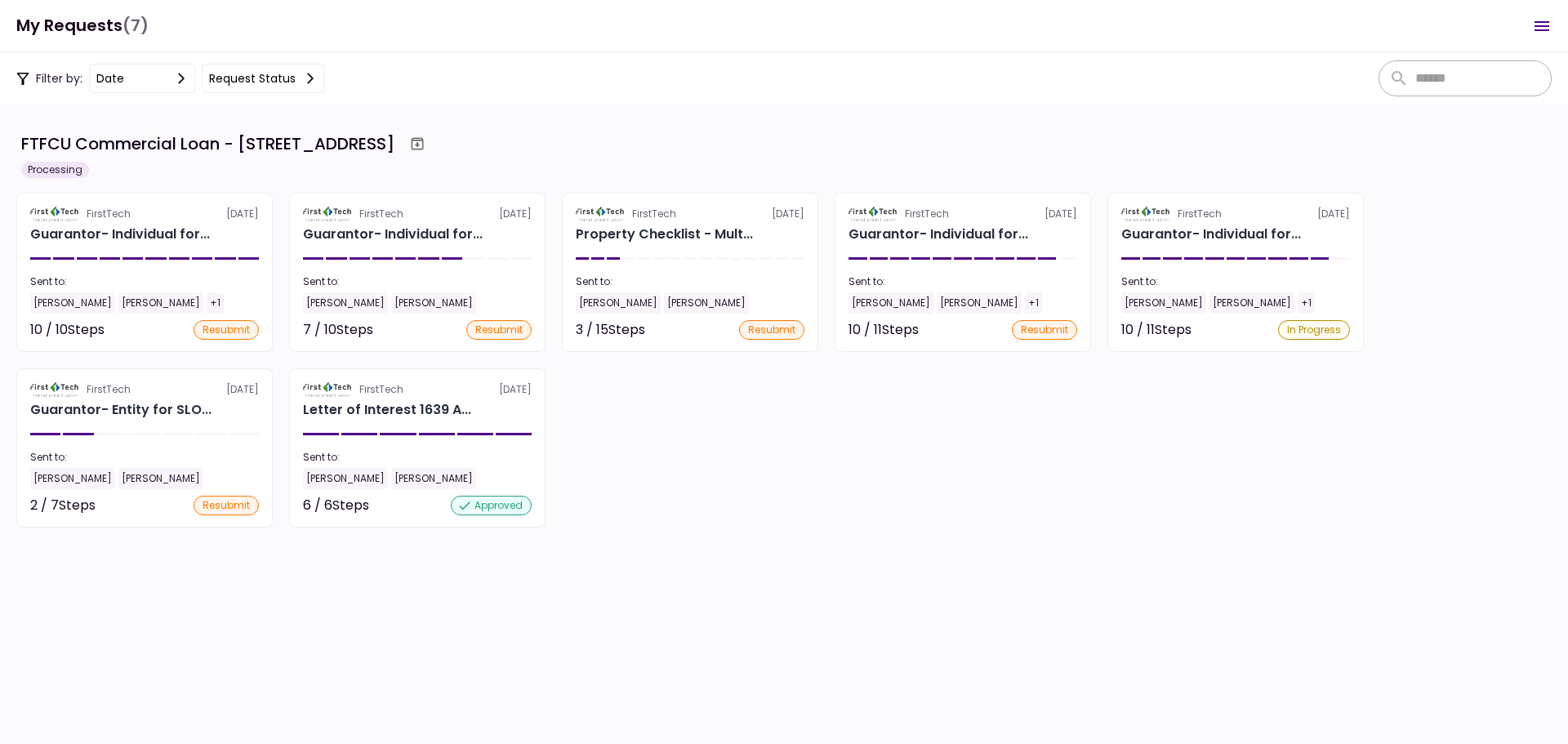
drag, startPoint x: 282, startPoint y: 141, endPoint x: 28, endPoint y: 179, distance: 256.8
click at [282, 141] on div "FTFCU Commercial Loan - [STREET_ADDRESS]" at bounding box center [208, 143] width 373 height 24
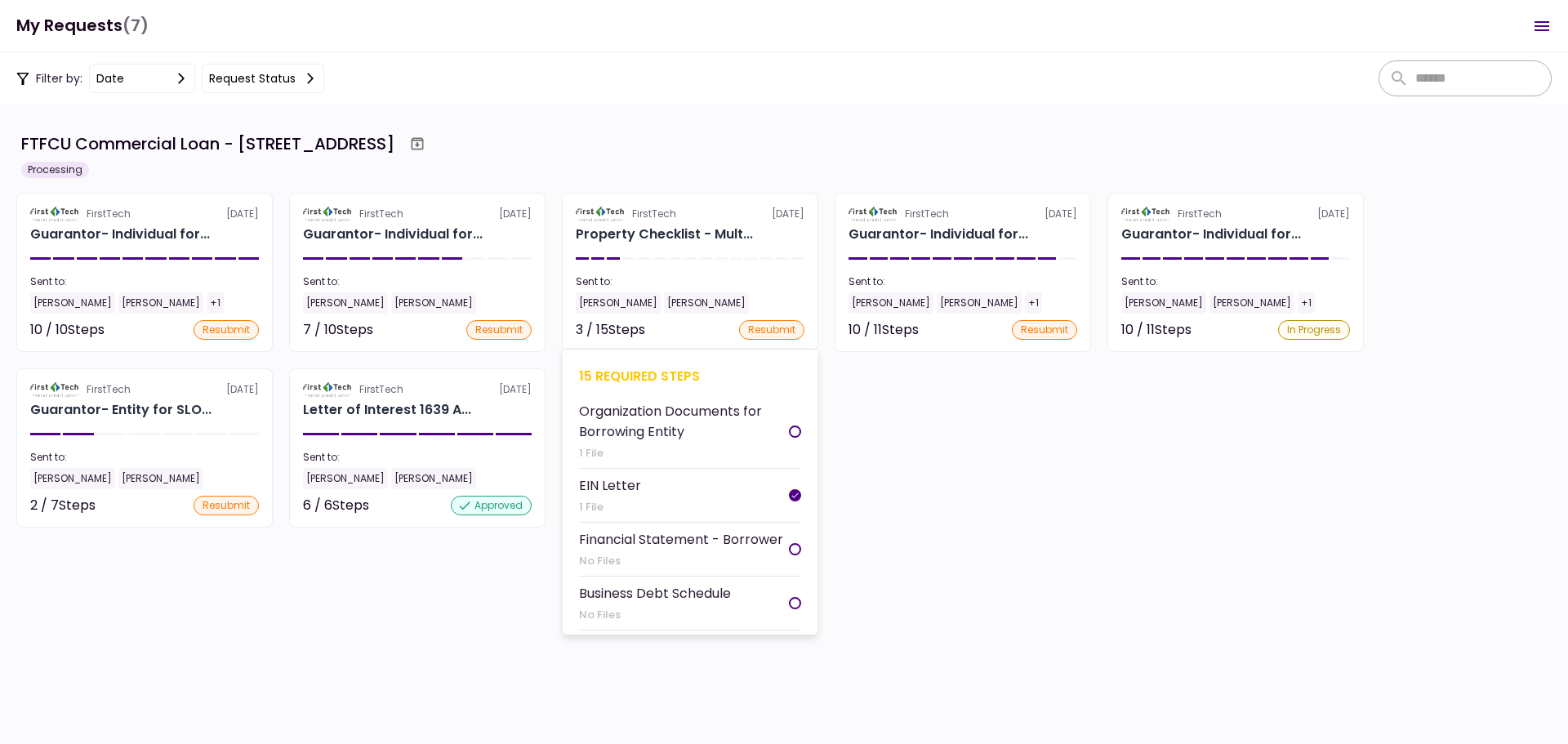
click at [638, 372] on div "15 required steps" at bounding box center [689, 375] width 222 height 21
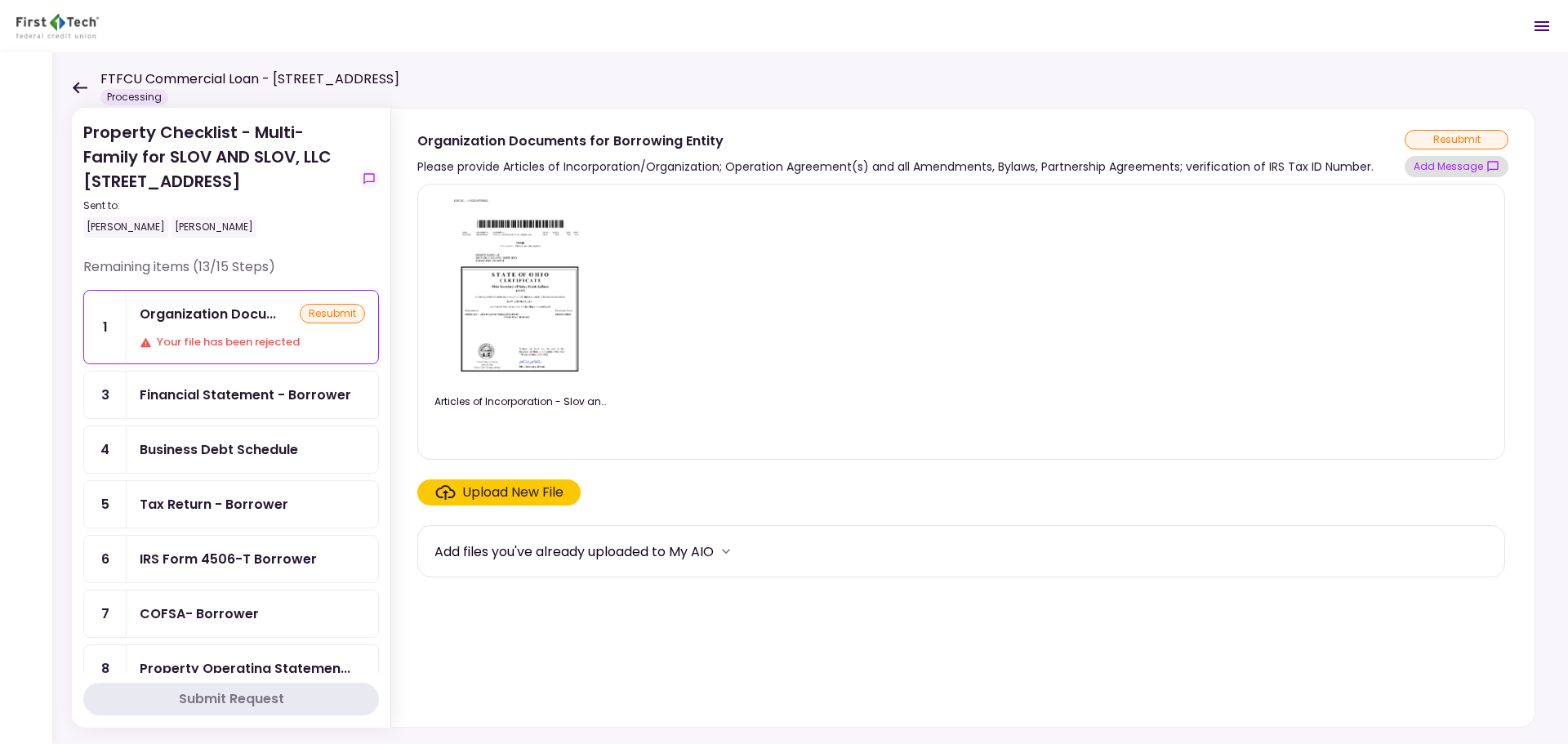
click at [1481, 168] on button "Add Message" at bounding box center [1457, 167] width 104 height 22
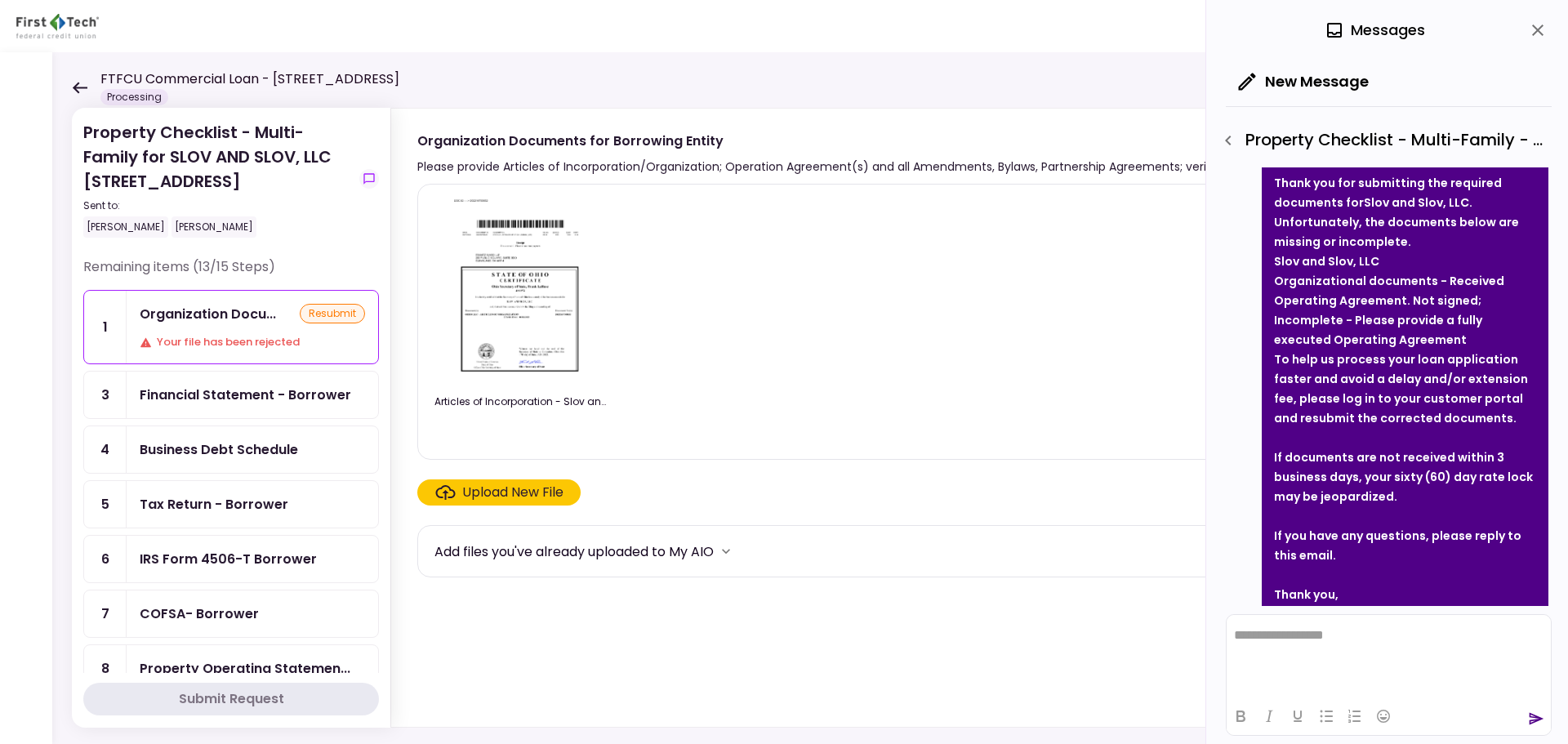
scroll to position [88, 0]
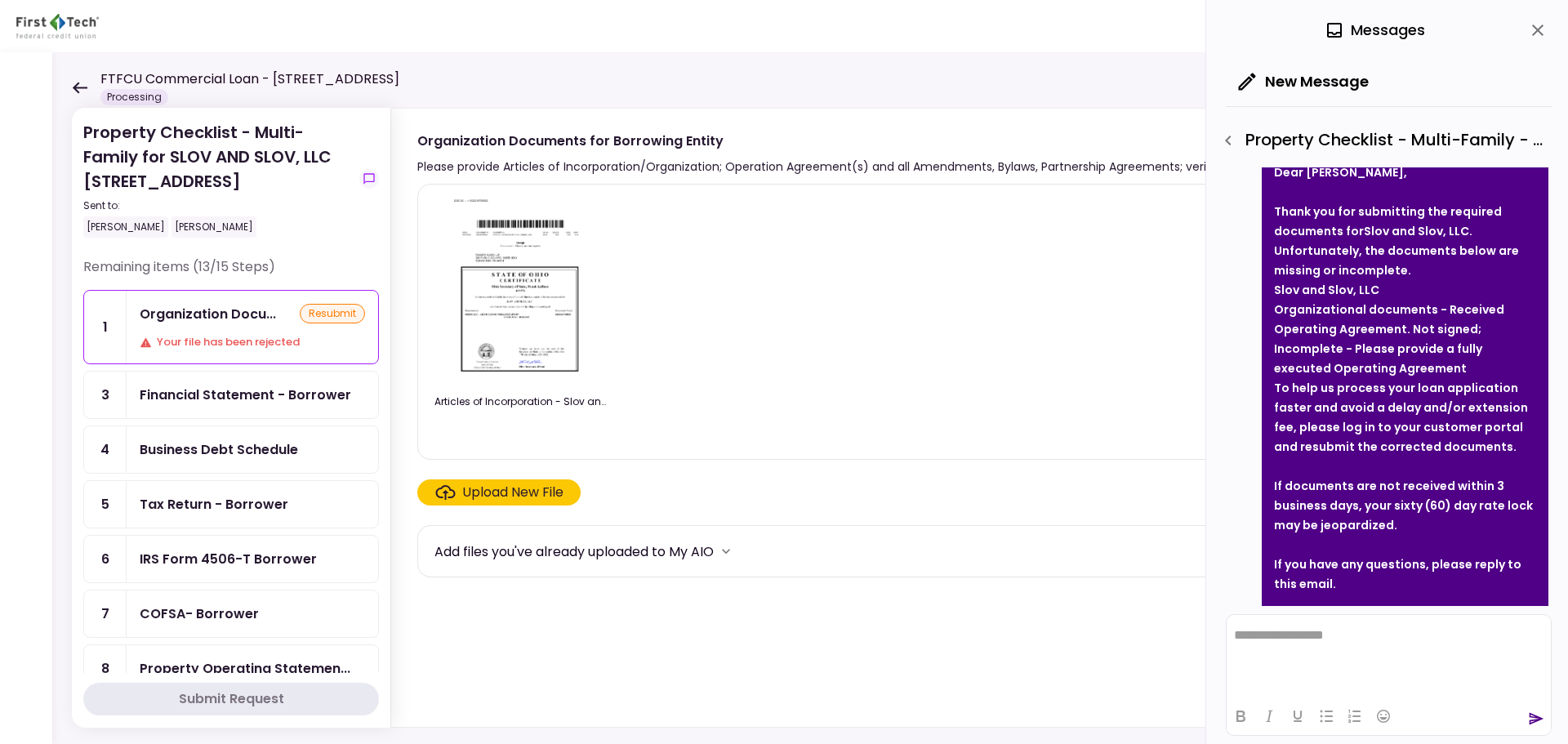
click at [224, 444] on div "Business Debt Schedule" at bounding box center [219, 449] width 158 height 21
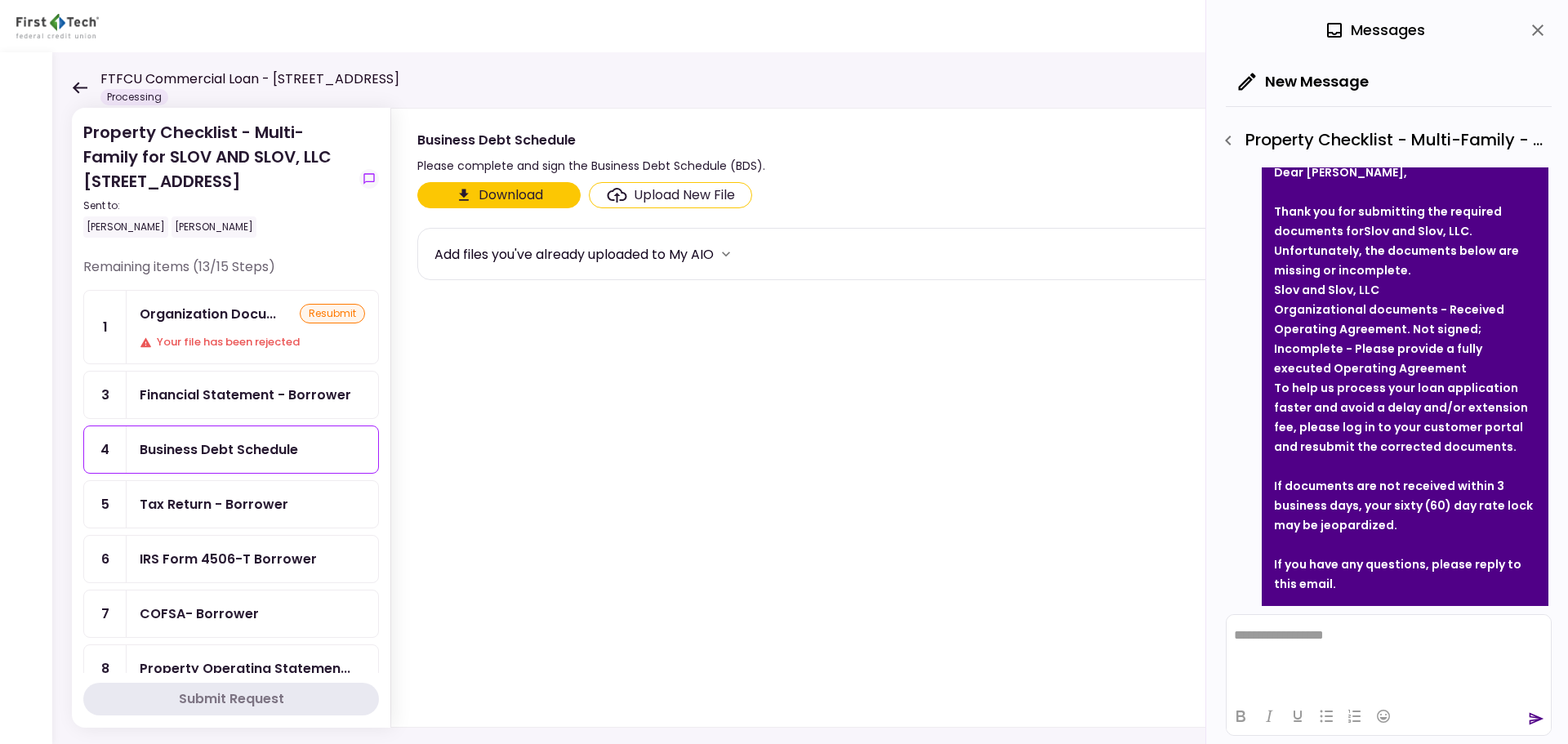
click at [260, 511] on div "Tax Return - Borrower" at bounding box center [214, 503] width 149 height 21
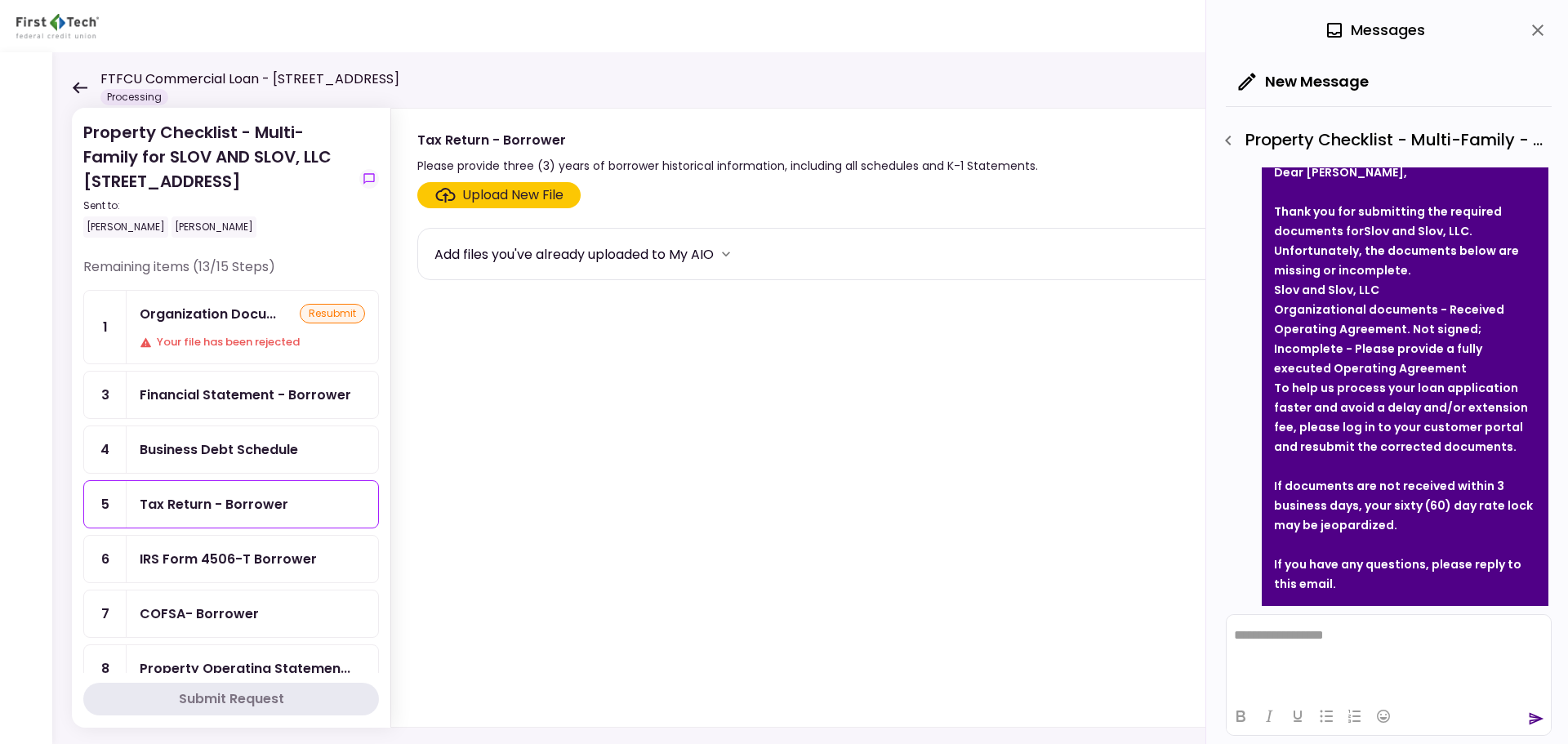
click at [270, 557] on div "IRS Form 4506-T Borrower" at bounding box center [228, 558] width 177 height 21
click at [251, 603] on div "COFSA- Borrower" at bounding box center [251, 614] width 251 height 47
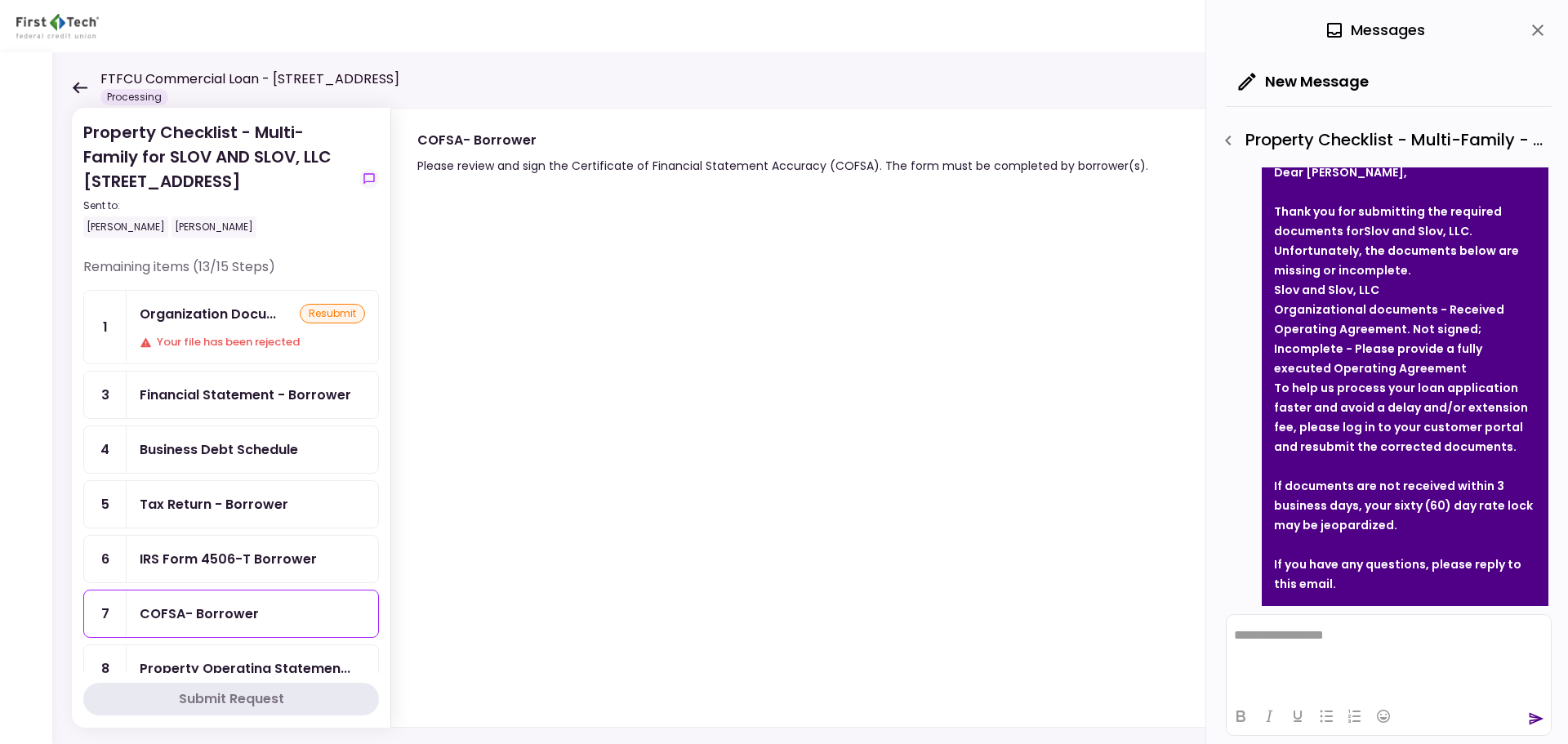
click at [1546, 31] on icon "close" at bounding box center [1538, 30] width 20 height 20
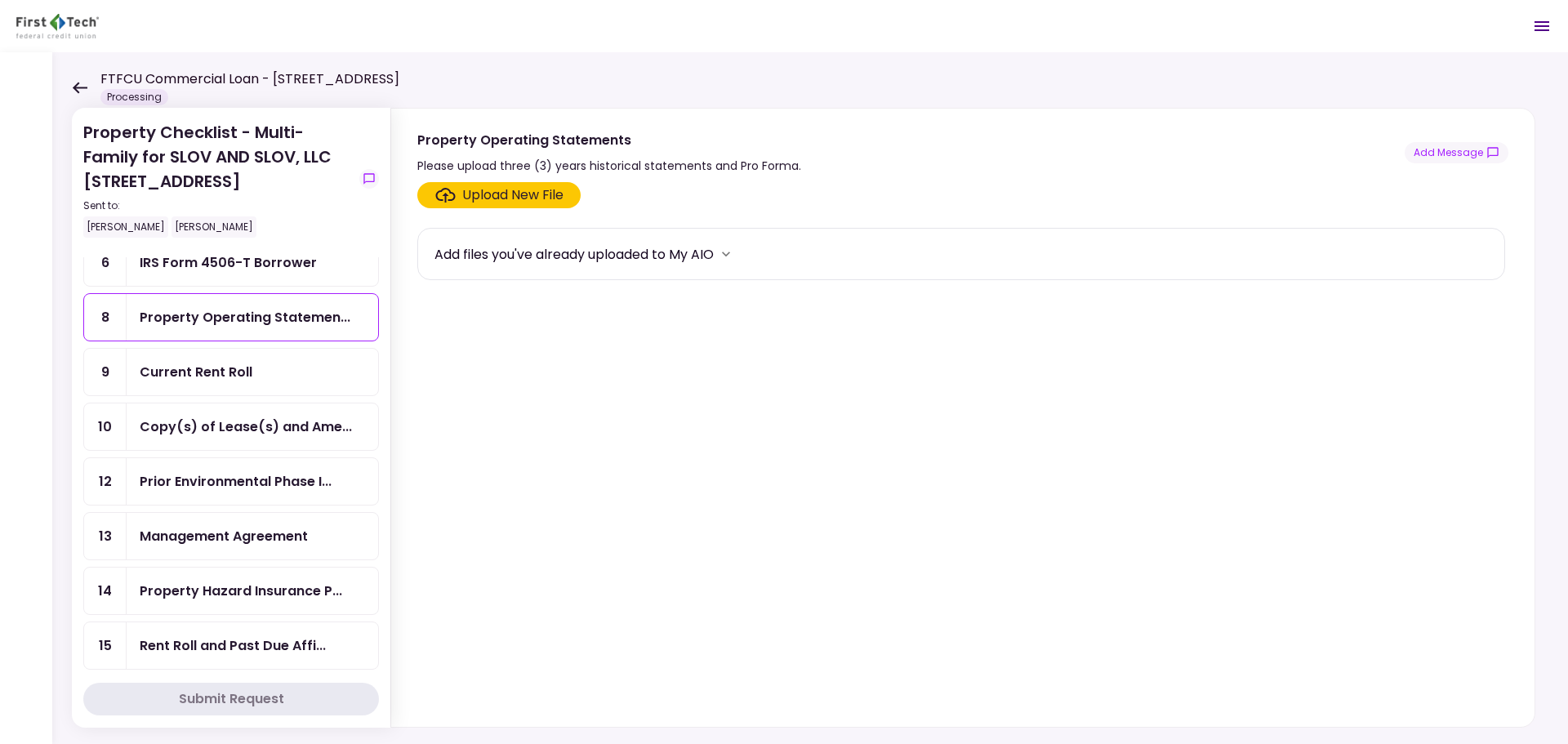
scroll to position [268, 0]
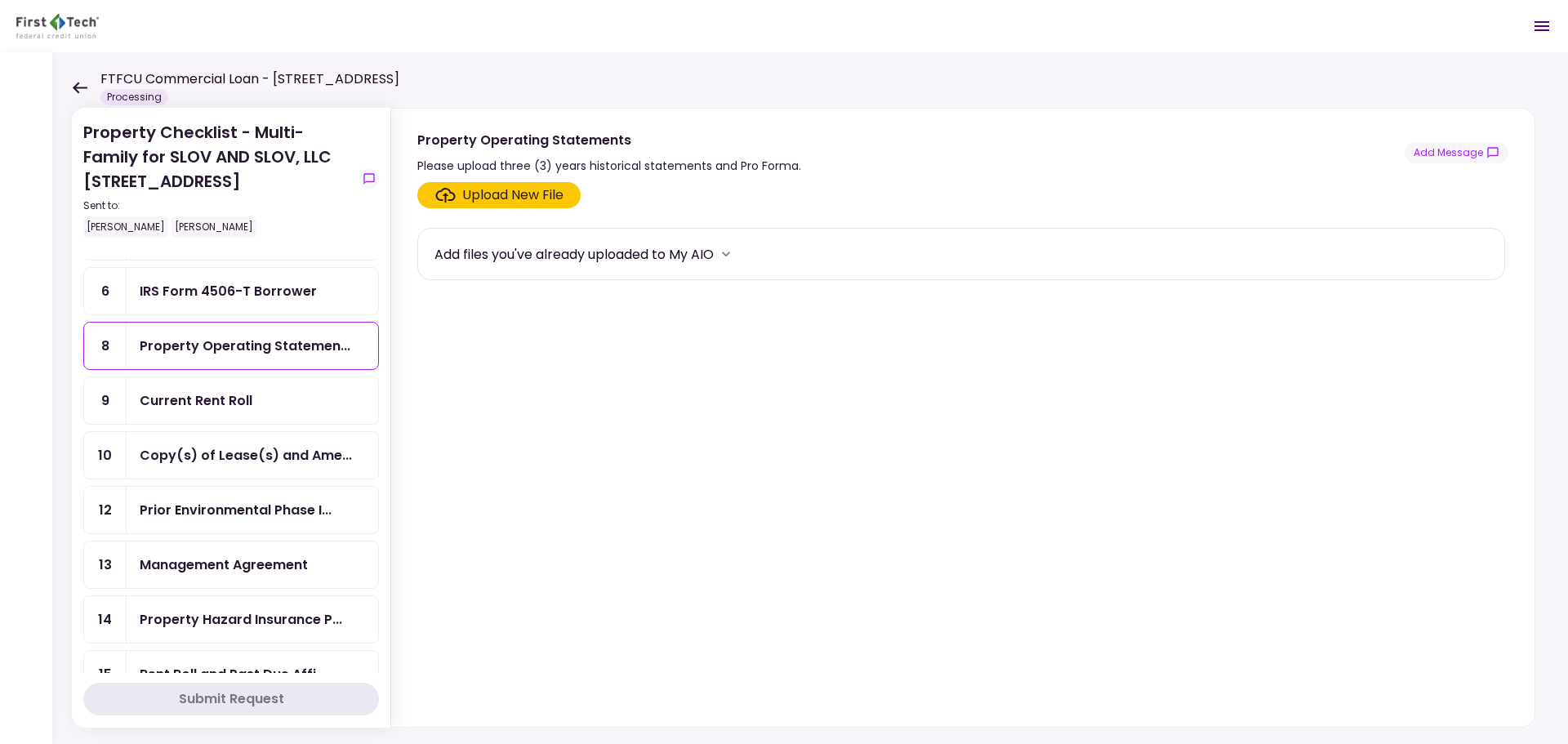
click at [76, 497] on section "Property Checklist - Multi-Family for SLOV AND SLOV, LLC [STREET_ADDRESS] Sent …" at bounding box center [232, 417] width 319 height 620
click at [78, 507] on section "Property Checklist - Multi-Family for SLOV AND SLOV, LLC [STREET_ADDRESS] Sent …" at bounding box center [232, 417] width 319 height 620
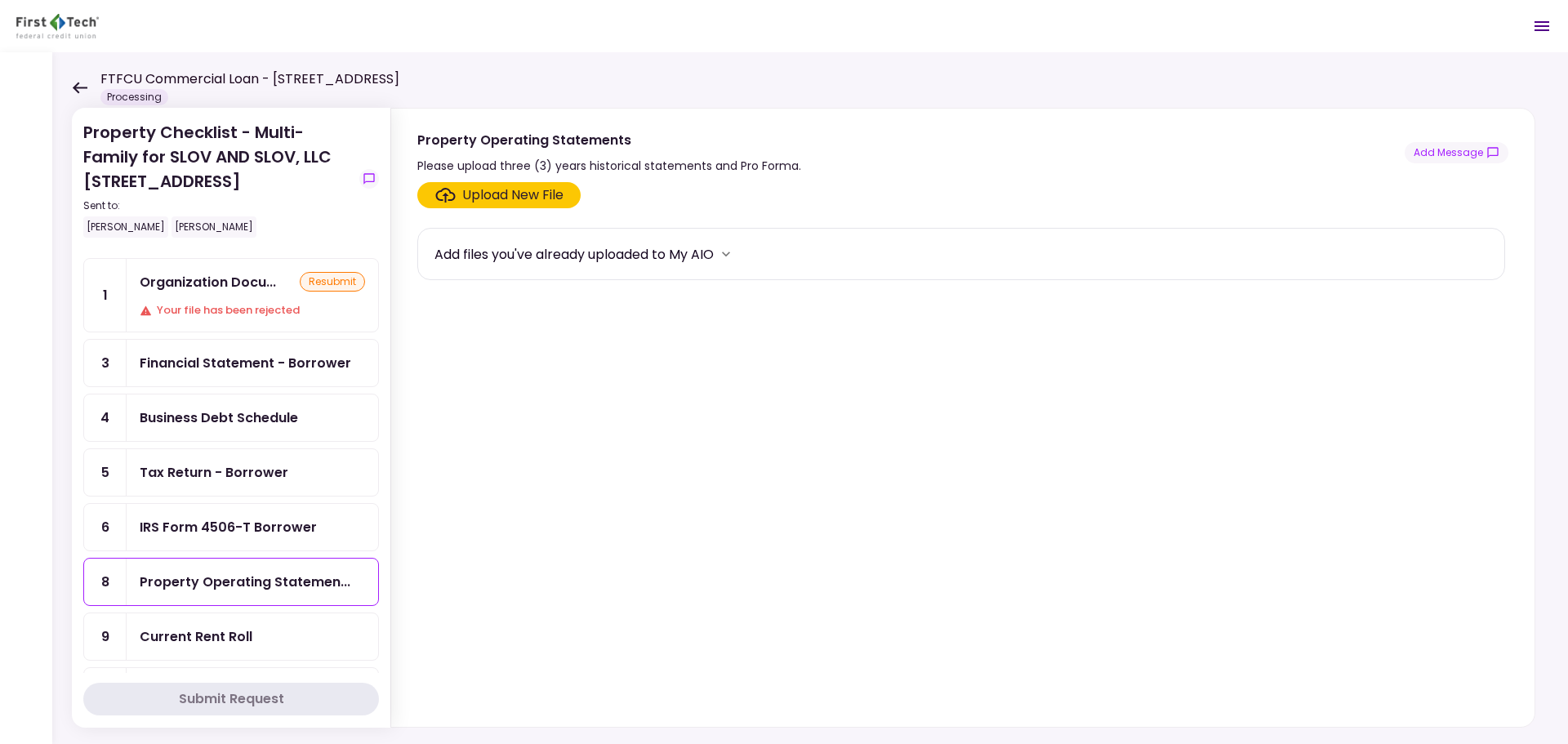
scroll to position [0, 0]
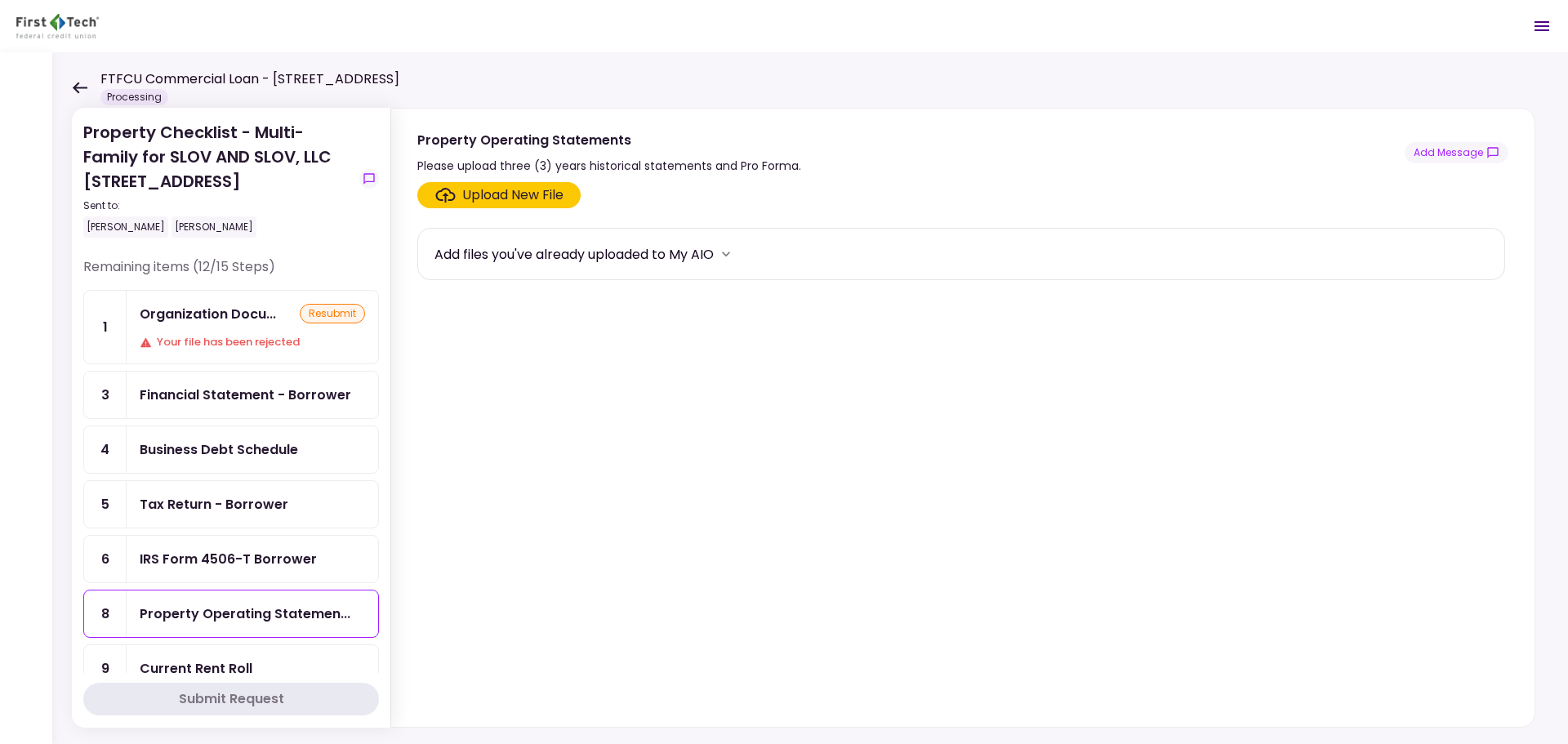
drag, startPoint x: 242, startPoint y: 476, endPoint x: 537, endPoint y: 497, distance: 295.7
click at [538, 498] on section "Upload New File Add files you've already uploaded to My AIO" at bounding box center [963, 451] width 1091 height 538
click at [68, 93] on div "Property Checklist - Multi-Family for SLOV AND SLOV, LLC [STREET_ADDRESS] Sent …" at bounding box center [809, 397] width 1515 height 691
click at [81, 93] on icon at bounding box center [80, 88] width 16 height 13
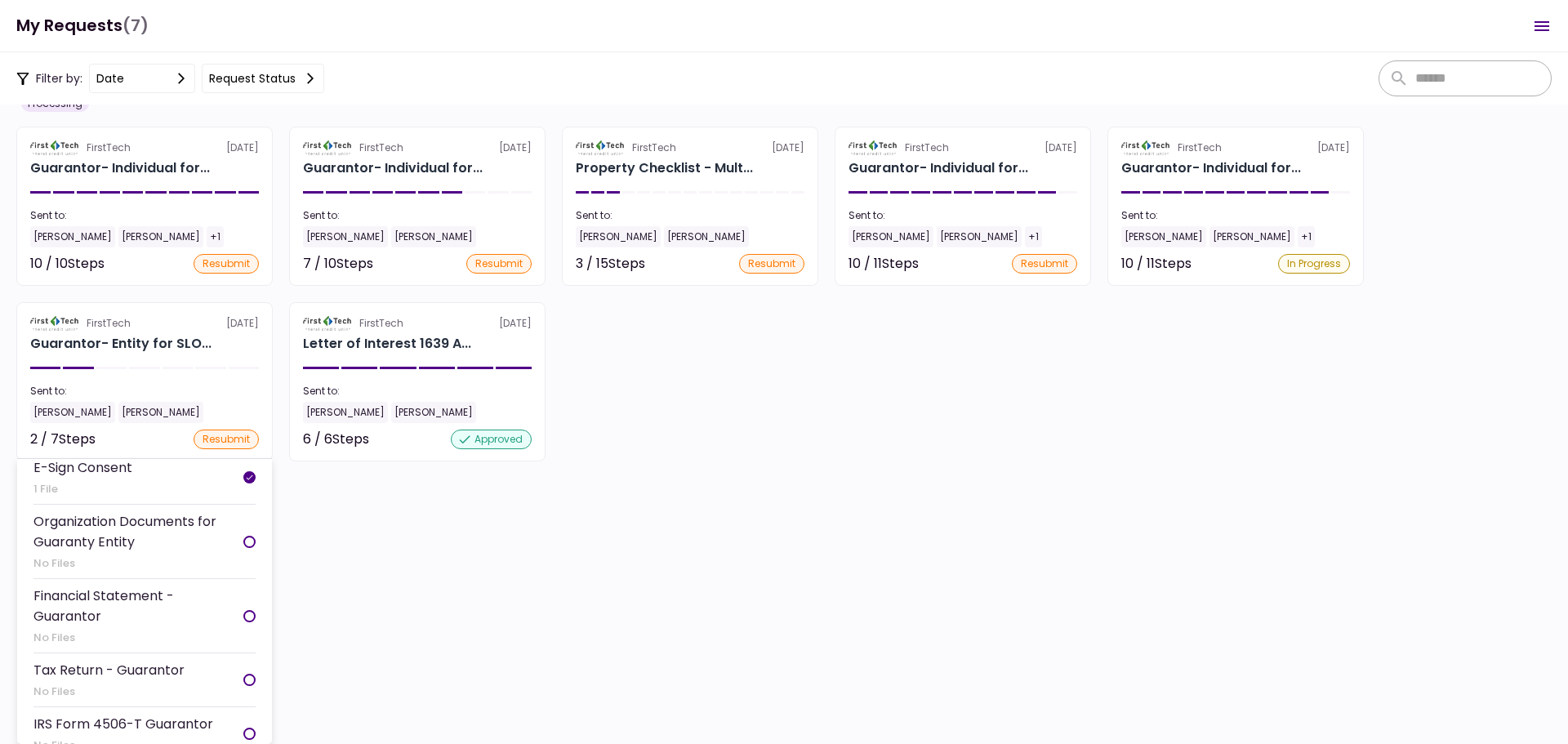
scroll to position [82, 0]
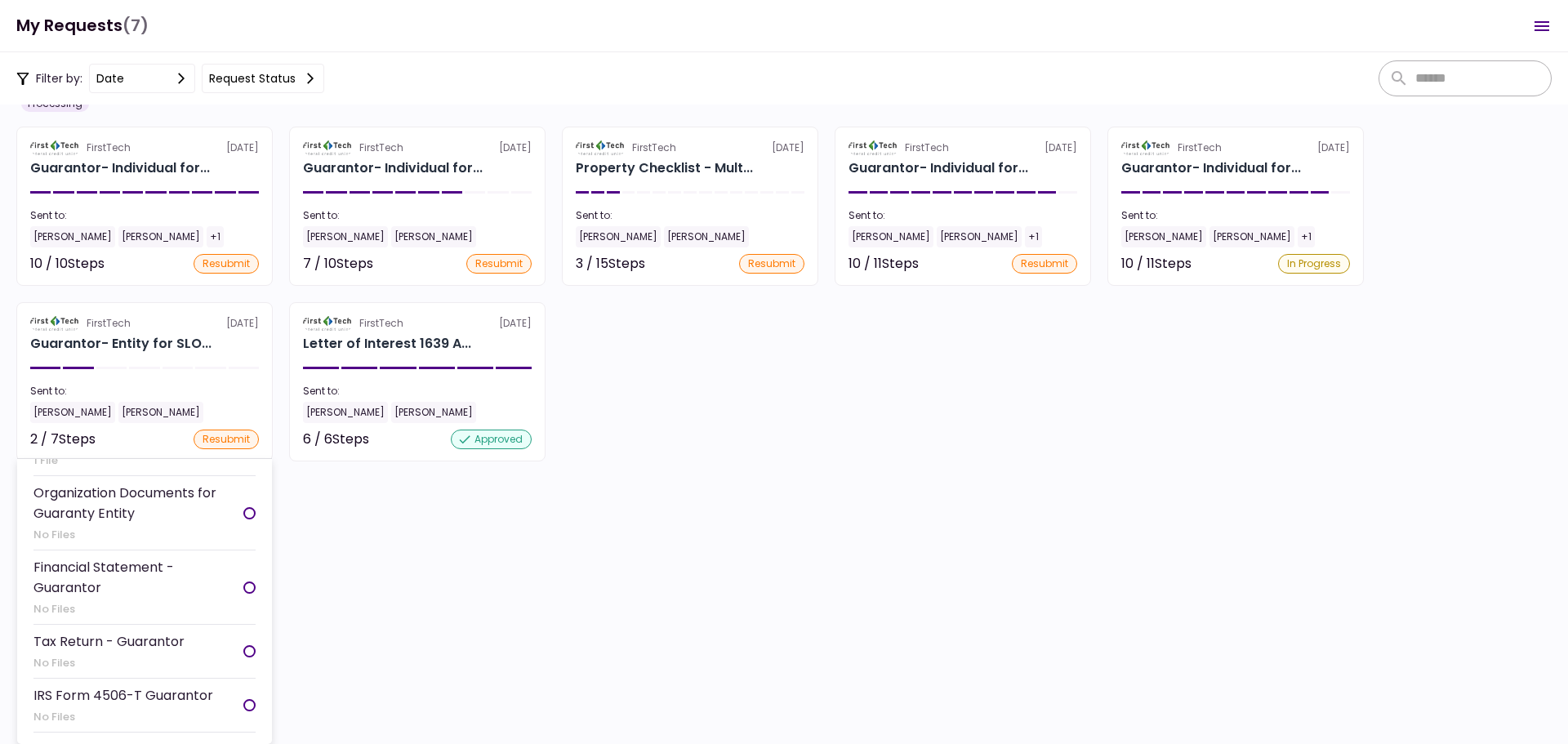
click at [126, 653] on div "Tax Return - Guarantor No Files" at bounding box center [109, 651] width 152 height 40
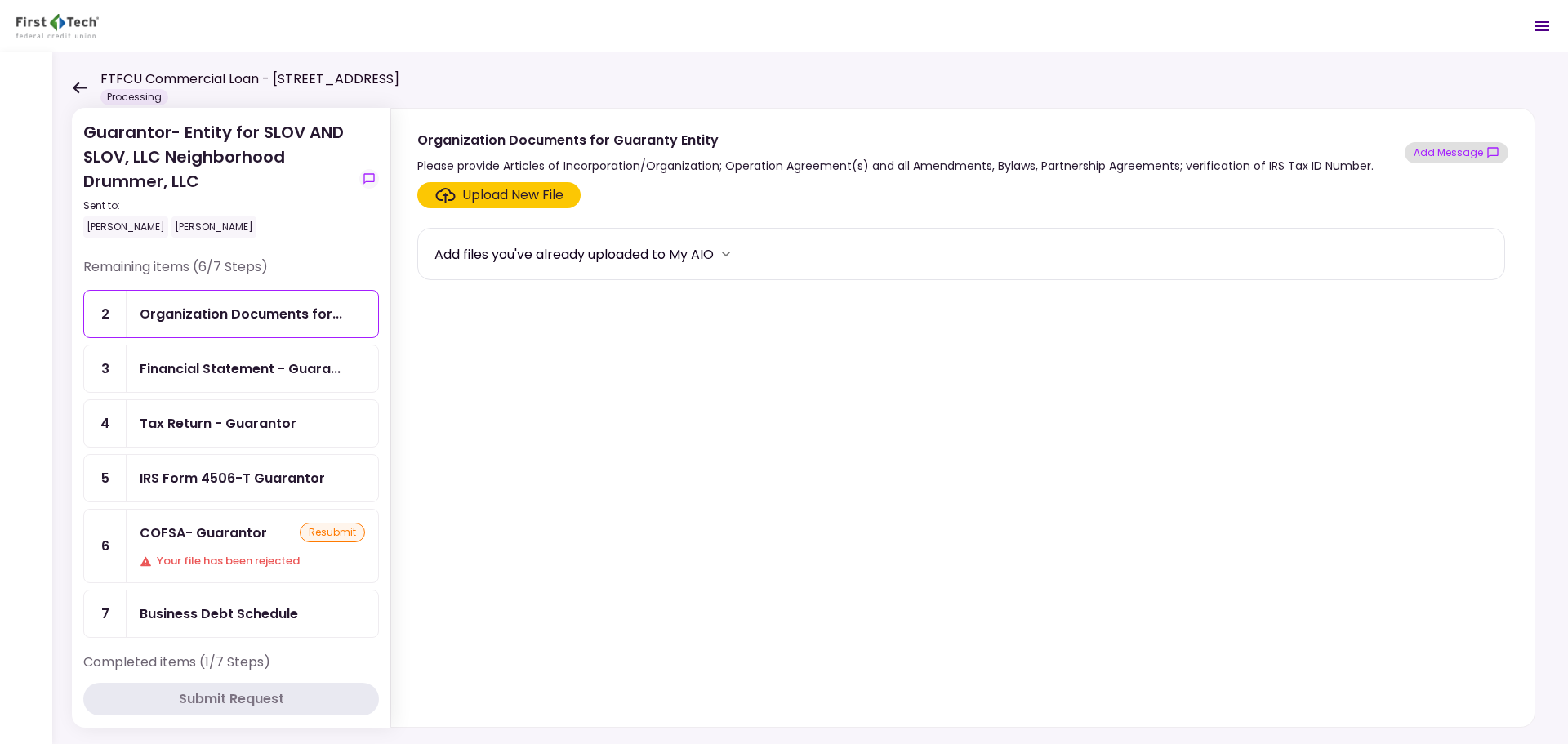
click at [1485, 158] on button "Add Message" at bounding box center [1457, 153] width 104 height 22
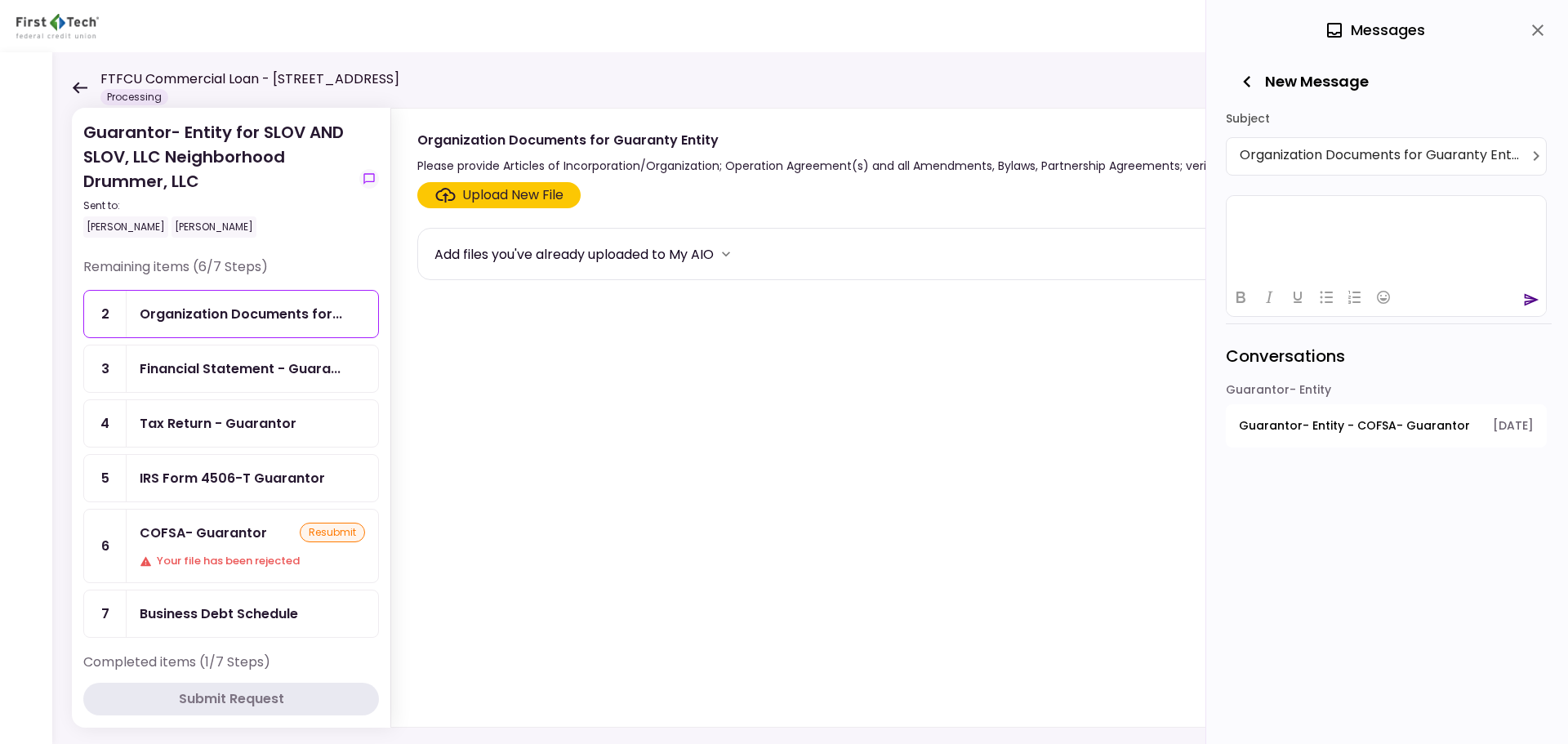
click at [1393, 236] on html at bounding box center [1386, 215] width 320 height 40
click at [193, 433] on div "Tax Return - Guarantor" at bounding box center [218, 423] width 156 height 21
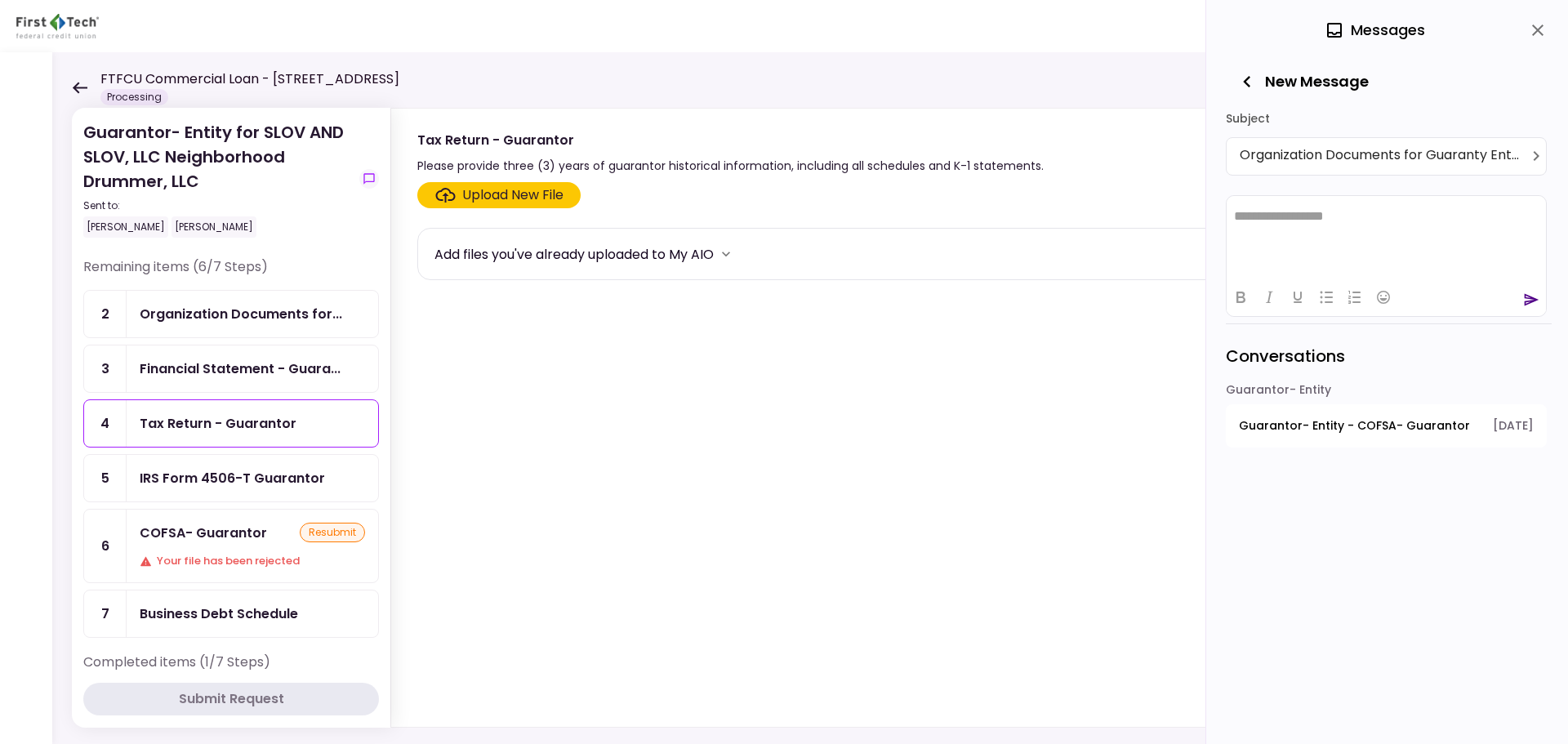
click at [1342, 235] on html "**********" at bounding box center [1386, 216] width 320 height 41
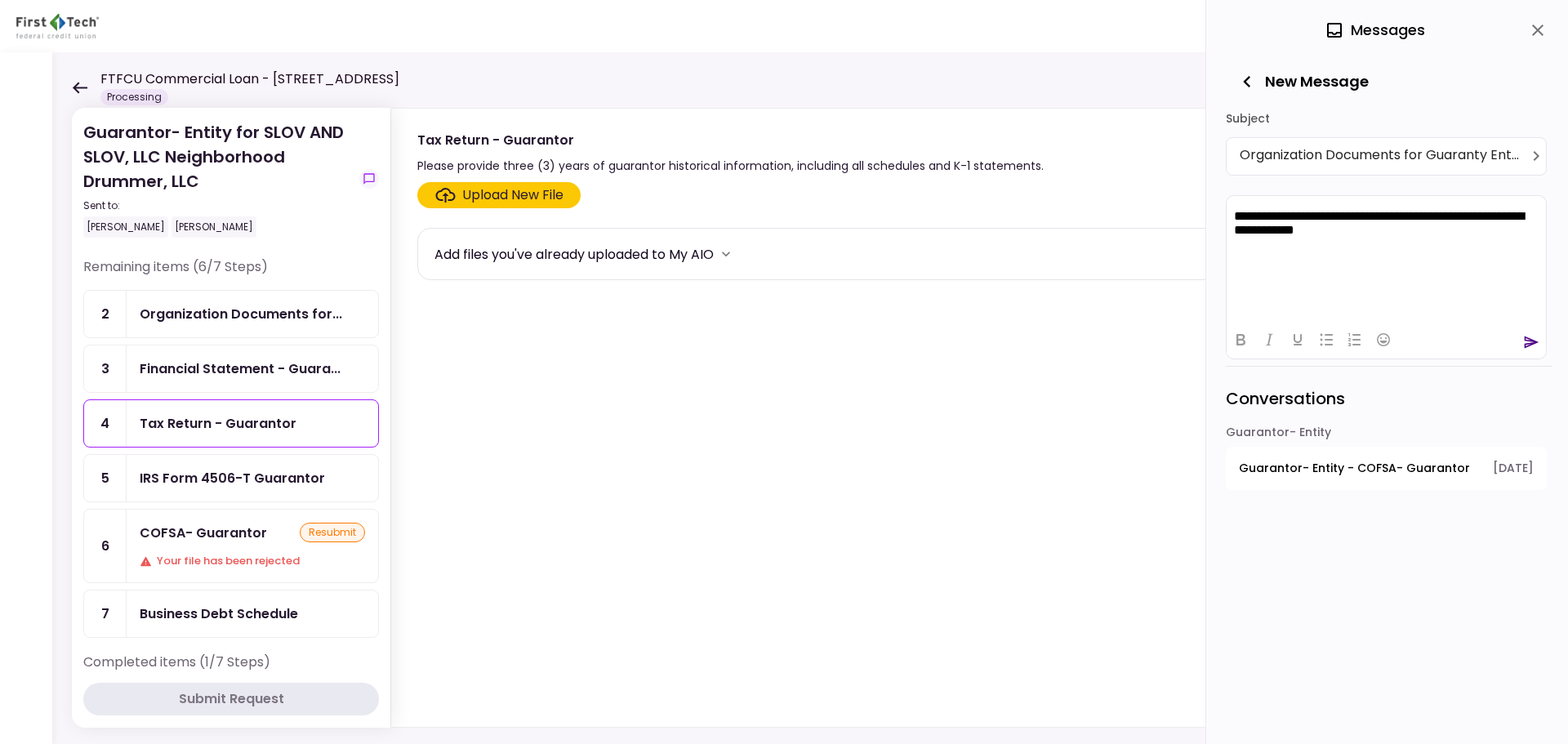
click at [1522, 337] on div at bounding box center [1386, 339] width 320 height 32
click at [1532, 343] on icon "send" at bounding box center [1531, 341] width 15 height 13
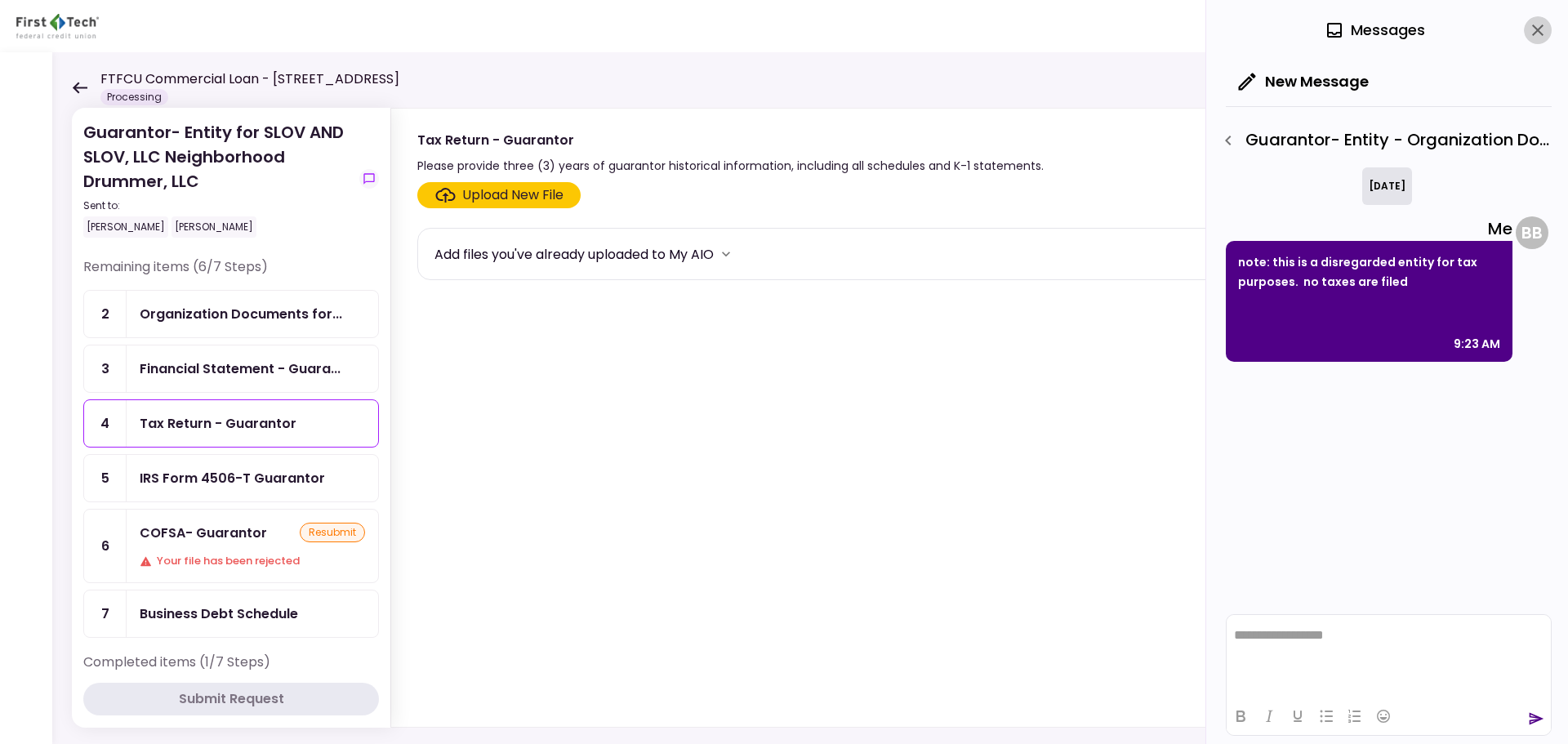
click at [1544, 29] on icon "close" at bounding box center [1538, 30] width 20 height 20
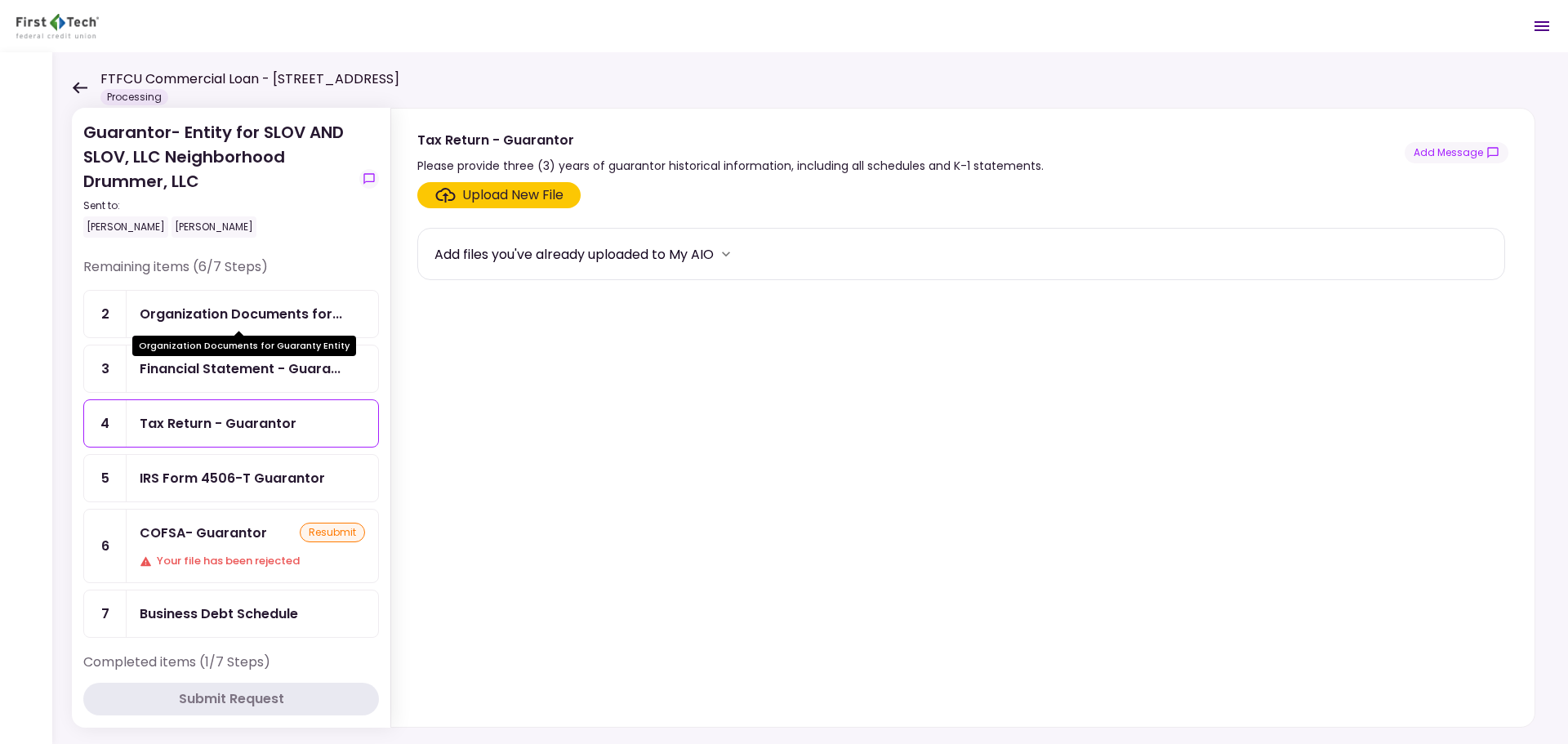
click at [280, 311] on div "Organization Documents for..." at bounding box center [240, 314] width 202 height 21
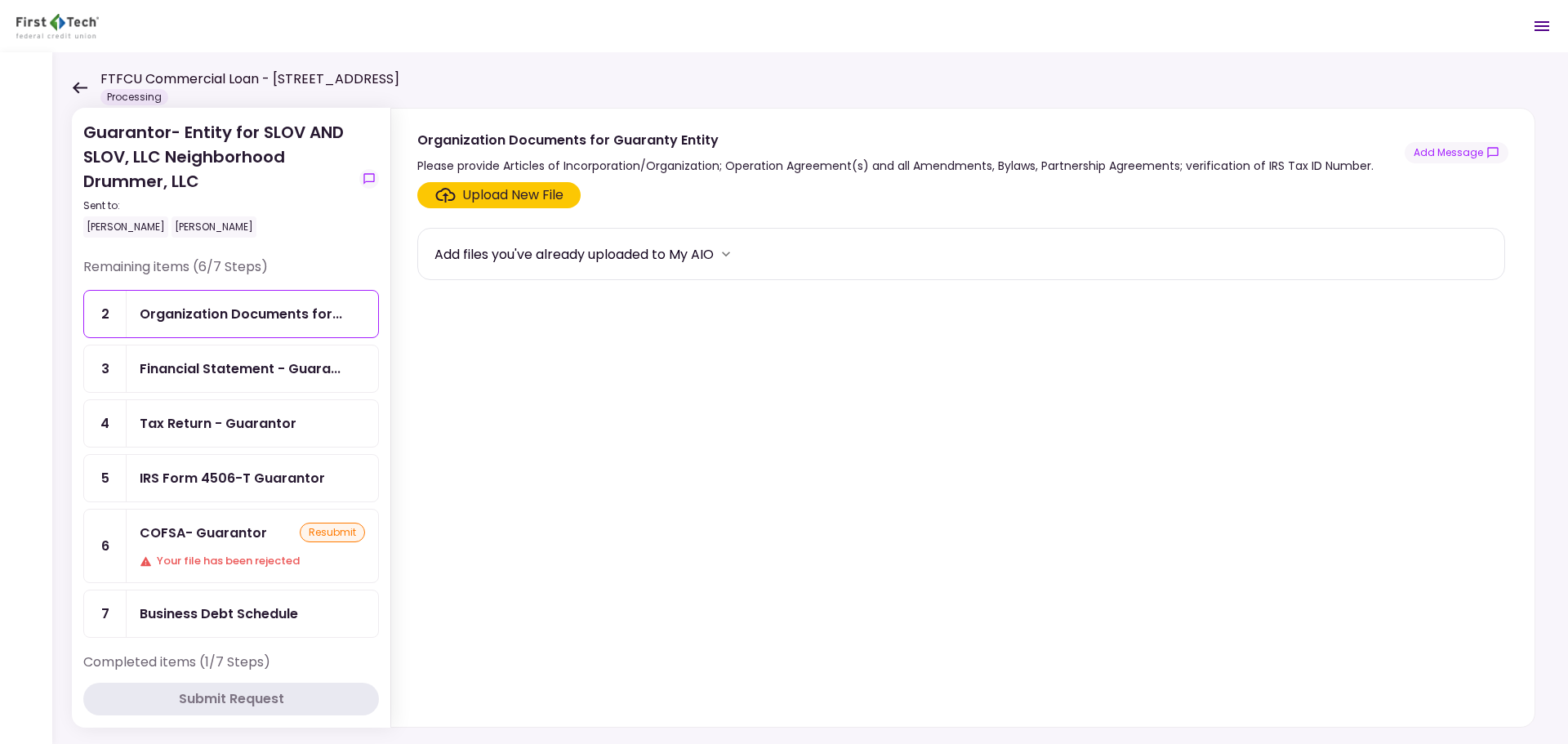
click at [73, 82] on icon at bounding box center [80, 88] width 16 height 13
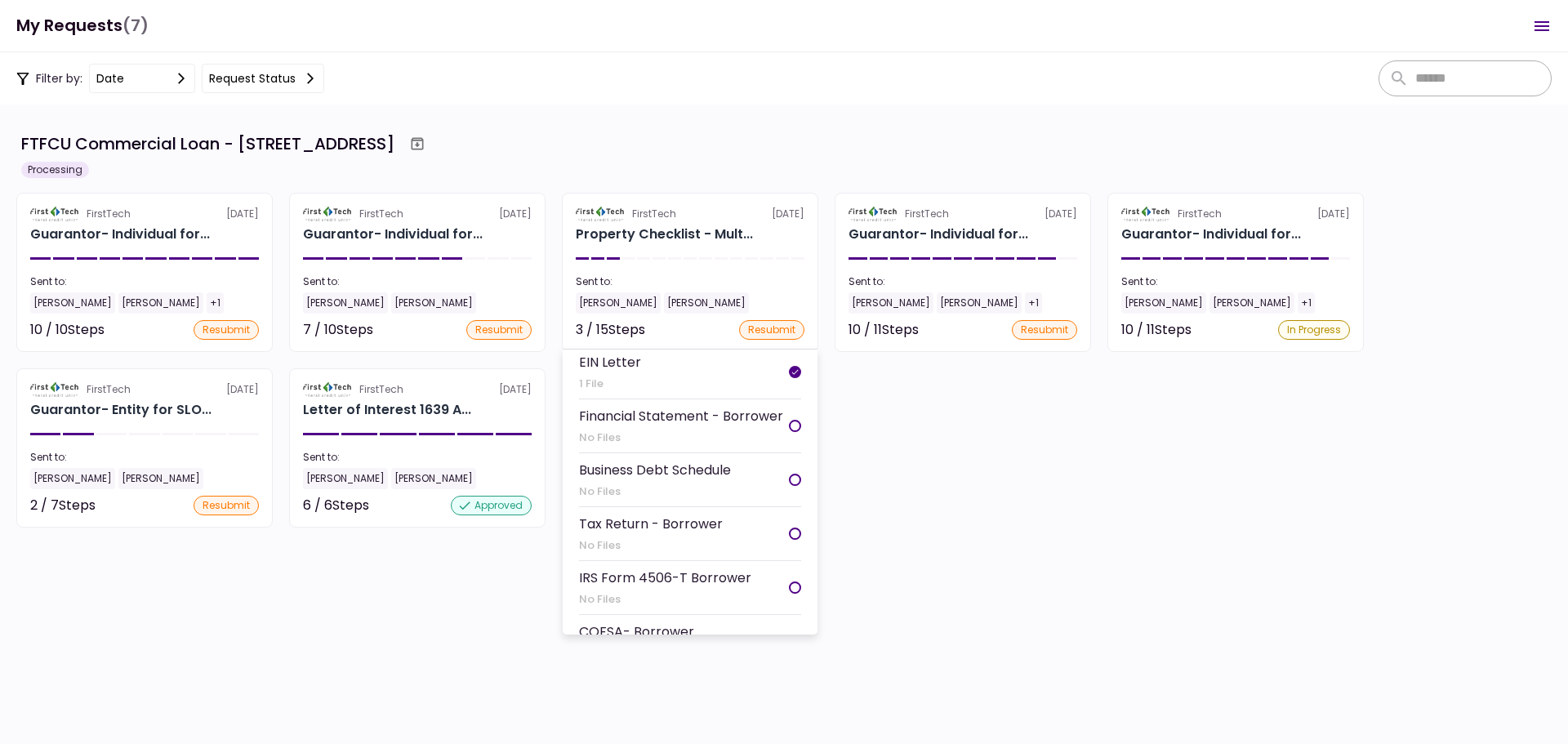
scroll to position [163, 0]
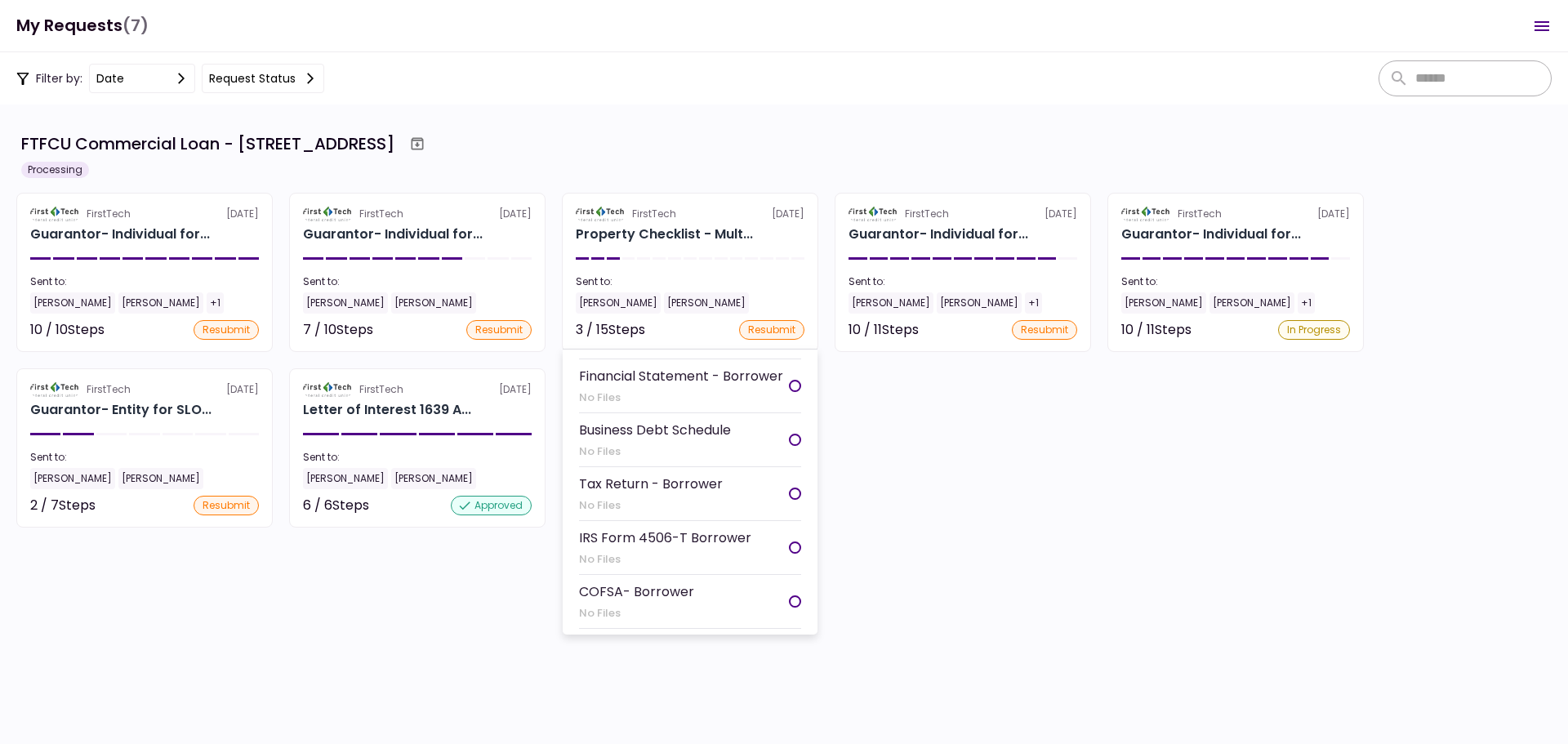
click at [676, 503] on div "No Files" at bounding box center [650, 505] width 144 height 17
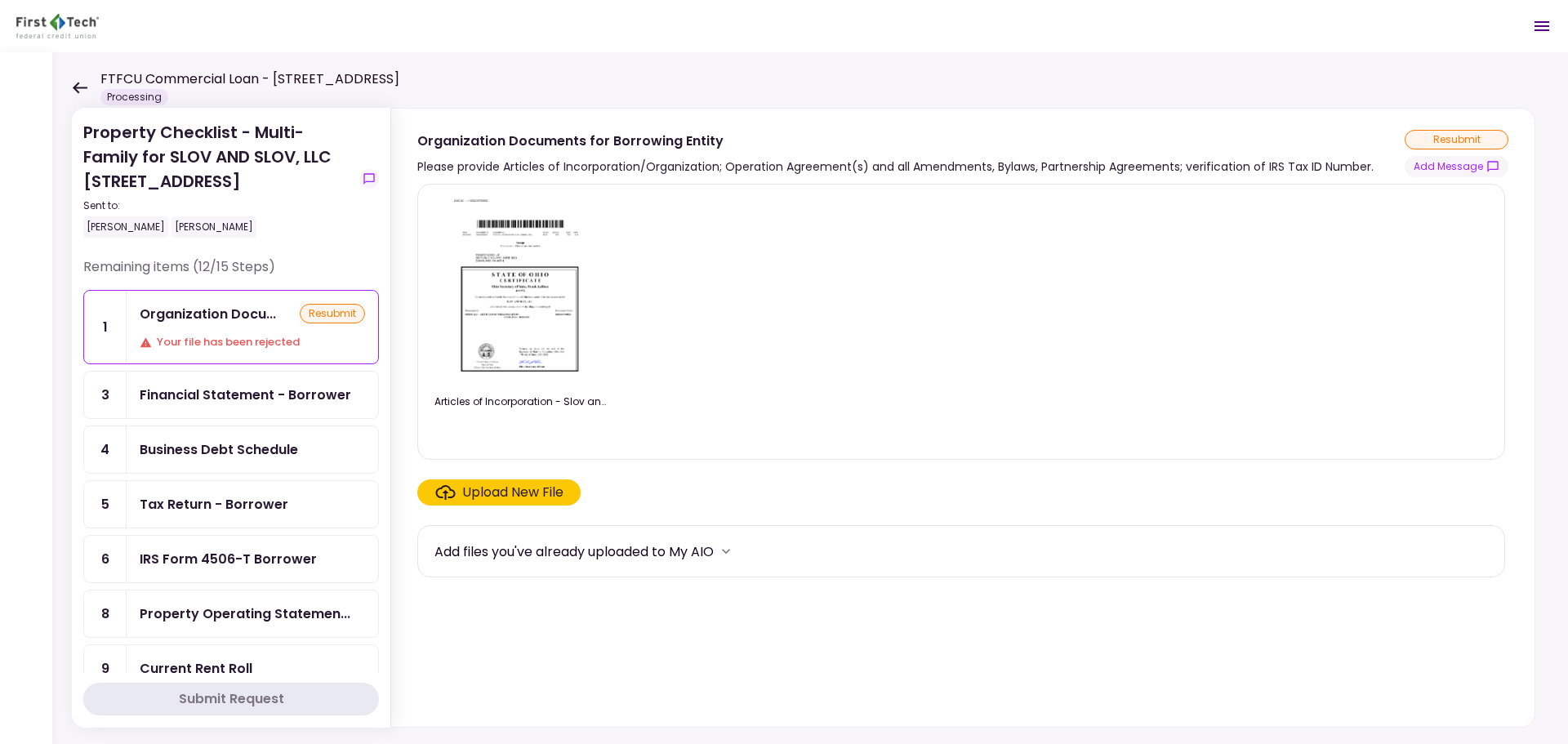
click at [269, 496] on div "Tax Return - Borrower" at bounding box center [214, 503] width 149 height 21
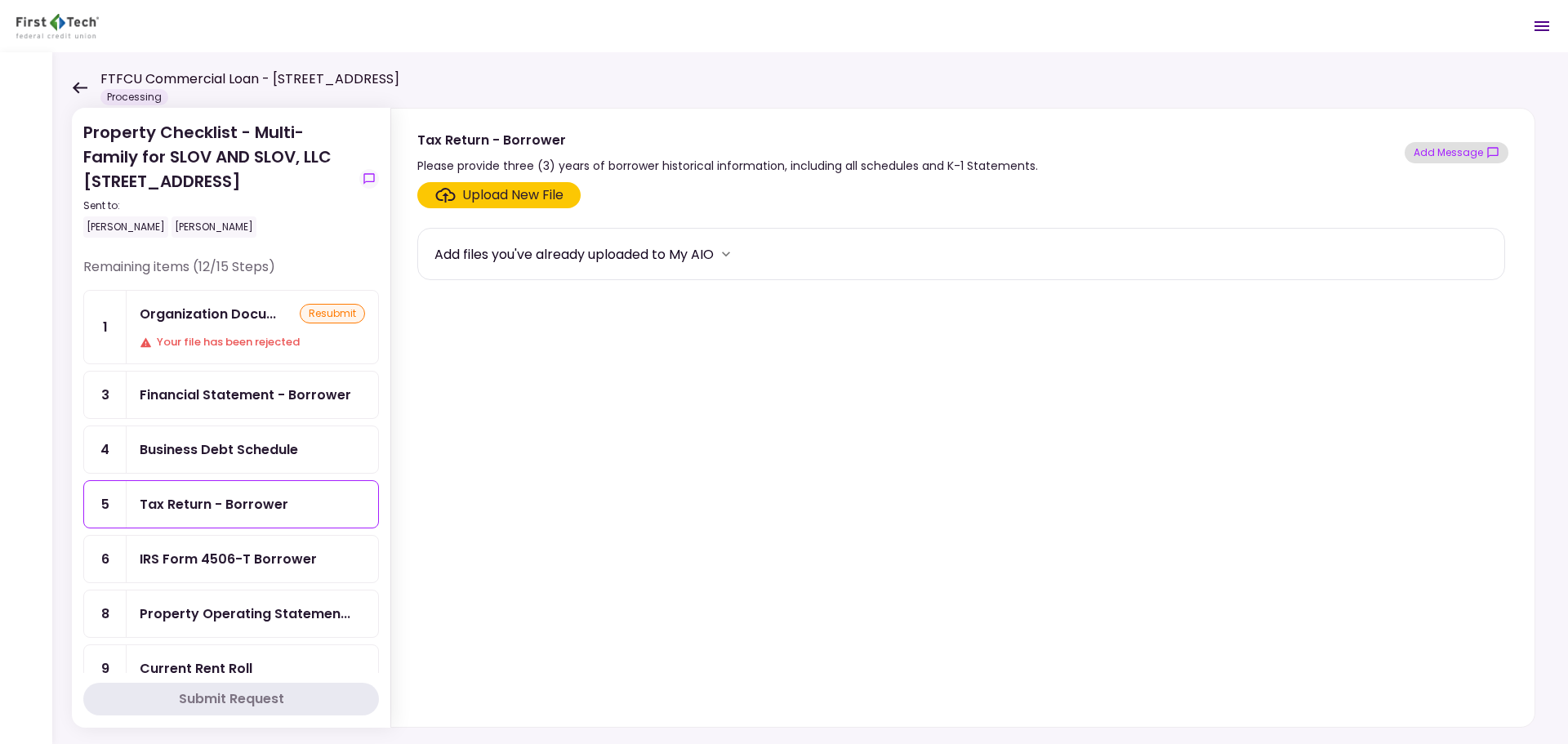
click at [1495, 153] on icon "show-messages" at bounding box center [1492, 153] width 13 height 13
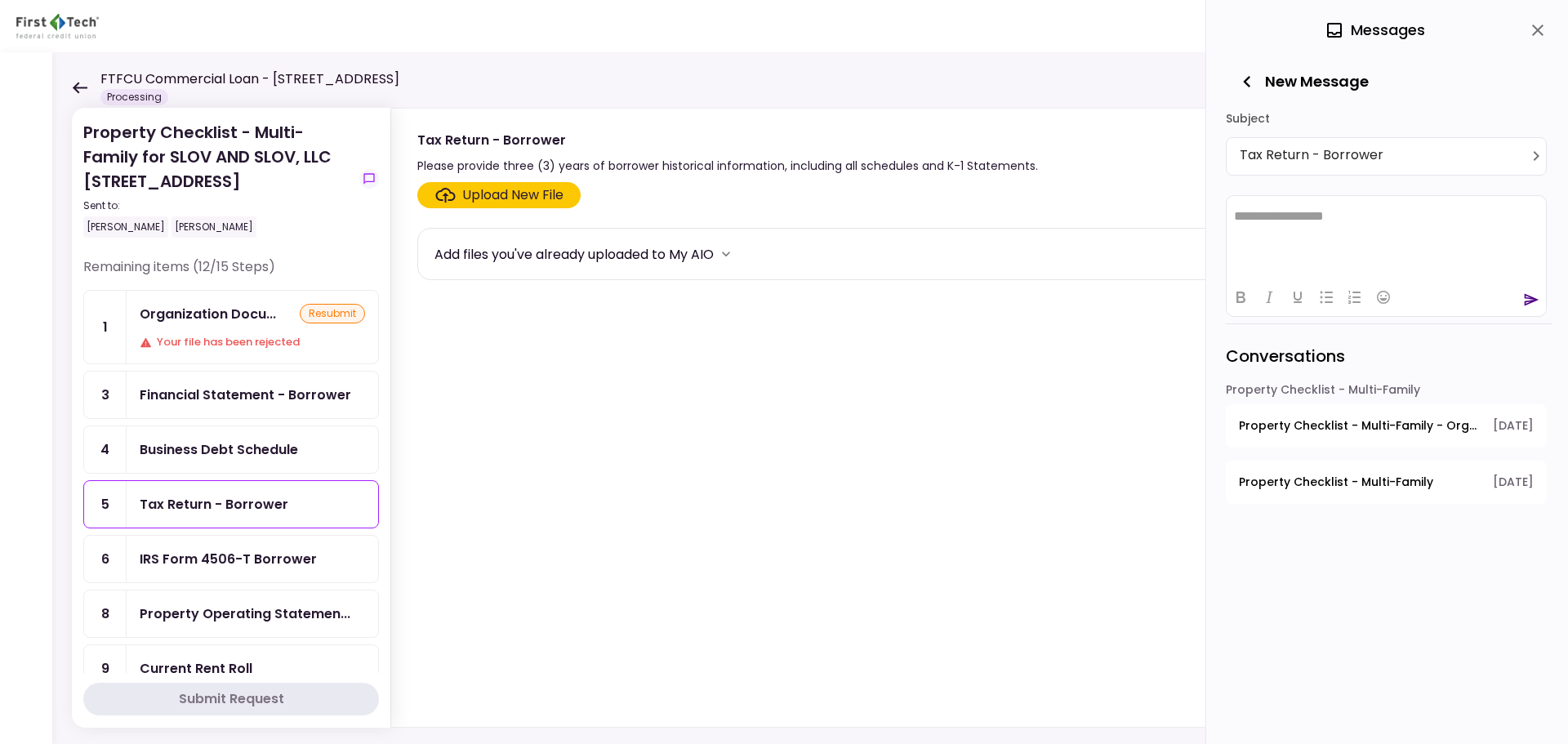
click at [1405, 236] on html "**********" at bounding box center [1386, 216] width 320 height 41
click at [1369, 424] on span "Property Checklist - Multi-Family - Organization Documents for Borrowing Entity" at bounding box center [1360, 426] width 242 height 18
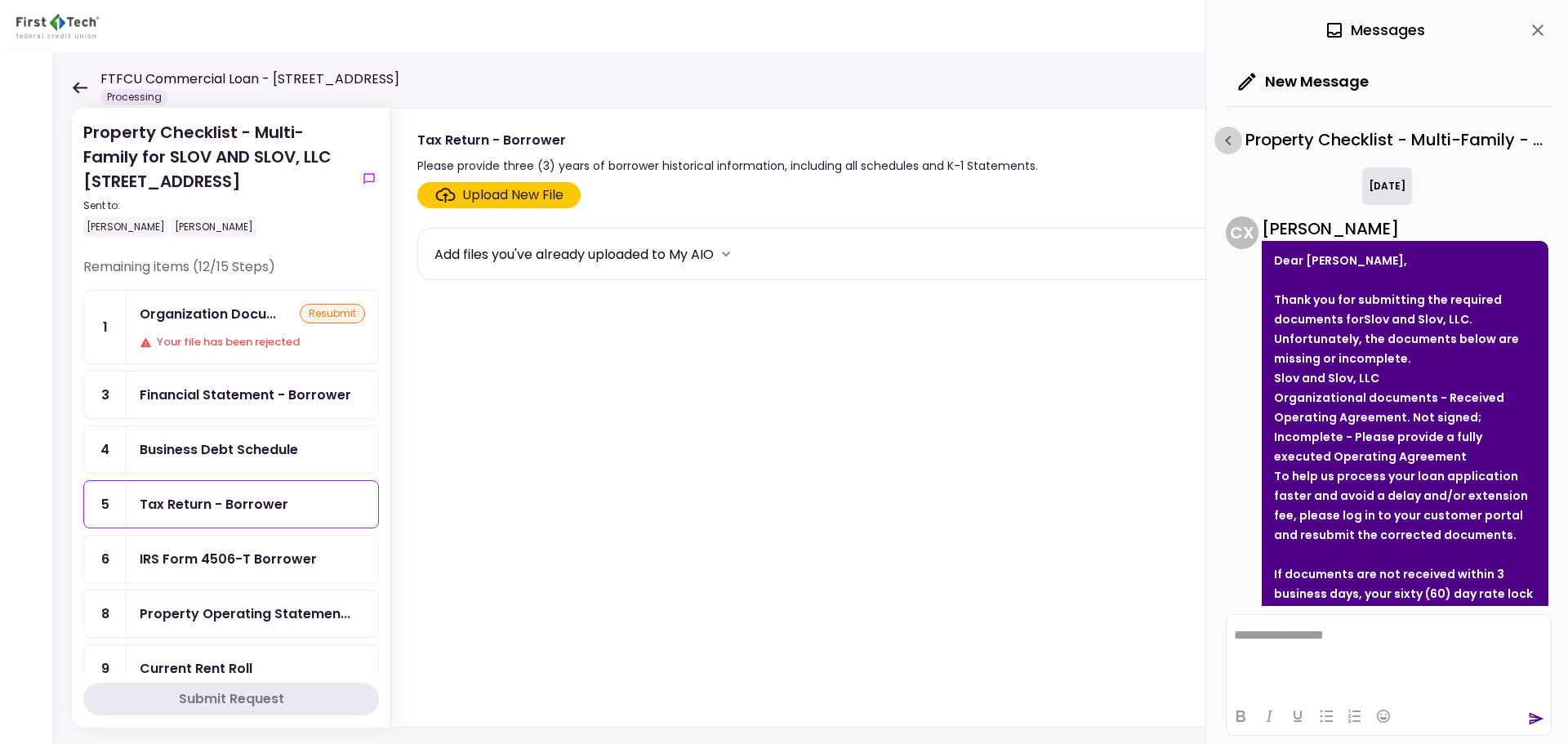
click at [1234, 147] on icon "button" at bounding box center [1228, 141] width 20 height 20
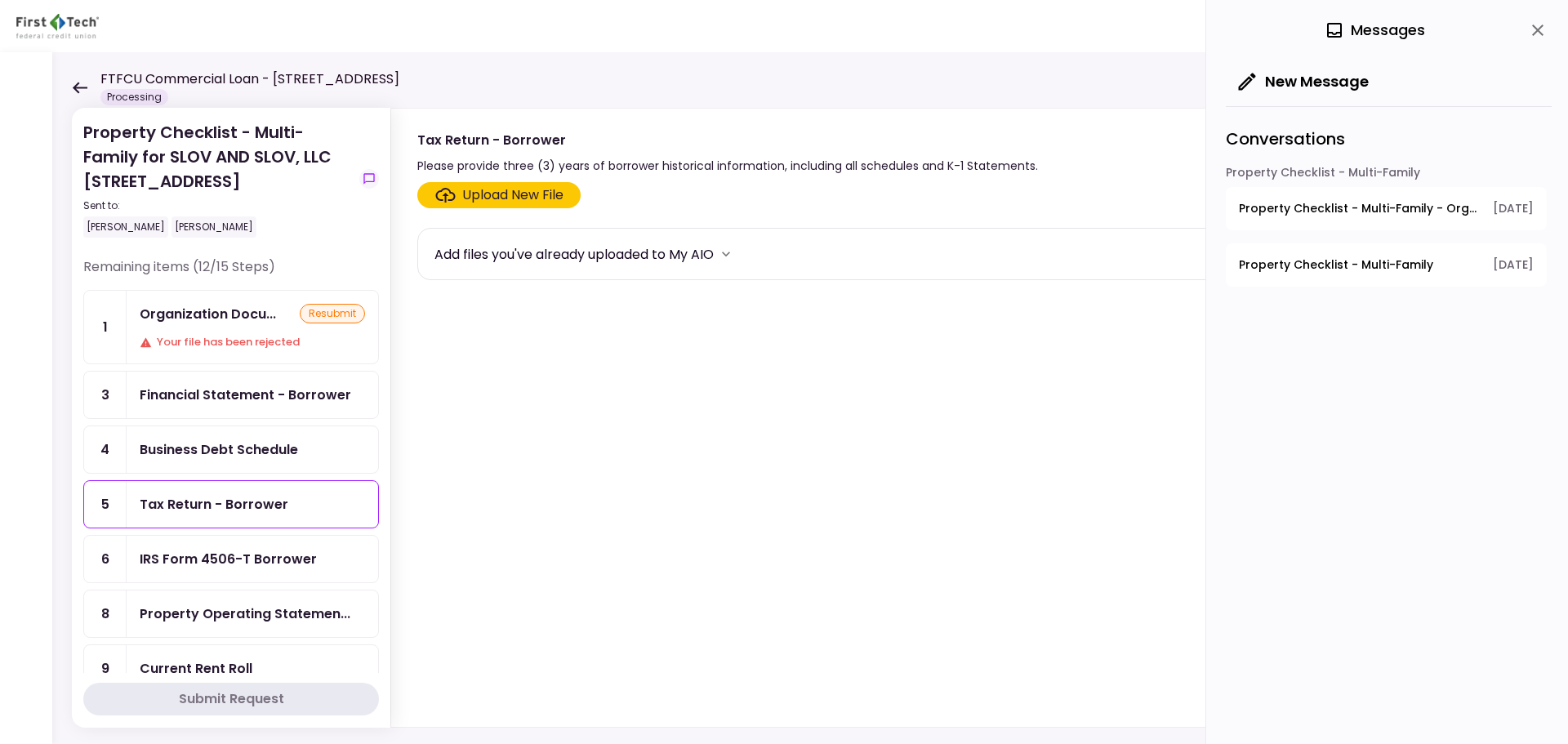
click at [1364, 243] on button "Property Checklist - Multi-Family [DATE]" at bounding box center [1386, 265] width 321 height 43
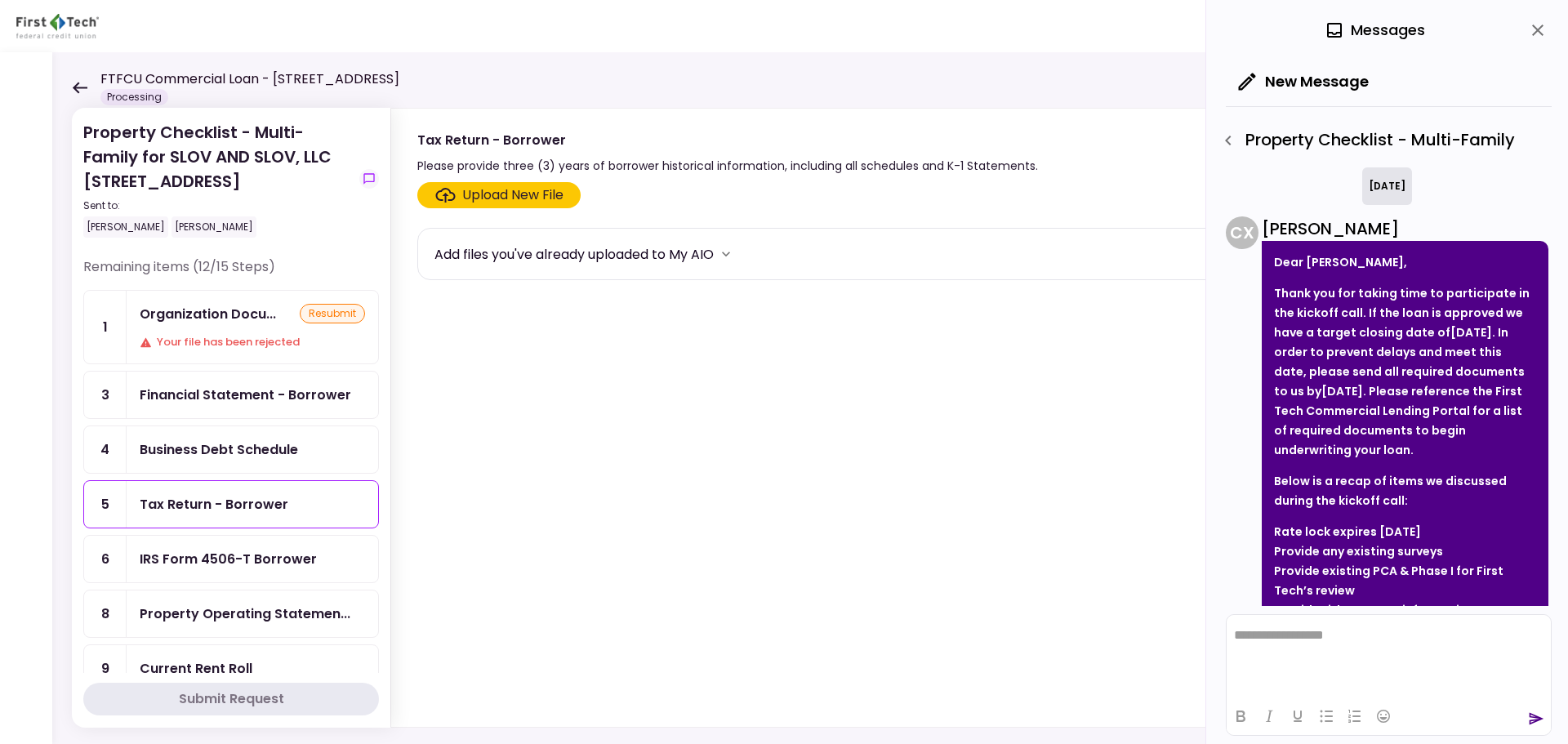
click at [1217, 131] on div "Property Checklist - Multi-Family" at bounding box center [1382, 140] width 337 height 27
click at [1226, 138] on icon "button" at bounding box center [1228, 141] width 20 height 20
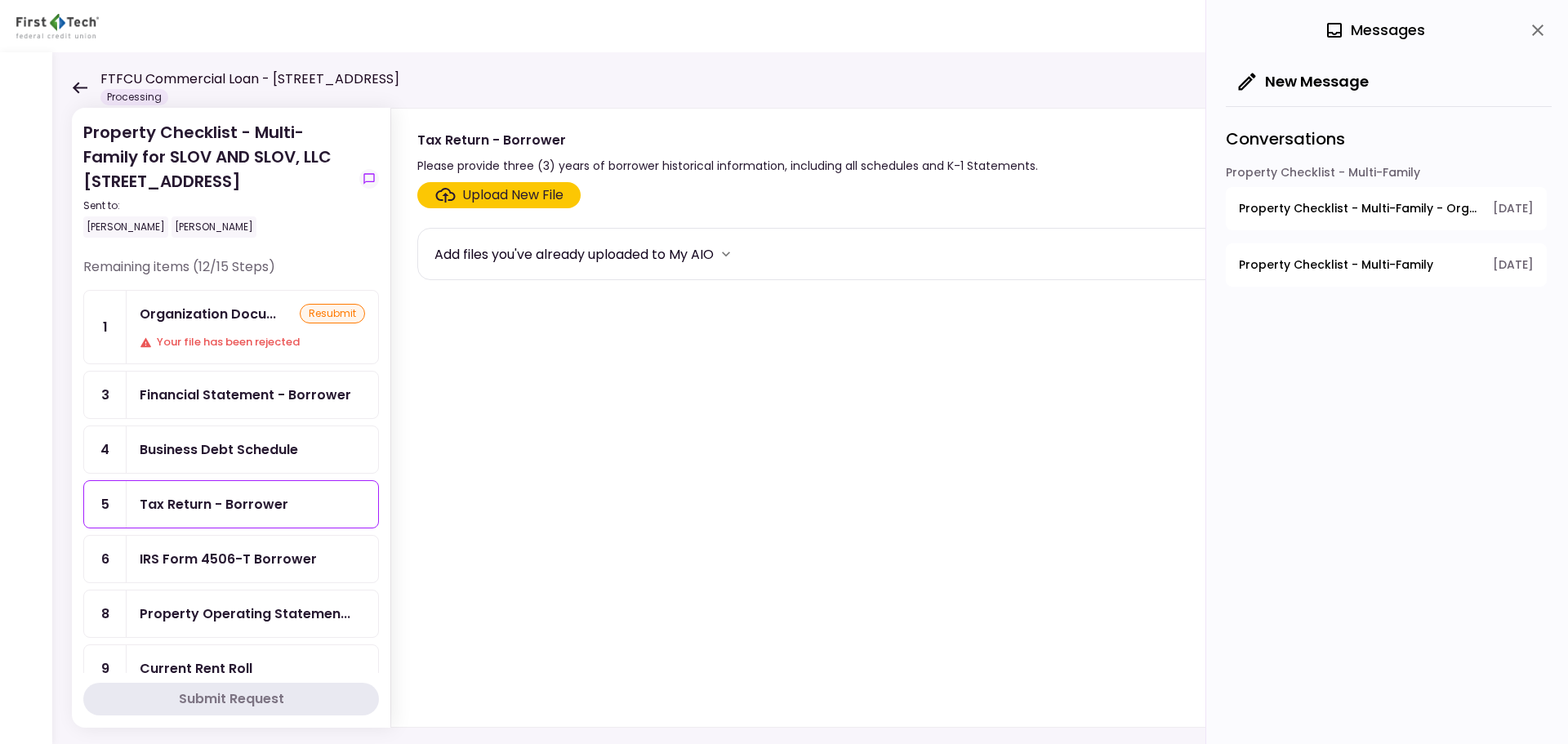
click at [1352, 84] on button "New Message" at bounding box center [1304, 81] width 156 height 42
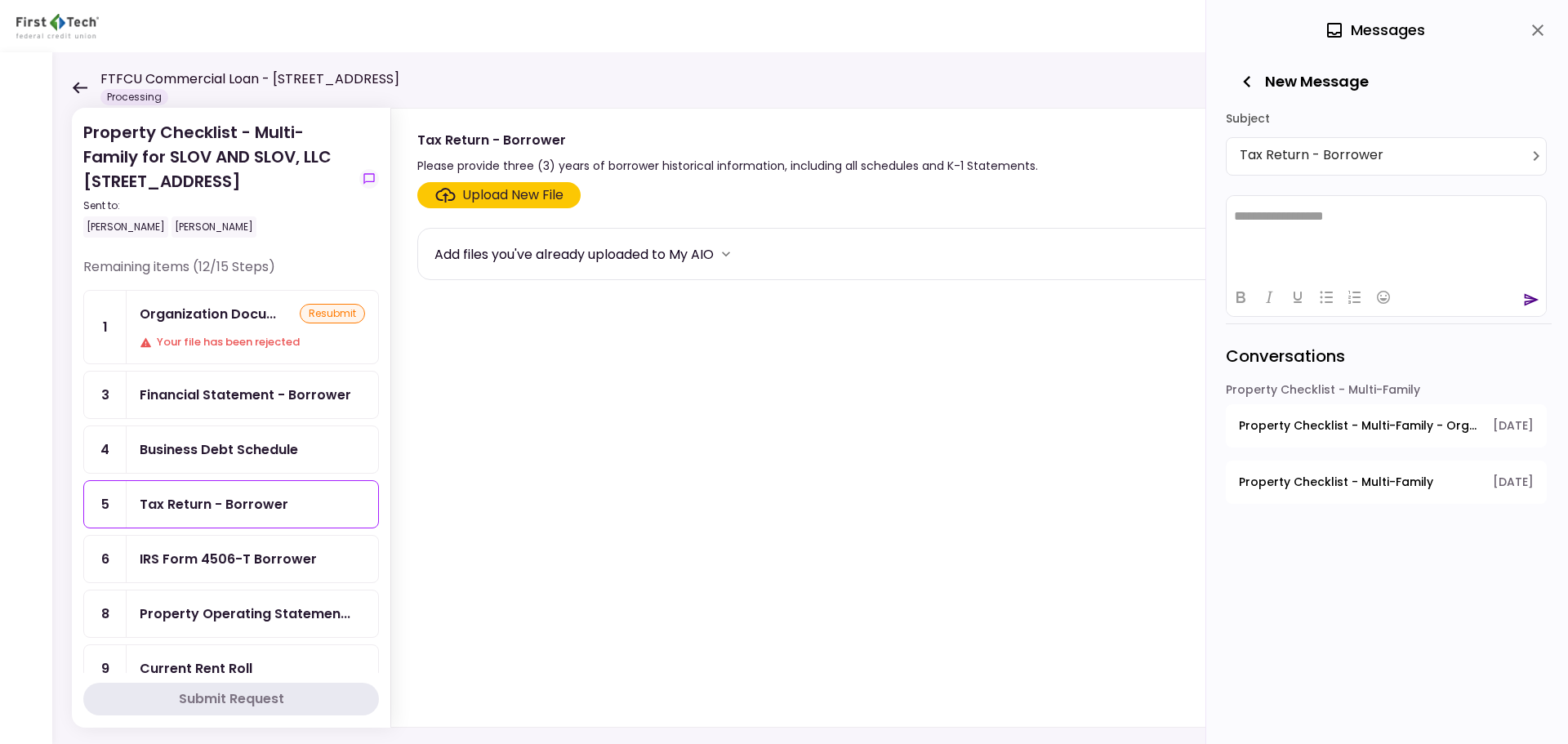
click at [1359, 223] on html "**********" at bounding box center [1386, 216] width 320 height 41
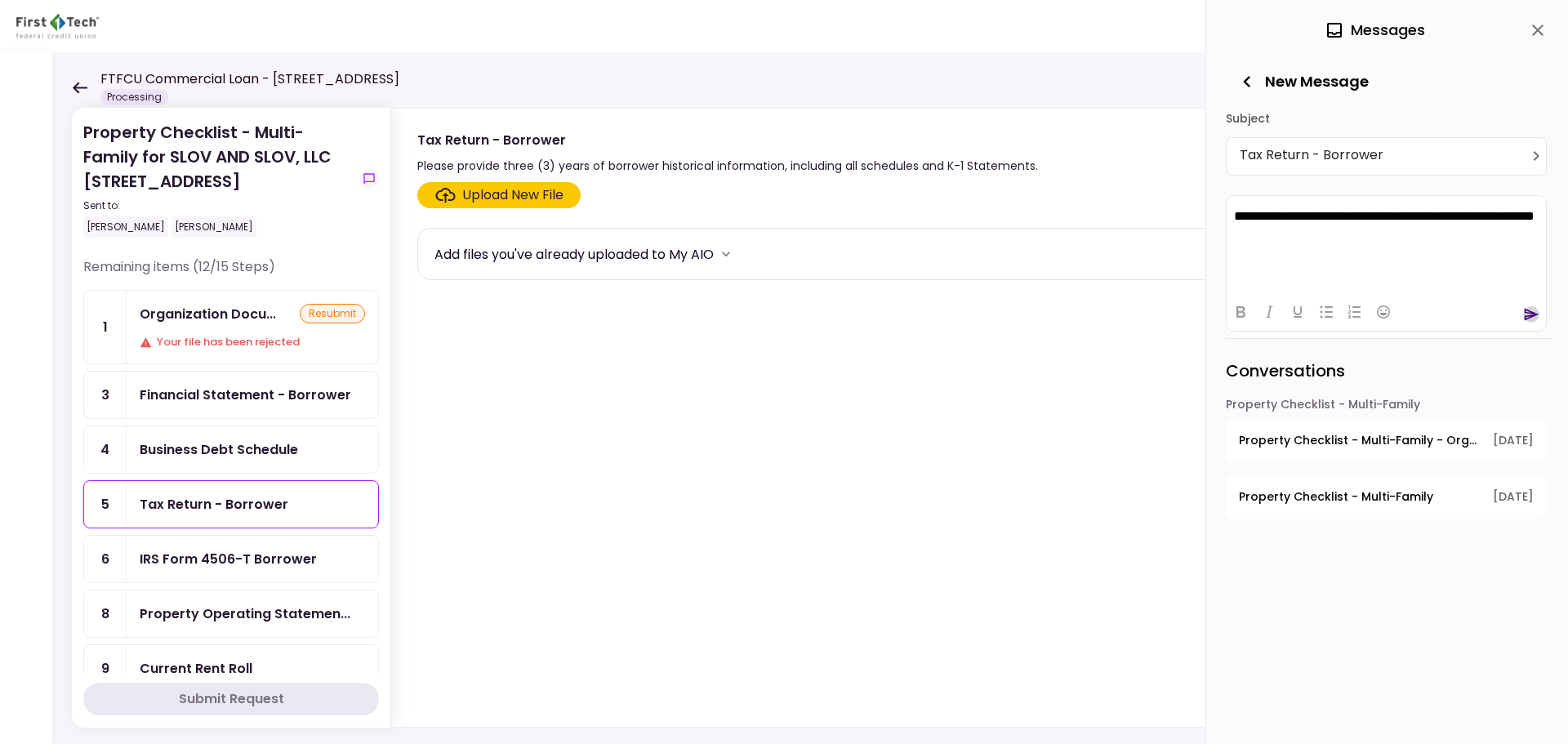
click at [1529, 320] on icon "send" at bounding box center [1531, 314] width 17 height 17
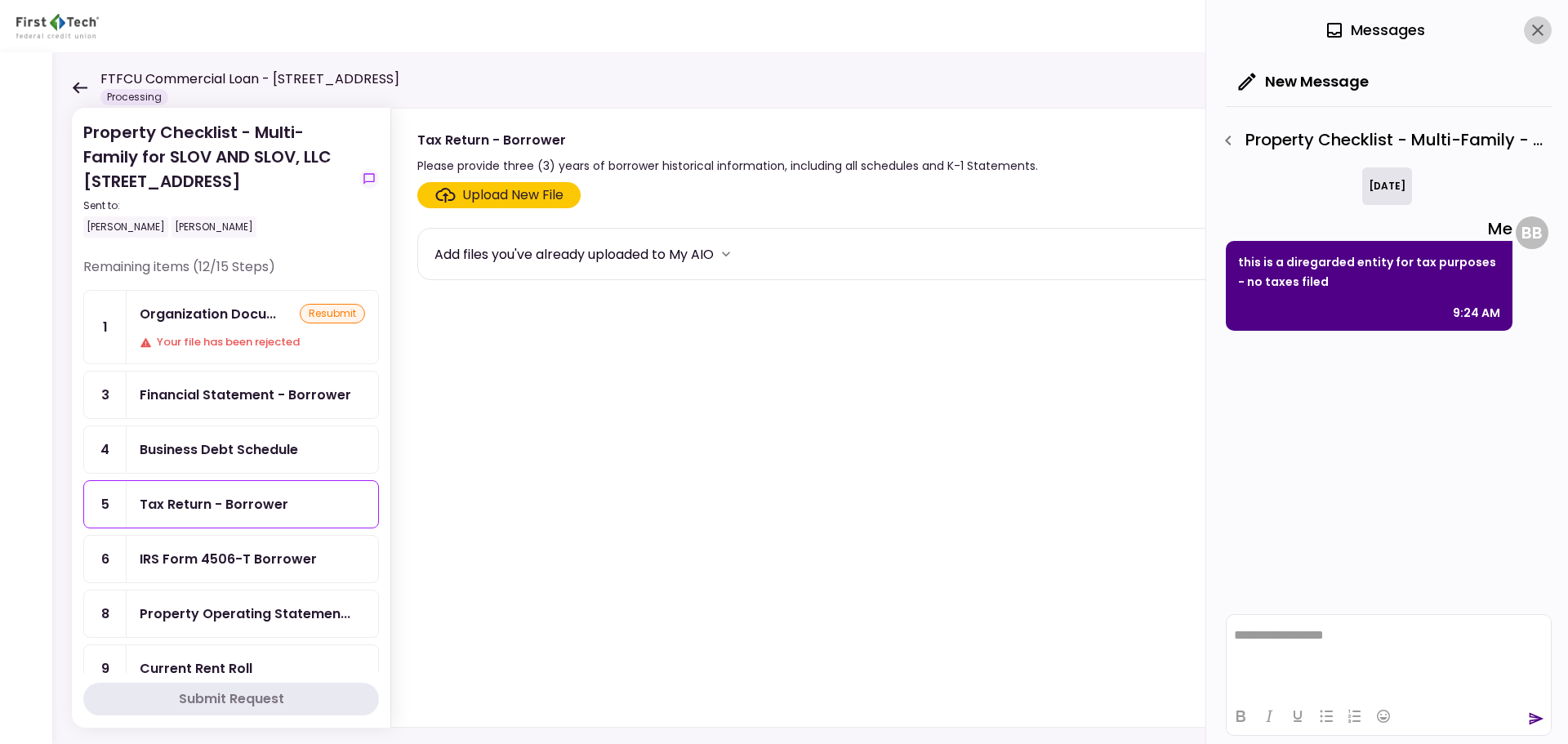
click at [1539, 30] on icon "close" at bounding box center [1538, 30] width 12 height 12
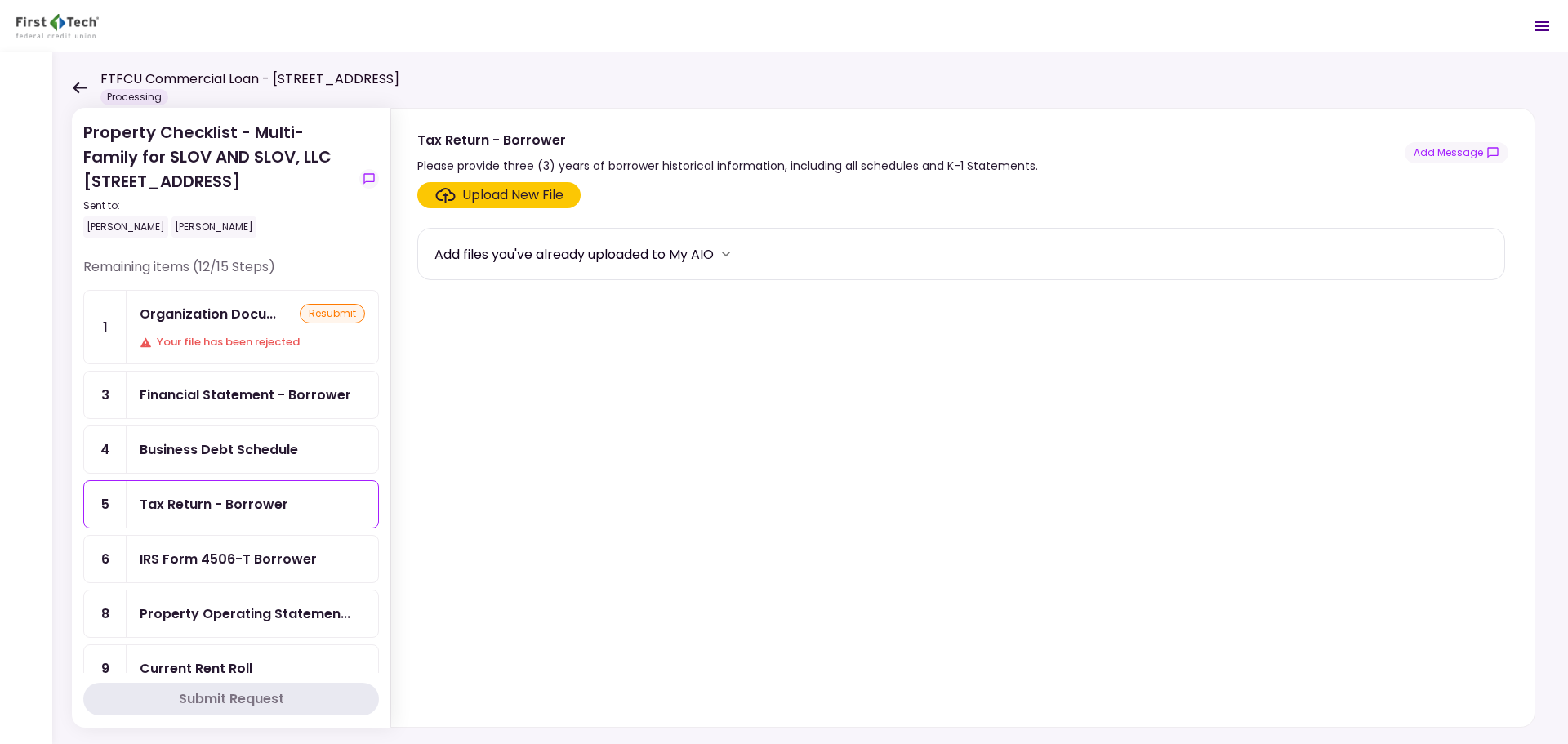
click at [176, 434] on div "Business Debt Schedule" at bounding box center [251, 450] width 251 height 47
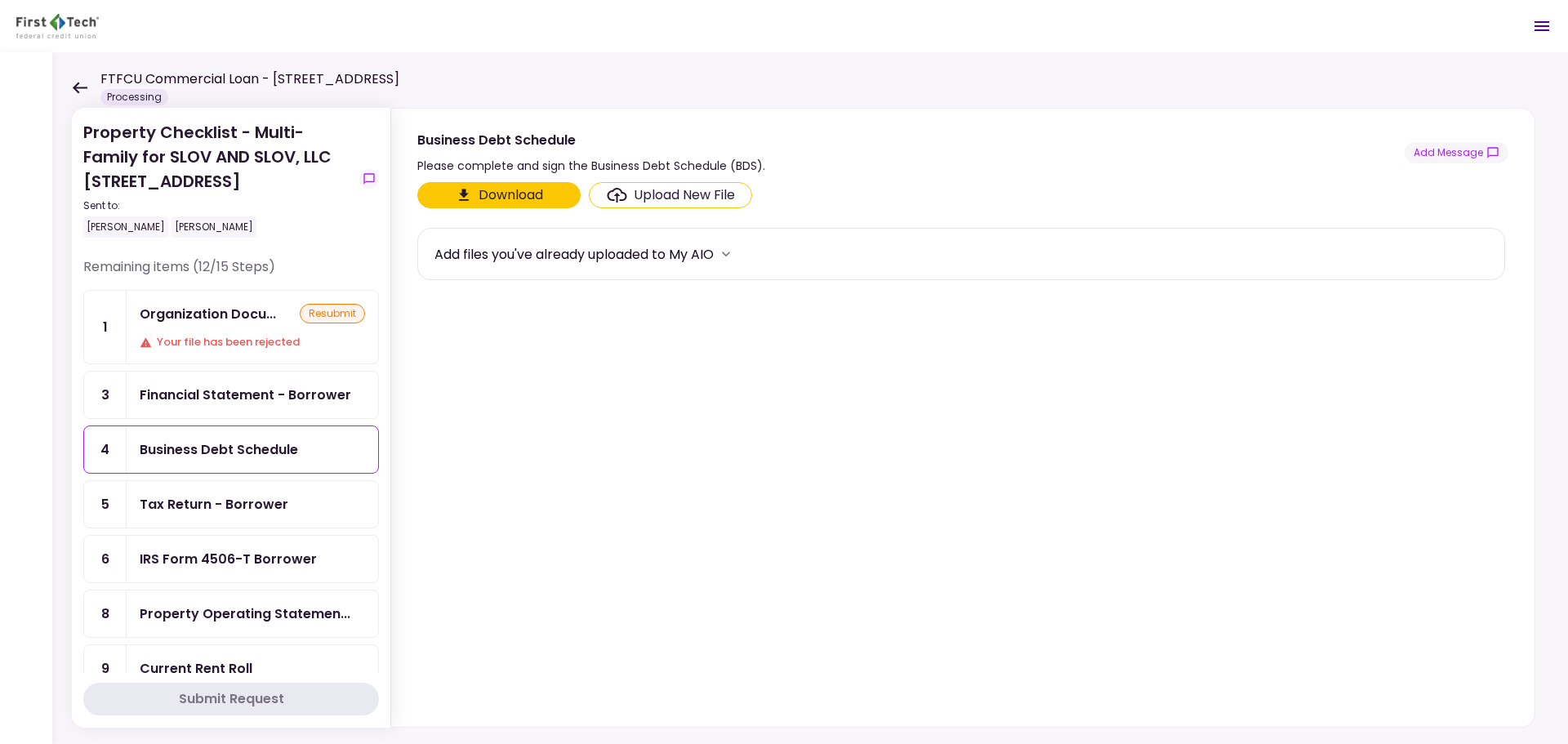
click at [82, 84] on icon at bounding box center [80, 88] width 16 height 13
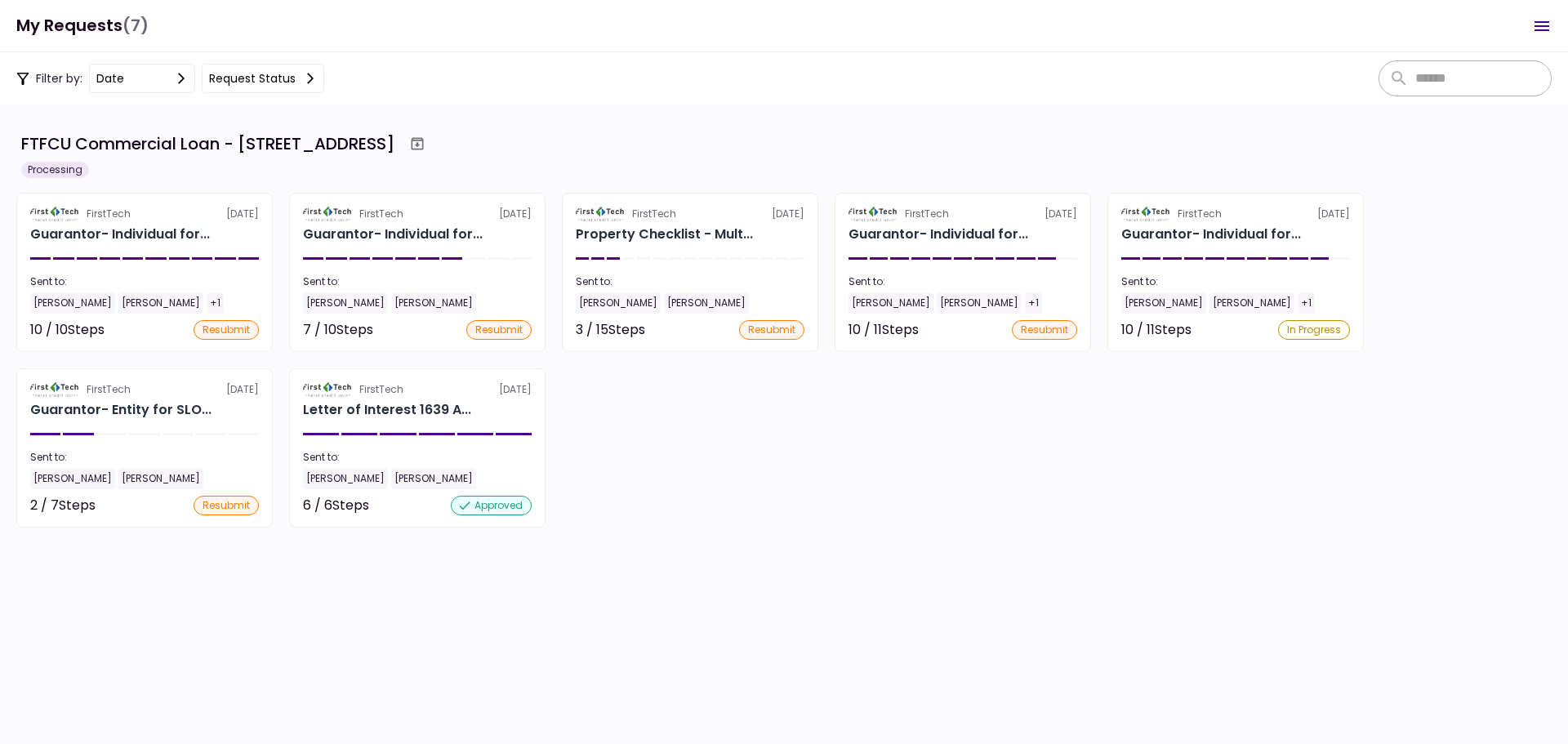
click at [636, 372] on div "15 required steps" at bounding box center [689, 374] width 222 height 21
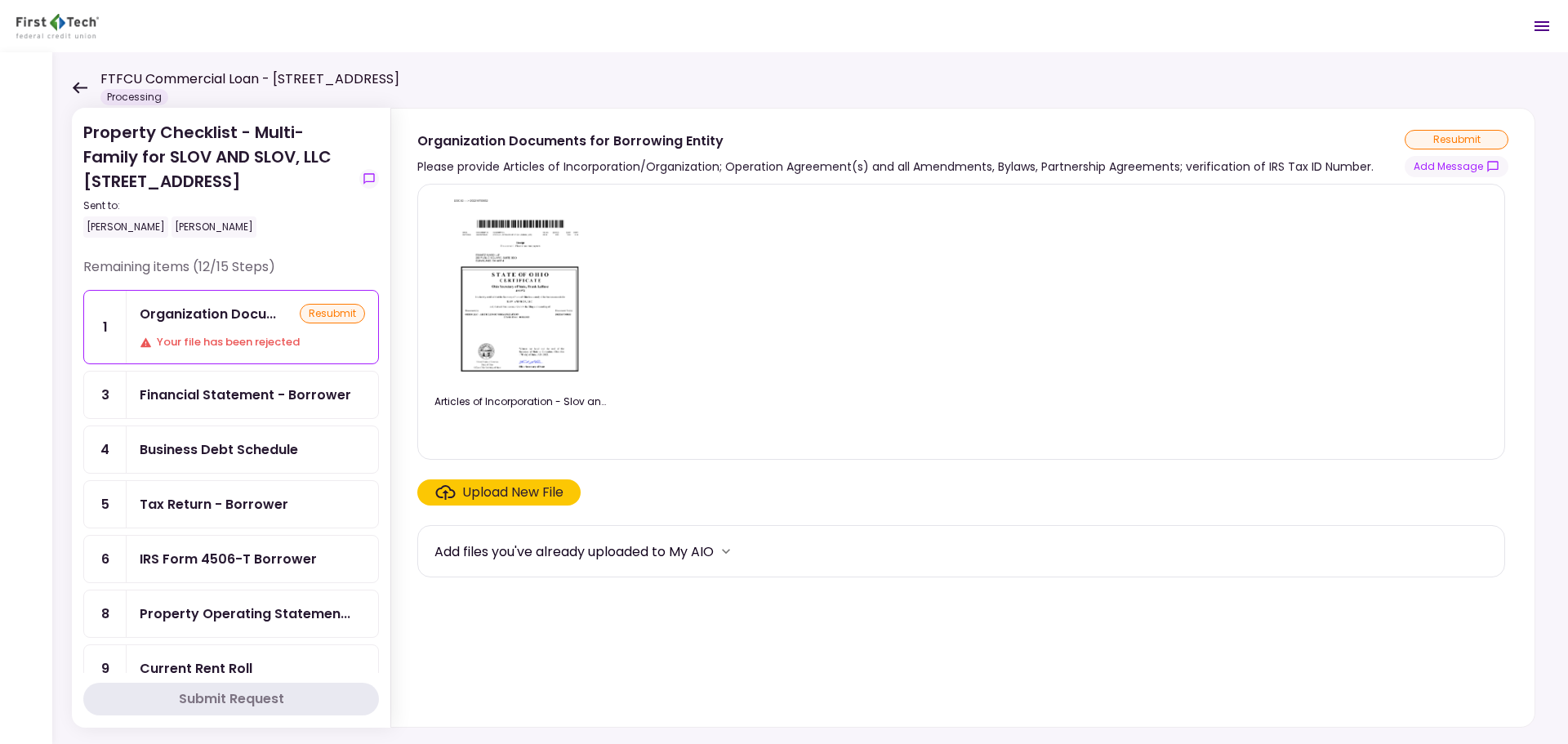
click at [504, 490] on div "Upload New File" at bounding box center [513, 493] width 102 height 20
click at [0, 0] on input "Upload New File" at bounding box center [0, 0] width 0 height 0
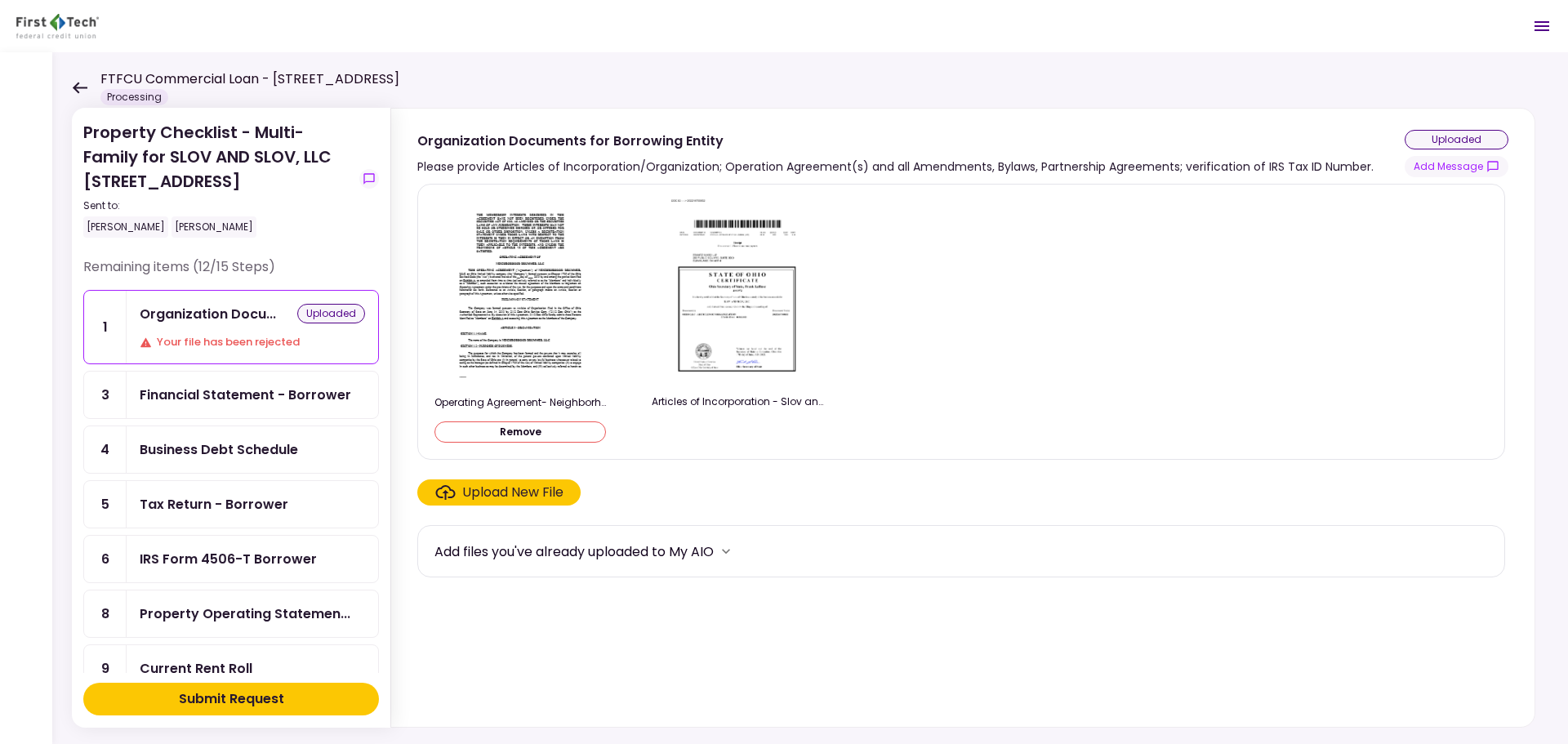
click at [270, 702] on div "Submit Request" at bounding box center [232, 699] width 106 height 20
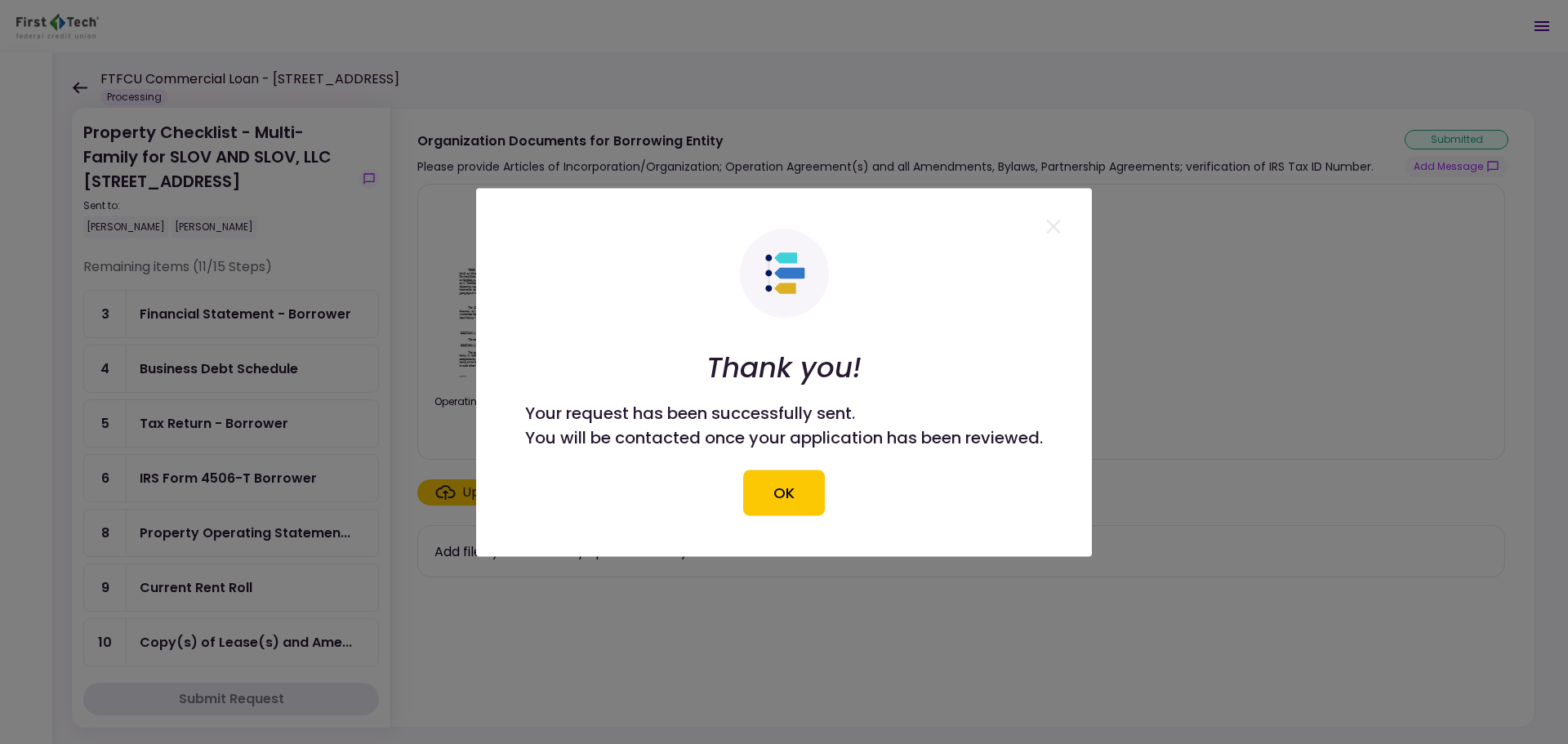
click at [809, 472] on button "OK" at bounding box center [784, 492] width 82 height 46
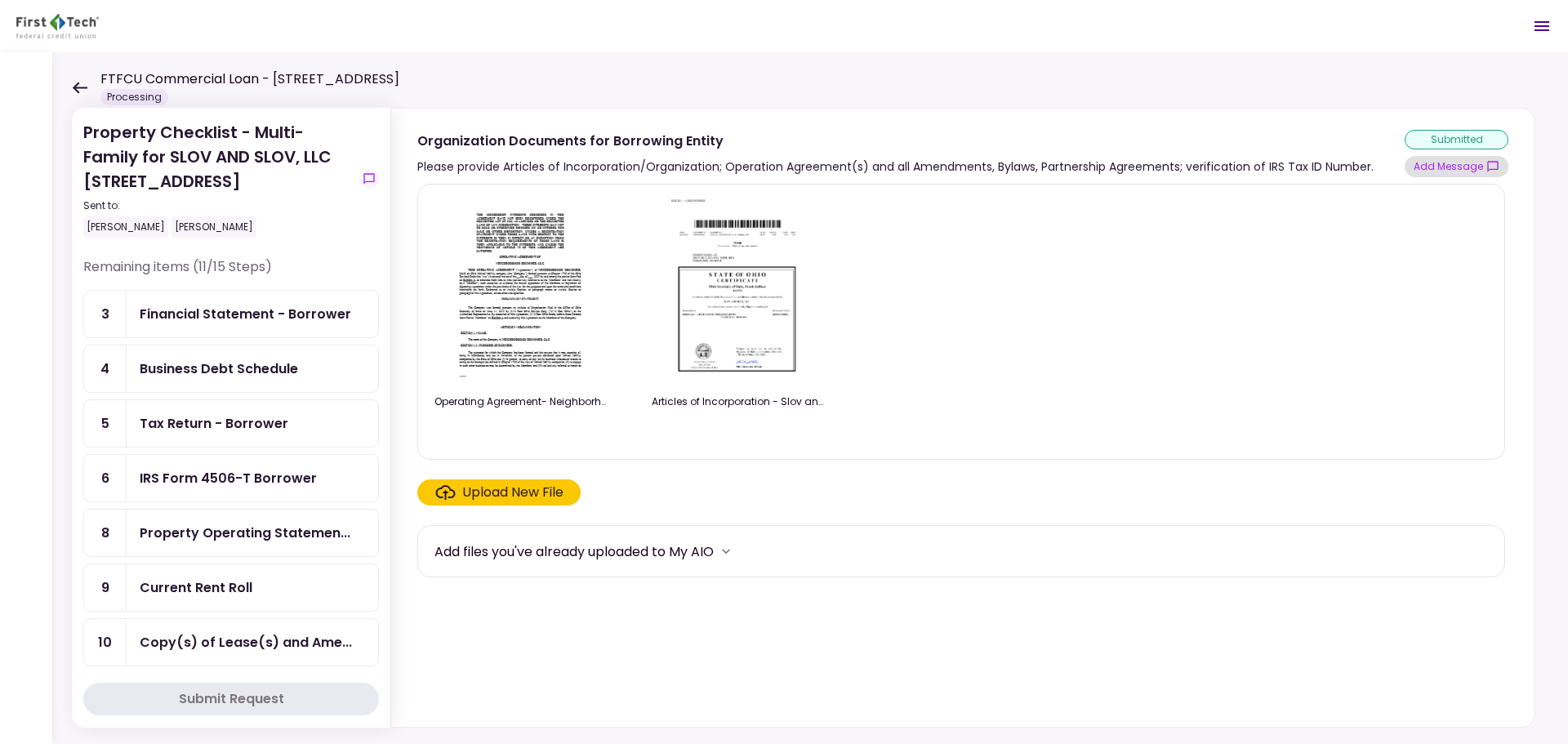
click at [1458, 168] on button "Add Message" at bounding box center [1457, 167] width 104 height 22
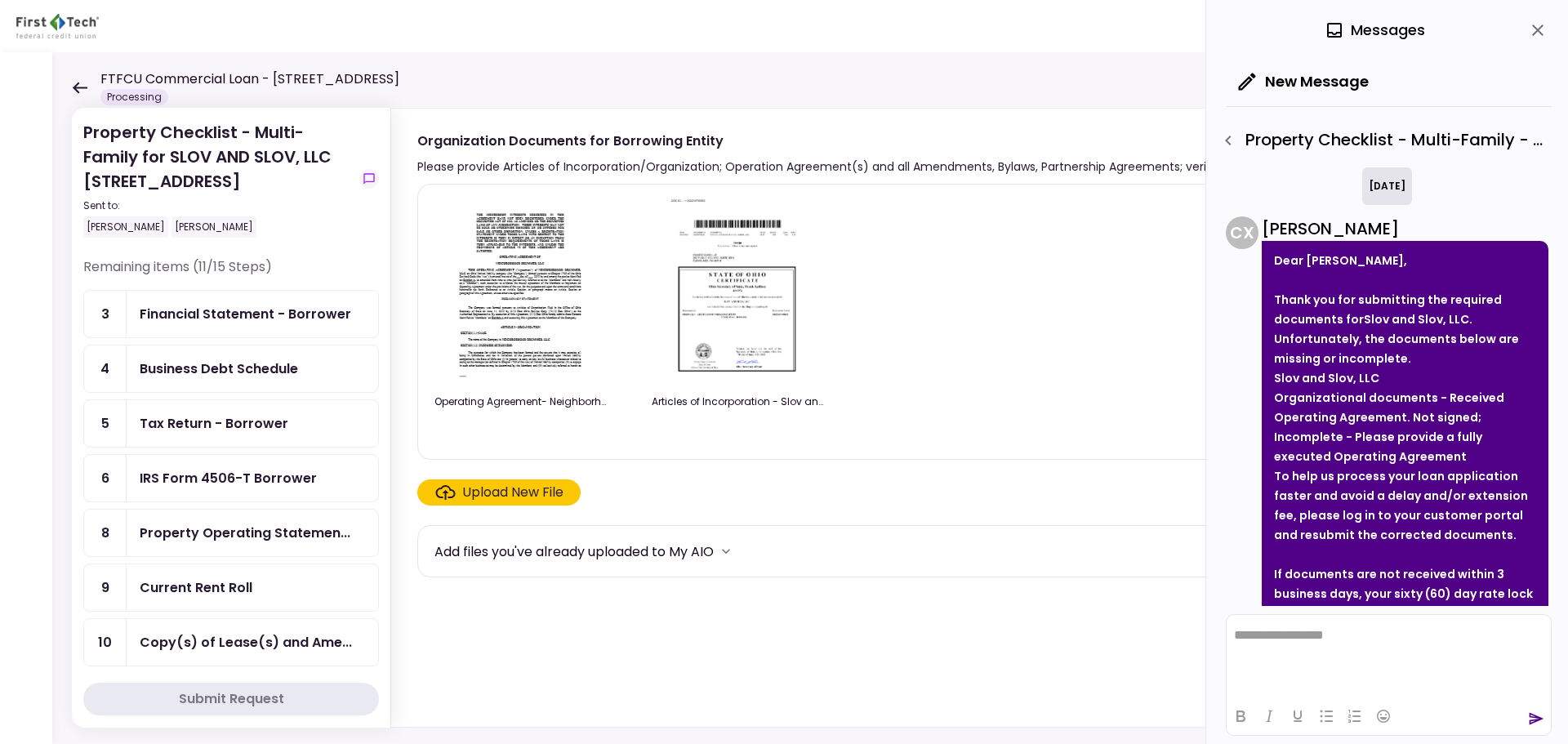
click at [71, 88] on div "Property Checklist - Multi-Family for SLOV AND SLOV, LLC [STREET_ADDRESS] Sent …" at bounding box center [809, 397] width 1515 height 691
click at [79, 87] on icon at bounding box center [79, 88] width 15 height 12
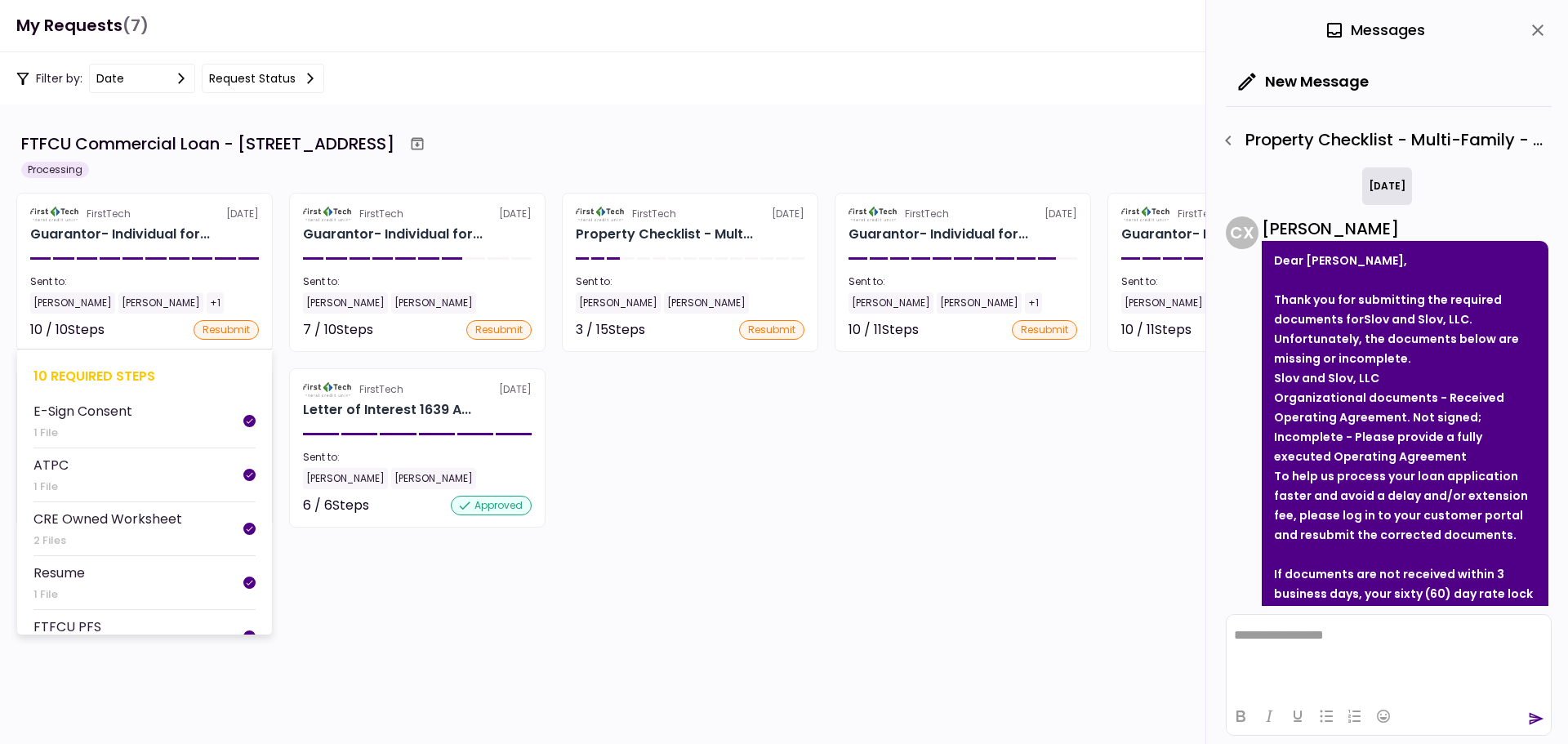
click at [91, 370] on div "10 required steps" at bounding box center [144, 375] width 222 height 21
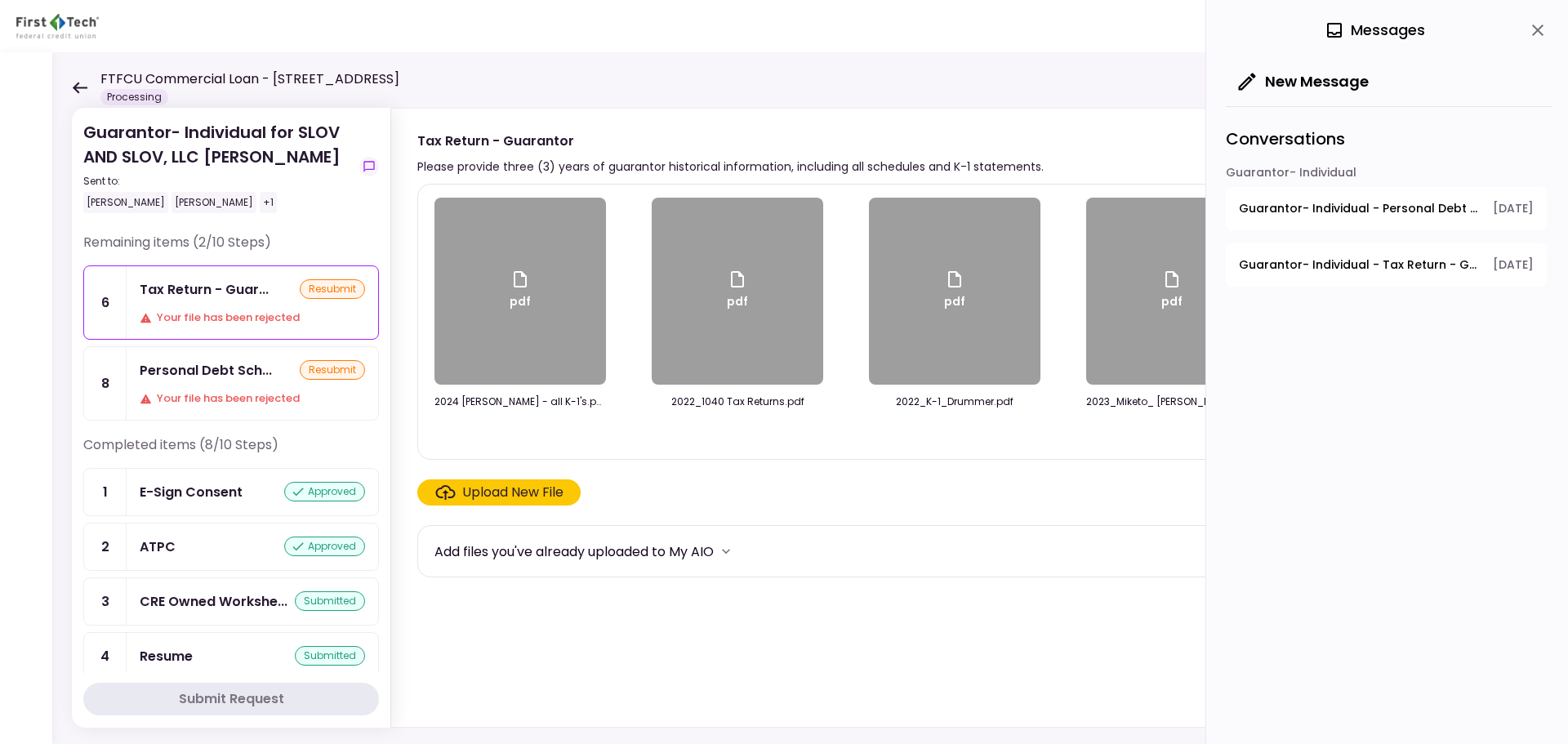
click at [82, 94] on div "FTFCU Commercial Loan - [STREET_ADDRESS] Processing" at bounding box center [236, 87] width 327 height 36
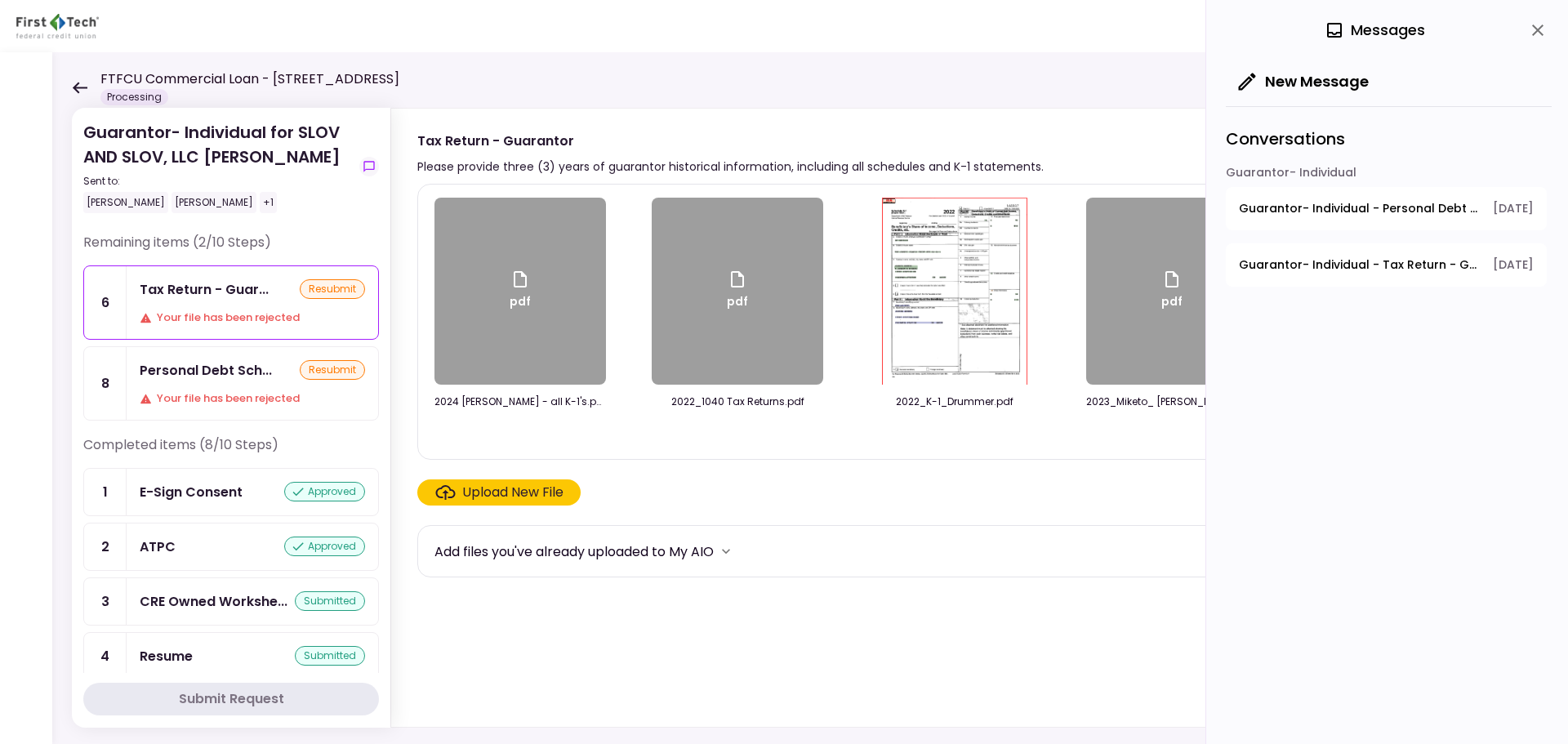
click at [81, 84] on icon at bounding box center [80, 88] width 16 height 13
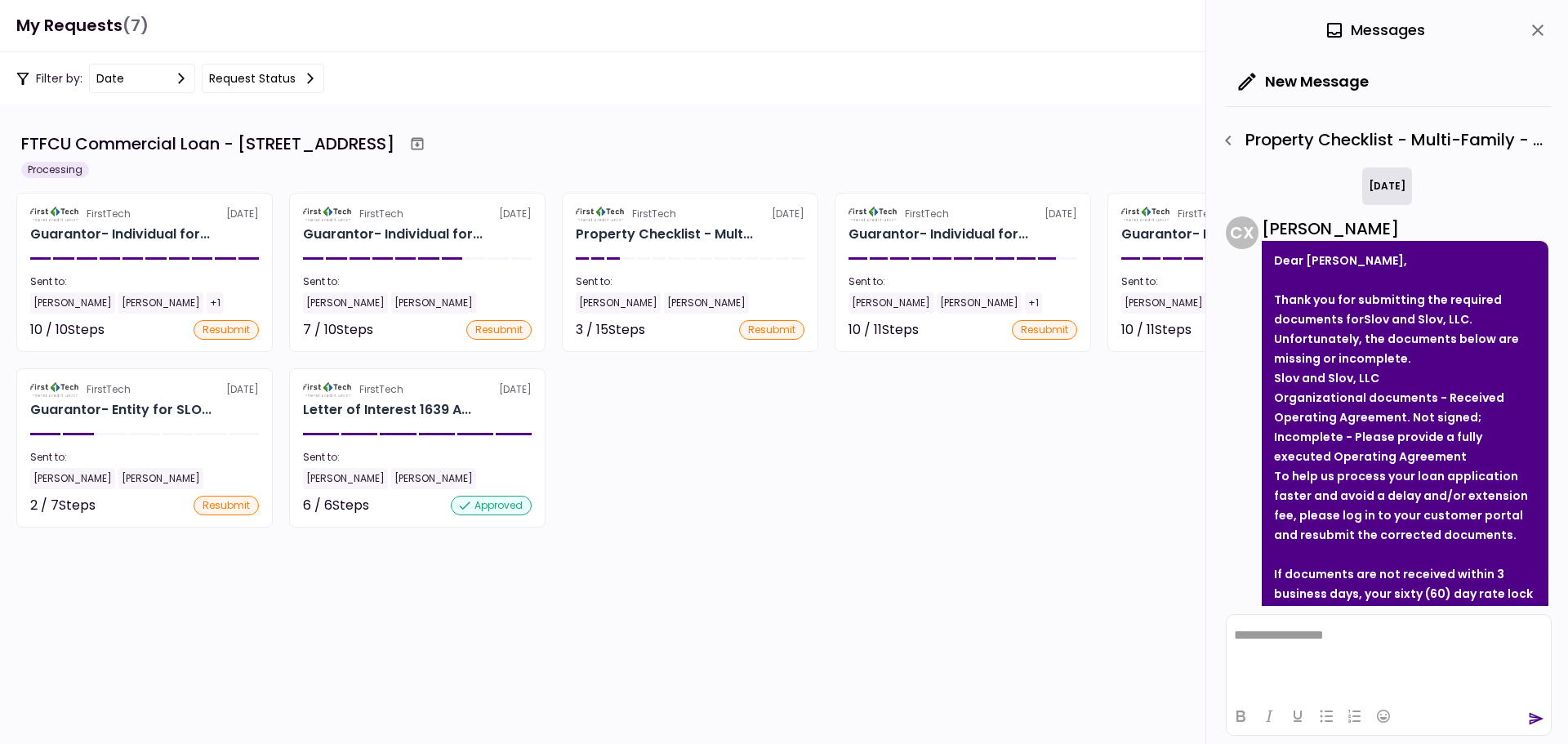
scroll to position [170, 0]
